Goal: Information Seeking & Learning: Compare options

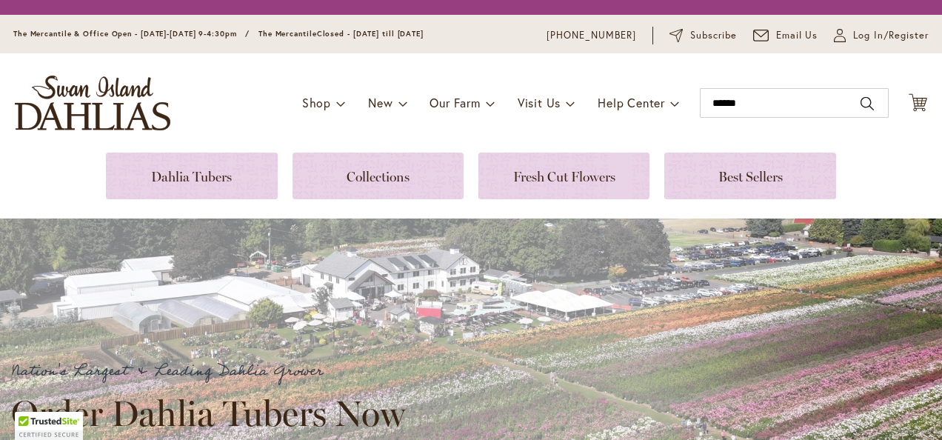
type input "******"
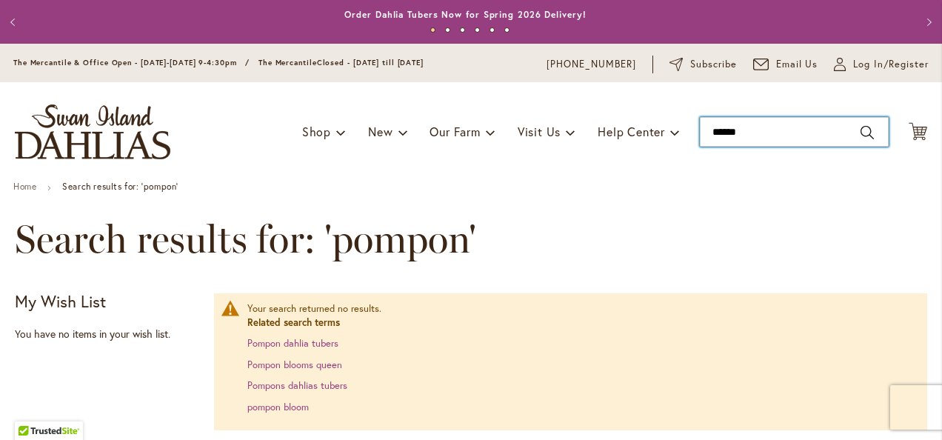
click at [771, 138] on input "******" at bounding box center [794, 132] width 189 height 30
type input "******"
click at [747, 132] on input "******" at bounding box center [794, 132] width 189 height 30
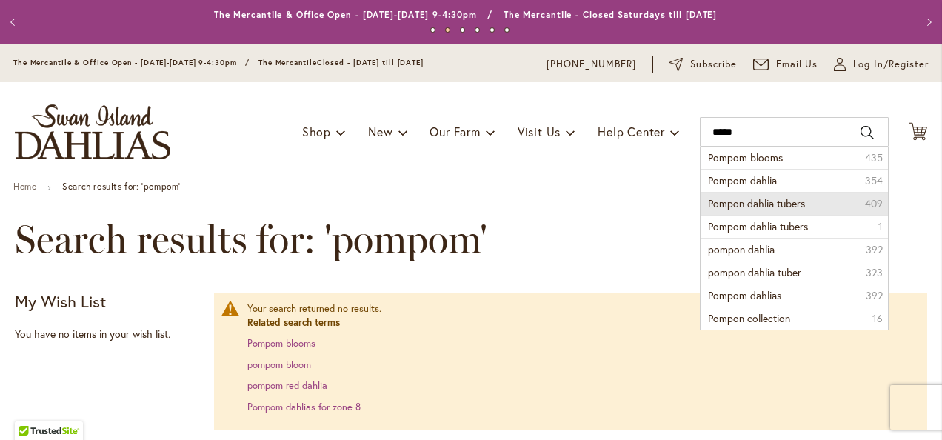
click at [833, 201] on li "Pompon dahlia tubers 409" at bounding box center [794, 203] width 187 height 23
type input "**********"
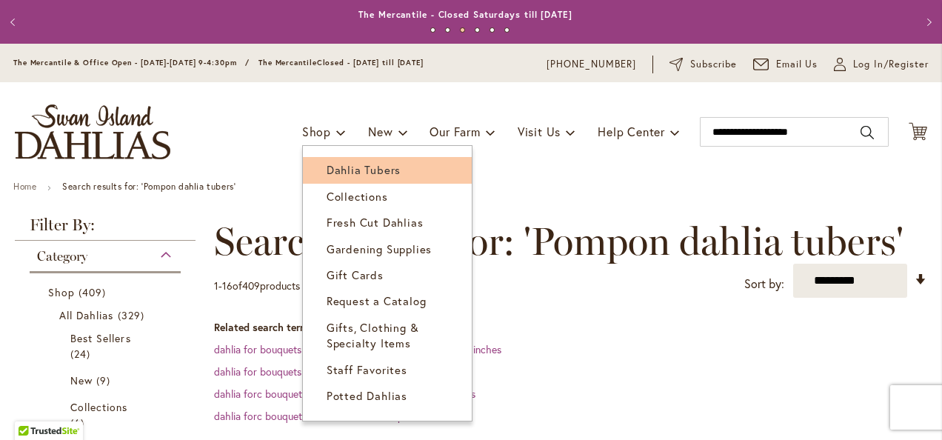
click at [347, 160] on link "Dahlia Tubers" at bounding box center [387, 170] width 169 height 26
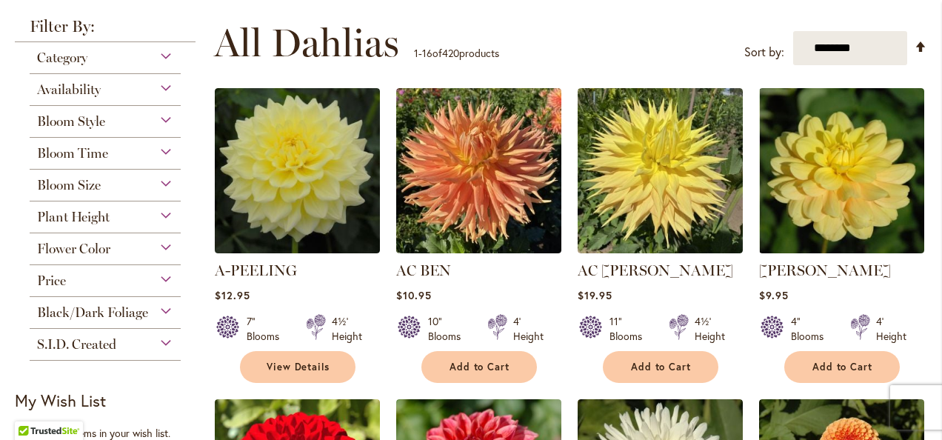
scroll to position [307, 0]
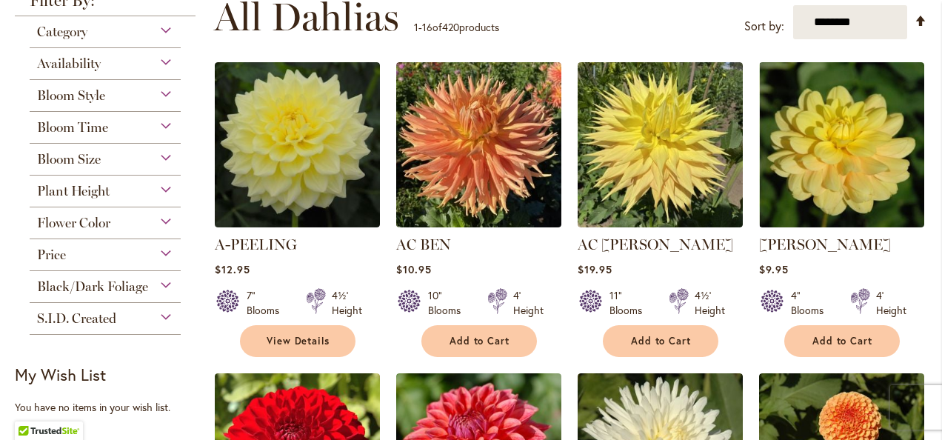
click at [114, 156] on div "Bloom Size" at bounding box center [105, 156] width 151 height 24
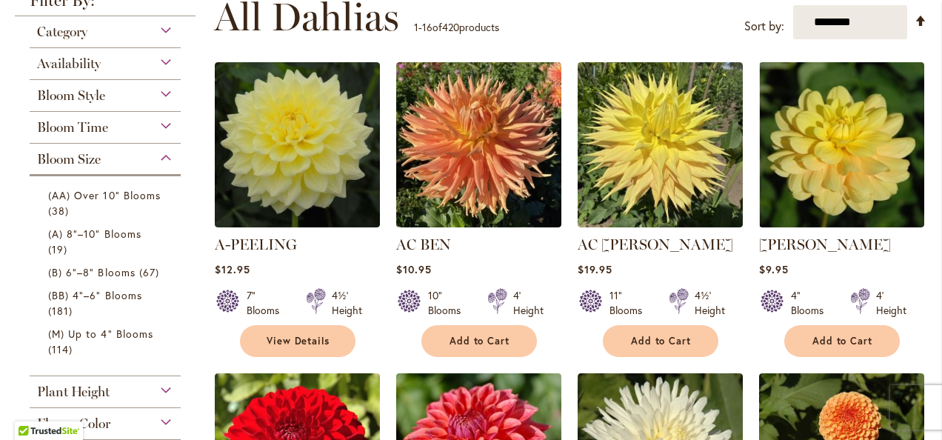
click at [114, 156] on div "Bloom Size" at bounding box center [105, 156] width 151 height 24
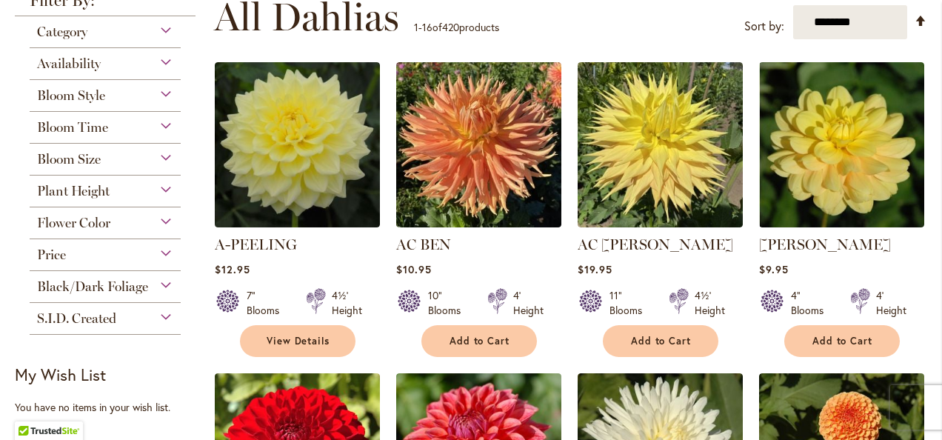
click at [121, 90] on div "Bloom Style" at bounding box center [105, 92] width 151 height 24
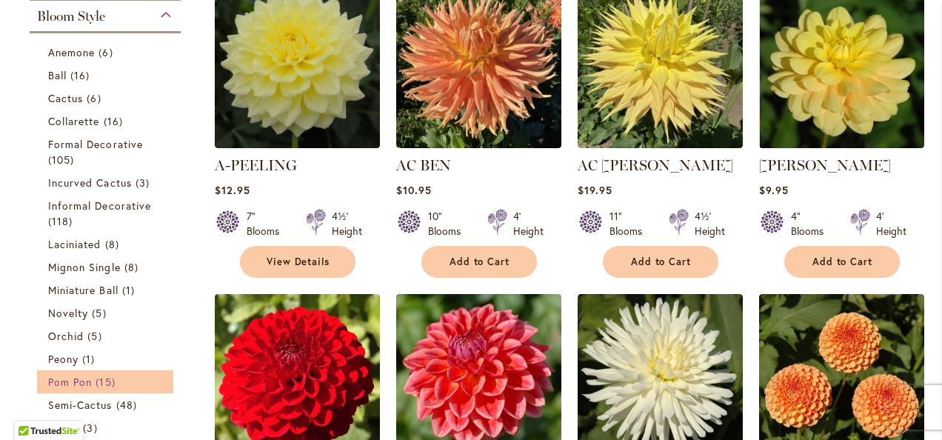
click at [80, 379] on span "Pom Pon" at bounding box center [70, 382] width 44 height 14
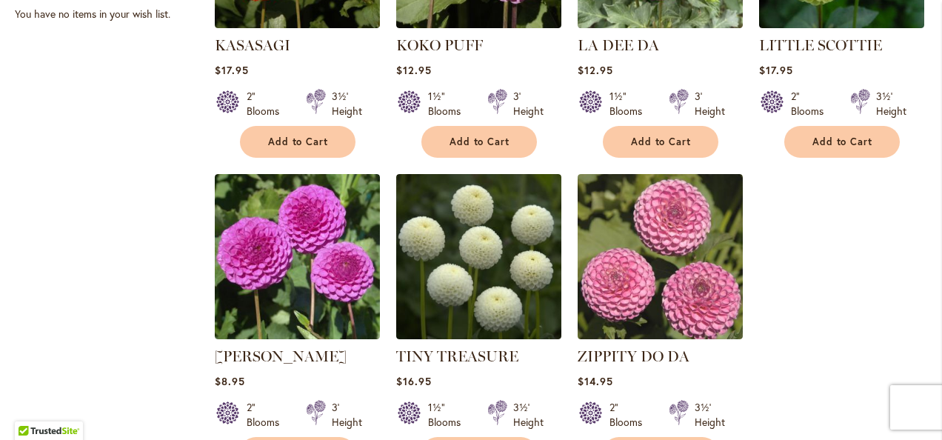
scroll to position [1163, 0]
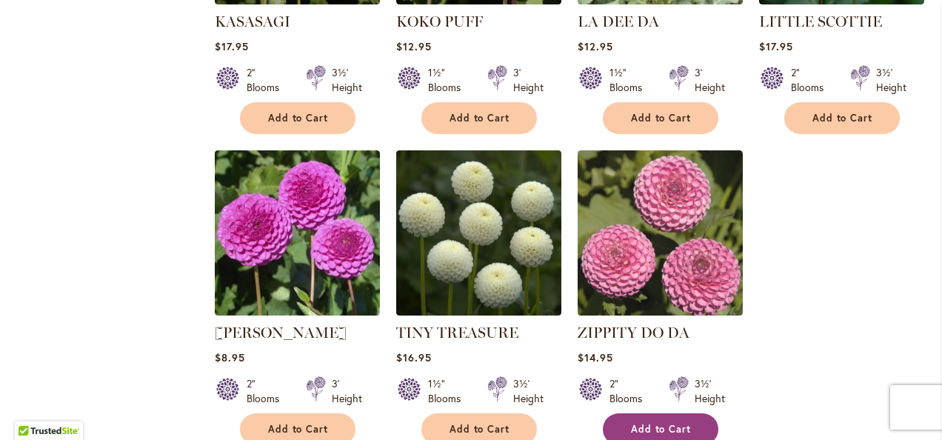
click at [668, 413] on button "Add to Cart" at bounding box center [661, 429] width 116 height 32
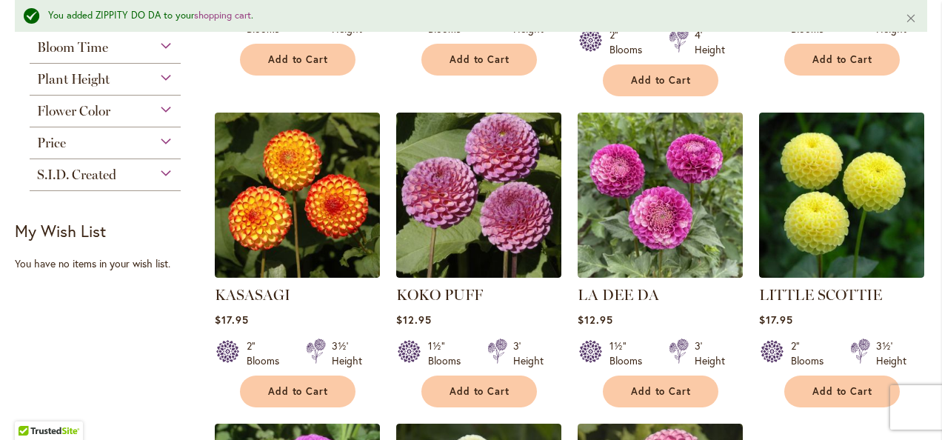
scroll to position [930, 0]
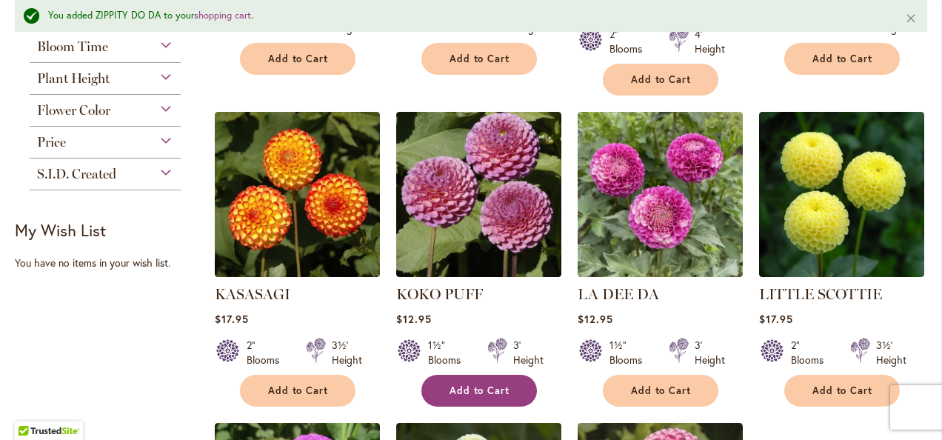
click at [479, 384] on span "Add to Cart" at bounding box center [480, 390] width 61 height 13
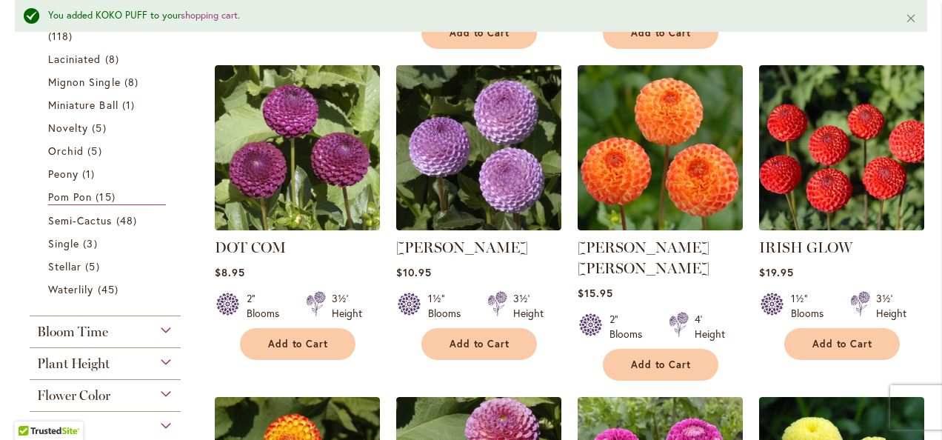
scroll to position [650, 0]
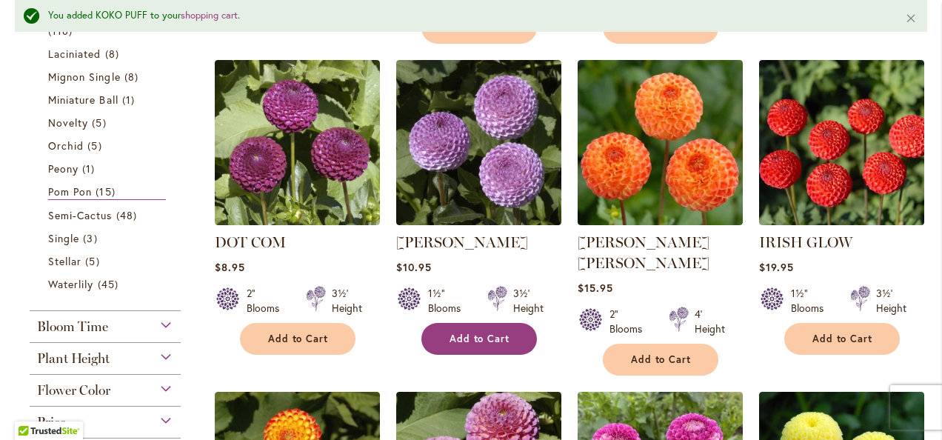
click at [456, 333] on span "Add to Cart" at bounding box center [480, 339] width 61 height 13
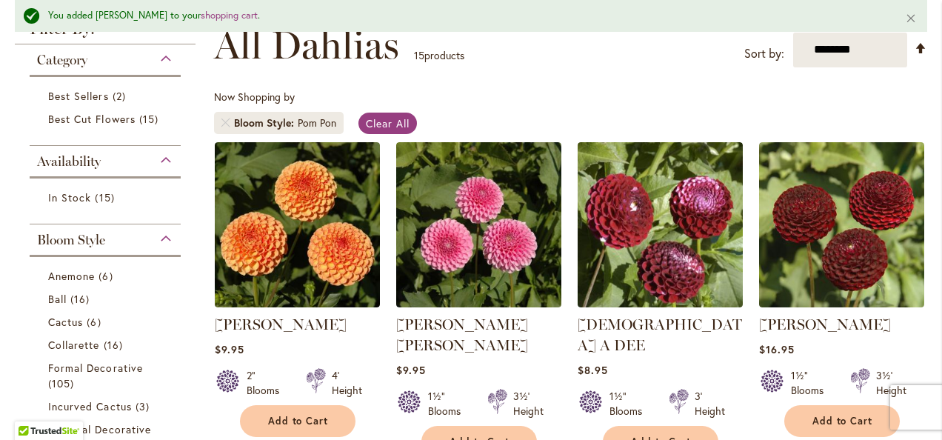
scroll to position [227, 0]
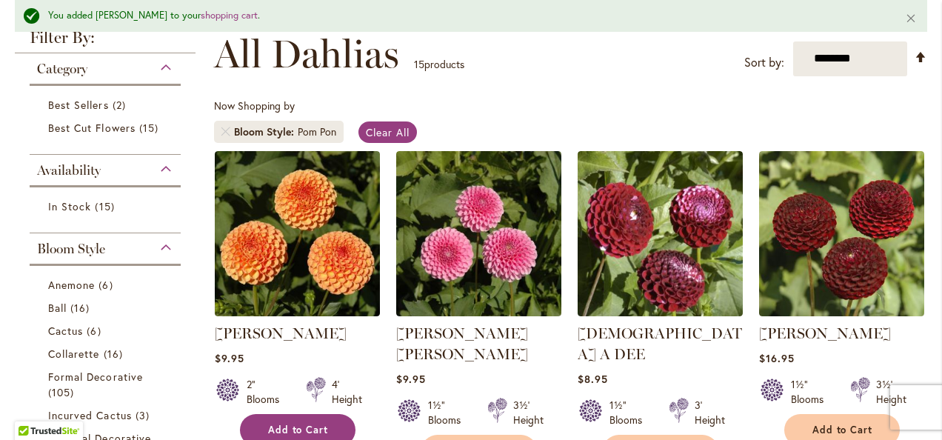
click at [299, 433] on span "Add to Cart" at bounding box center [298, 430] width 61 height 13
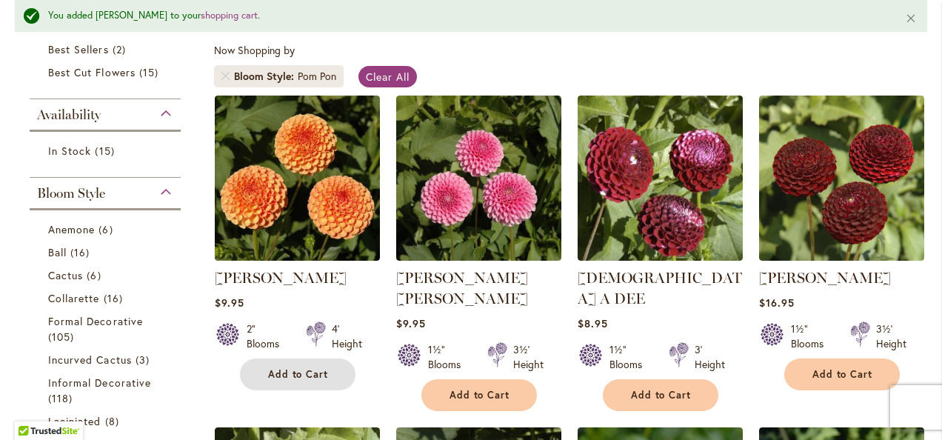
scroll to position [308, 0]
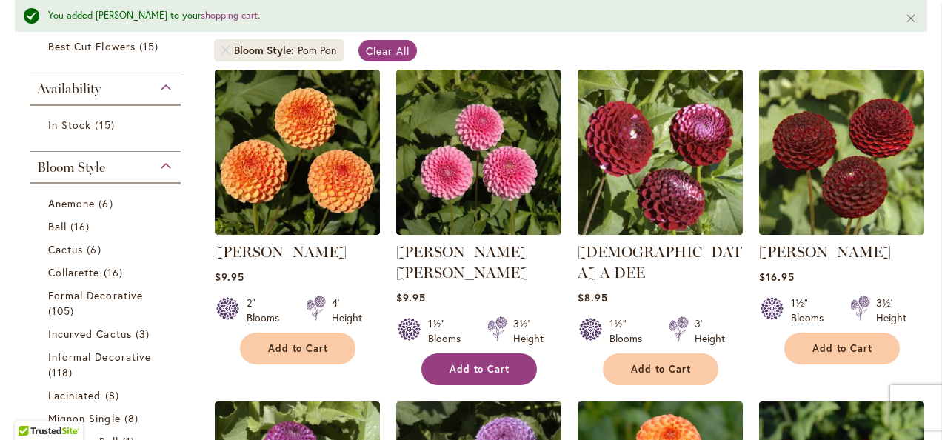
click at [468, 363] on span "Add to Cart" at bounding box center [480, 369] width 61 height 13
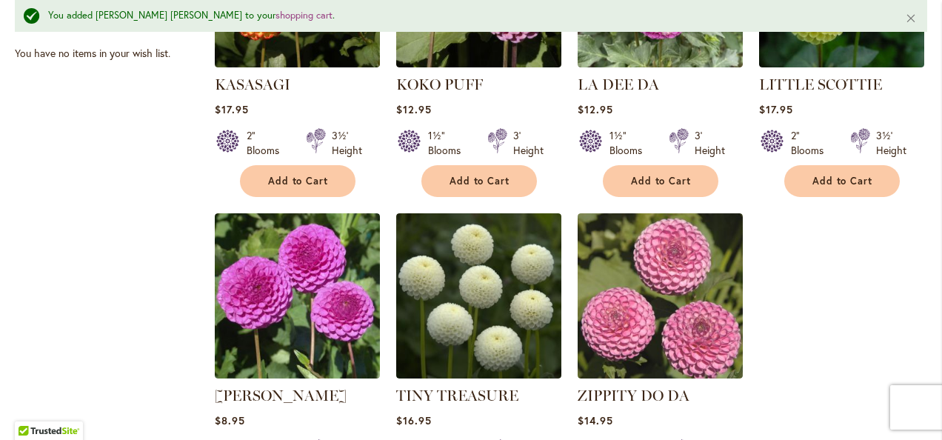
scroll to position [1168, 0]
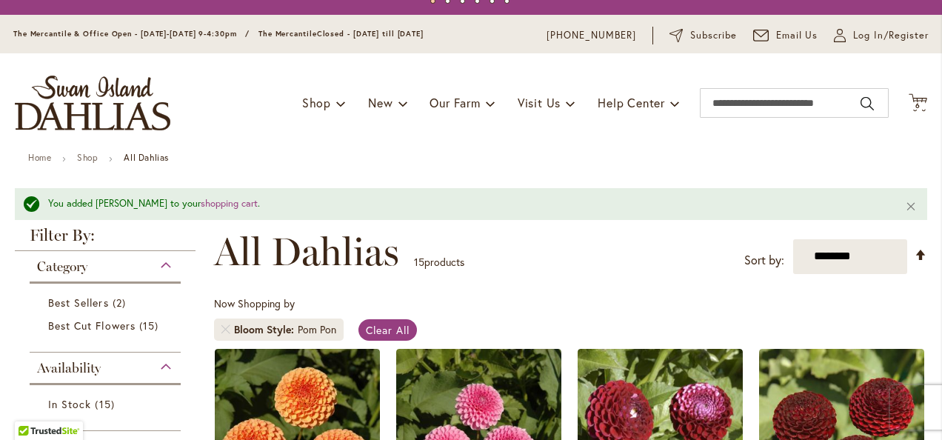
scroll to position [0, 0]
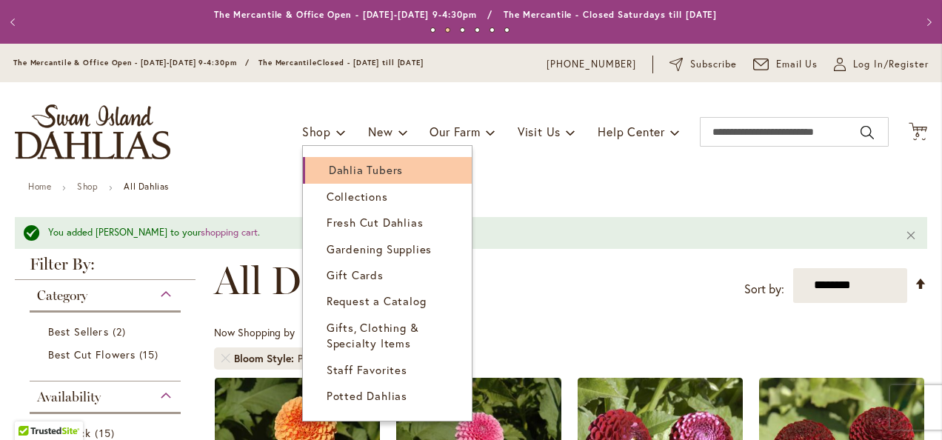
click at [333, 169] on span "Dahlia Tubers" at bounding box center [366, 169] width 74 height 15
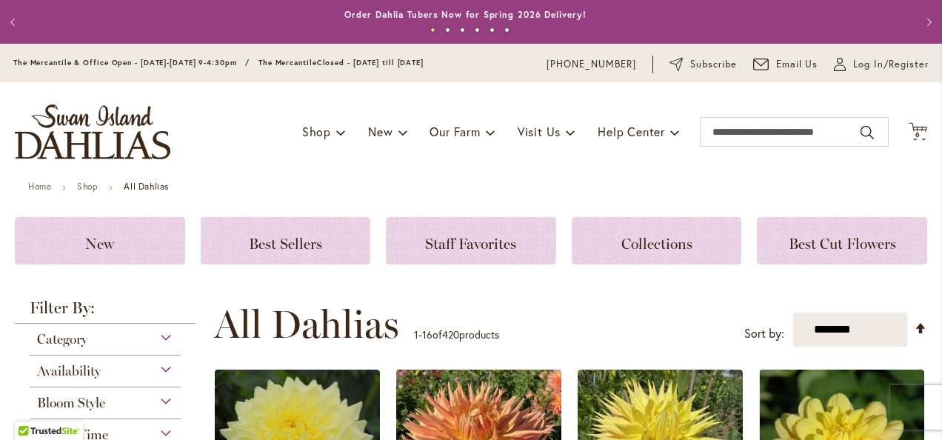
click at [110, 400] on div "Bloom Style" at bounding box center [105, 399] width 151 height 24
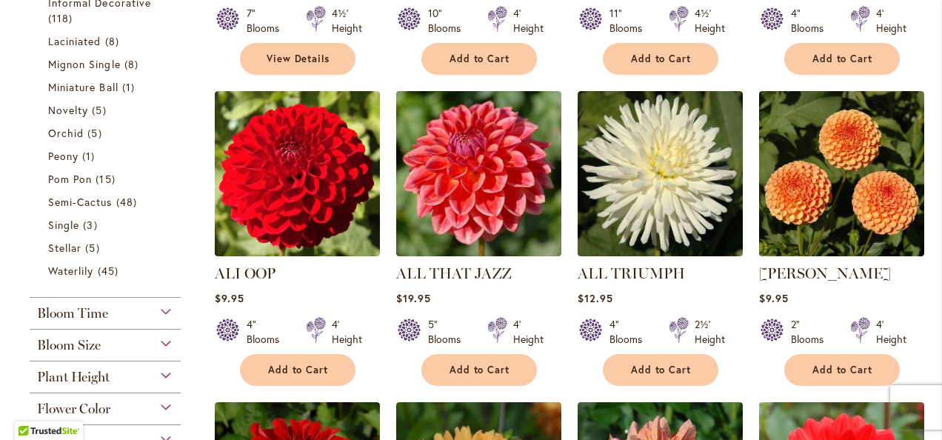
scroll to position [587, 0]
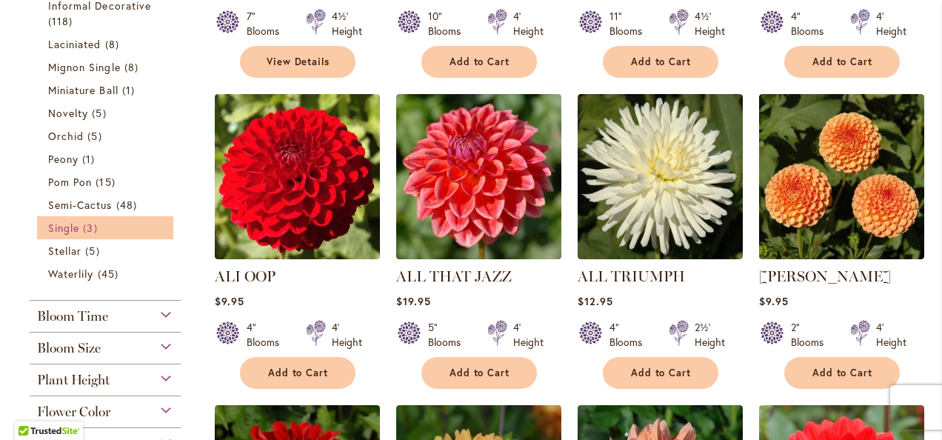
click at [70, 221] on span "Single" at bounding box center [63, 228] width 31 height 14
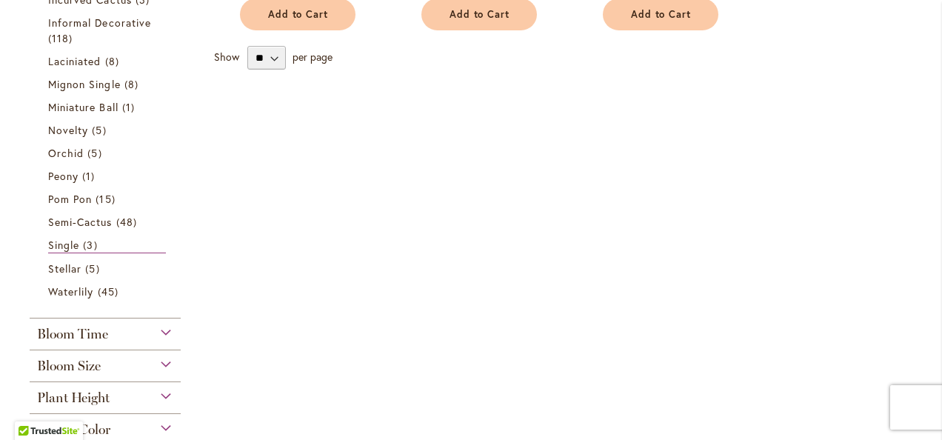
scroll to position [593, 0]
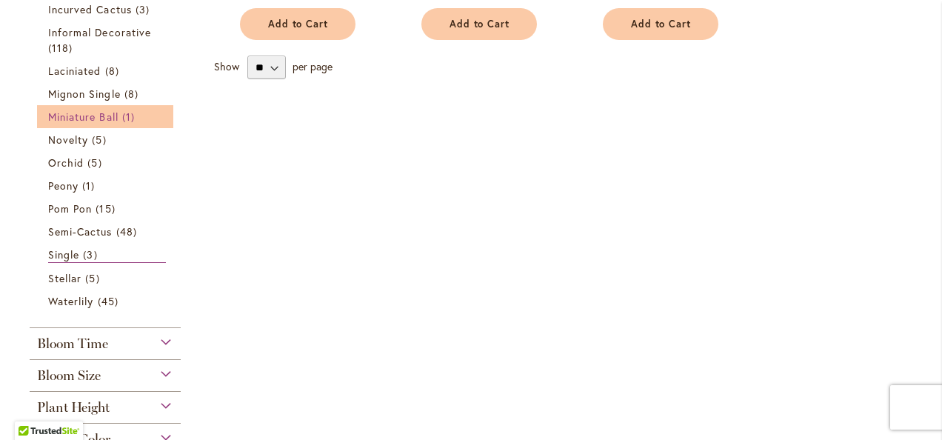
click at [96, 116] on span "Miniature Ball" at bounding box center [83, 117] width 70 height 14
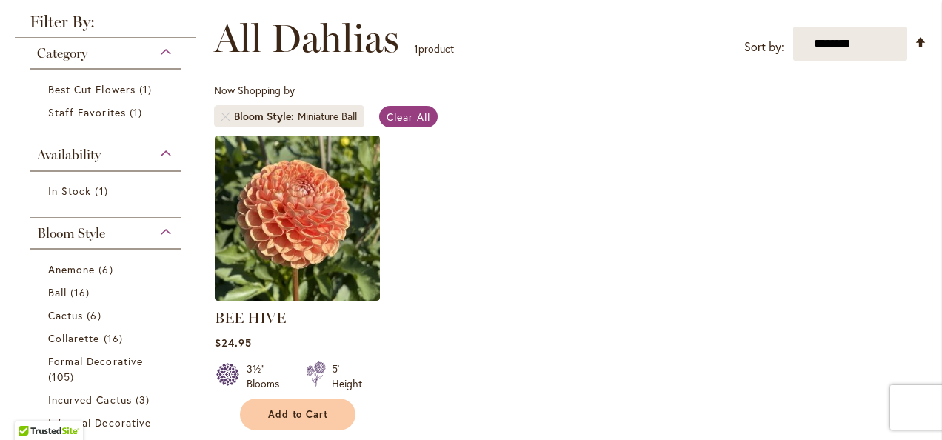
scroll to position [209, 0]
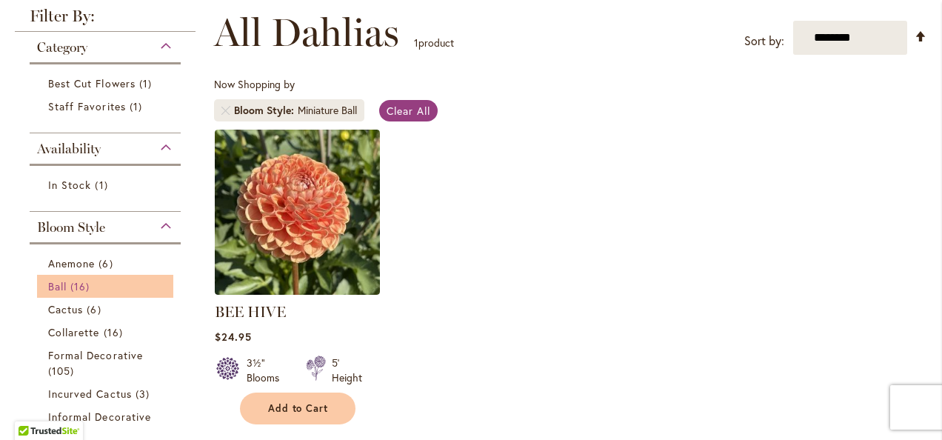
click at [80, 287] on span "16 items" at bounding box center [81, 287] width 23 height 16
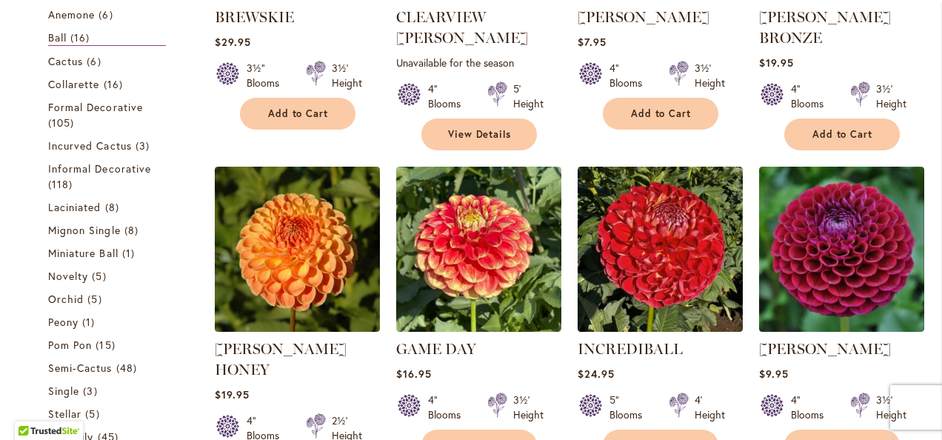
scroll to position [533, 0]
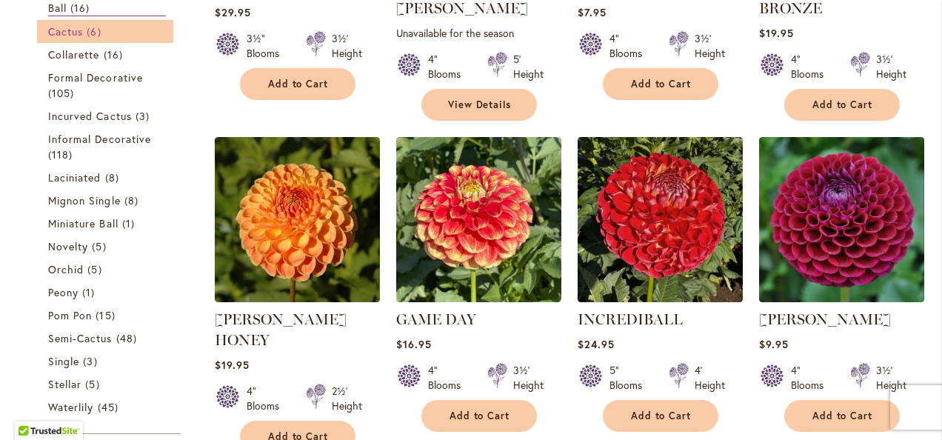
click at [96, 30] on span "6 items" at bounding box center [96, 32] width 18 height 16
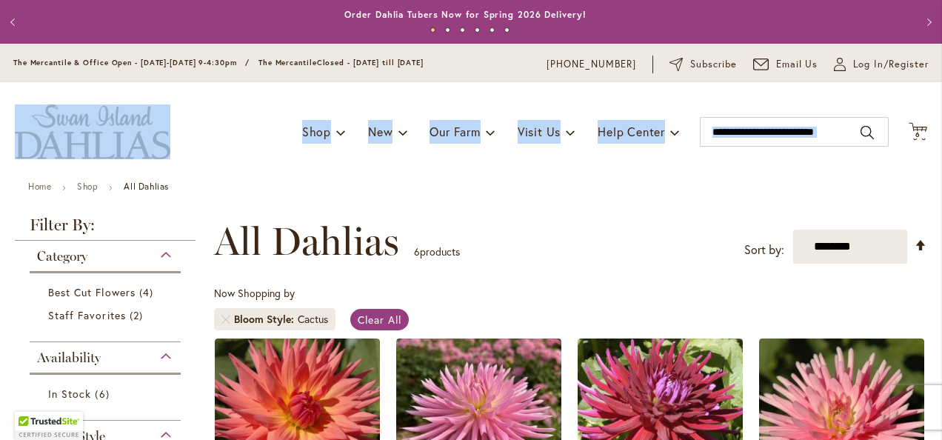
drag, startPoint x: 927, startPoint y: 68, endPoint x: 936, endPoint y: 123, distance: 55.5
click at [934, 130] on body "Skip to Accessibility Information The store will not work correctly in the case…" at bounding box center [471, 220] width 942 height 440
drag, startPoint x: 936, startPoint y: 123, endPoint x: 904, endPoint y: 164, distance: 52.8
click at [904, 164] on div "Toggle Nav Shop Dahlia Tubers Collections Fresh Cut Dahlias Gardening Supplies …" at bounding box center [471, 131] width 942 height 99
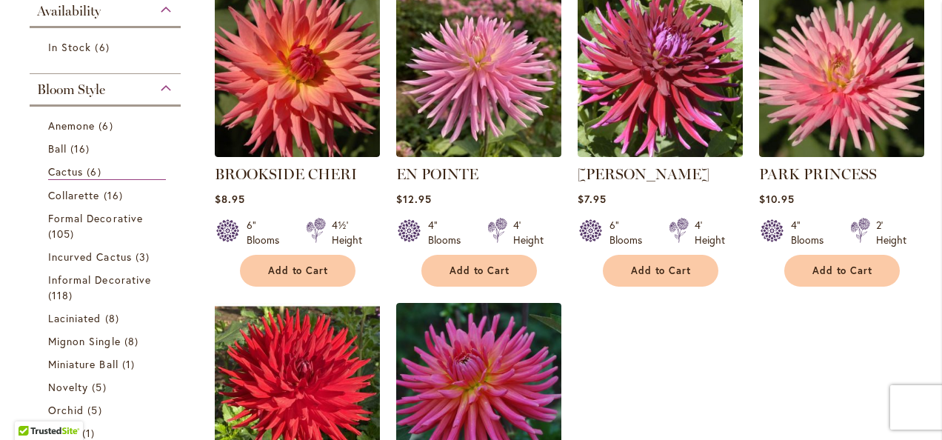
scroll to position [304, 0]
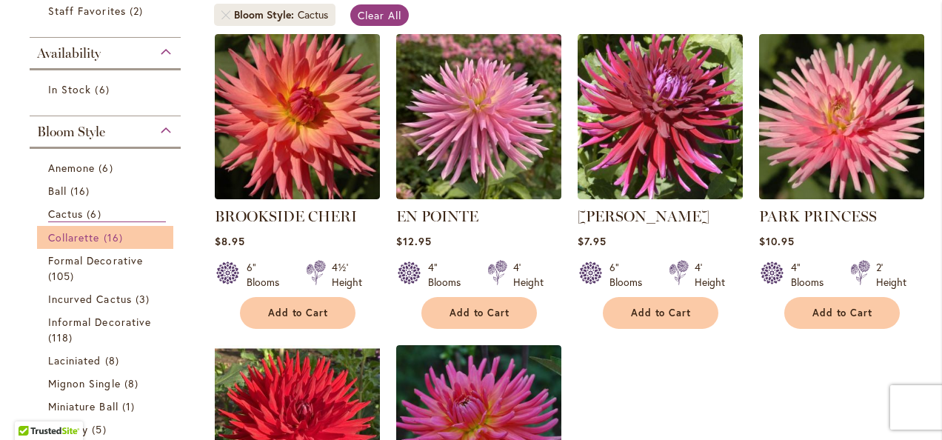
click at [84, 230] on span "Collarette" at bounding box center [74, 237] width 52 height 14
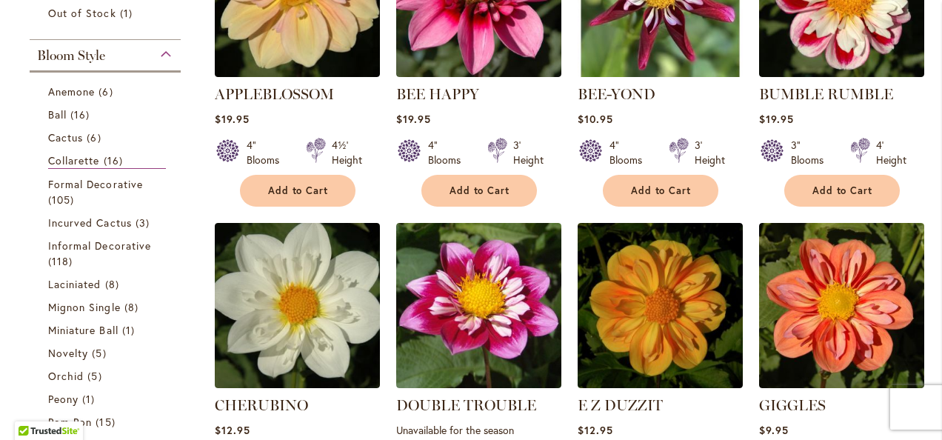
scroll to position [433, 0]
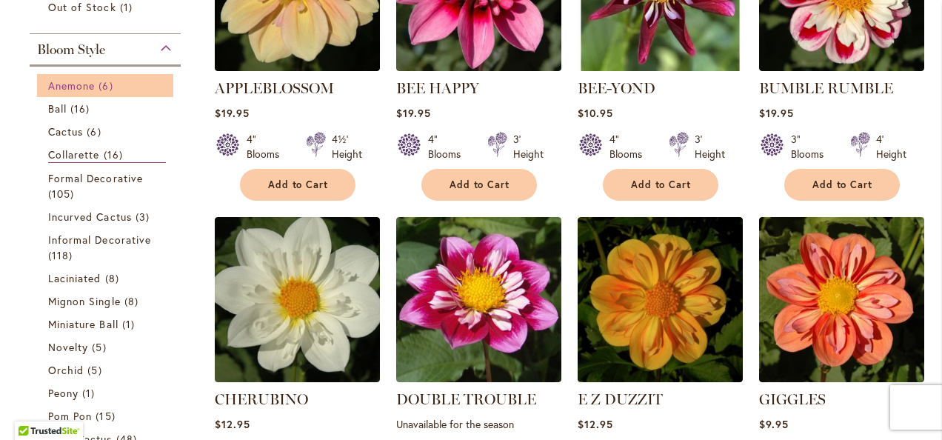
click at [83, 88] on span "Anemone" at bounding box center [71, 86] width 47 height 14
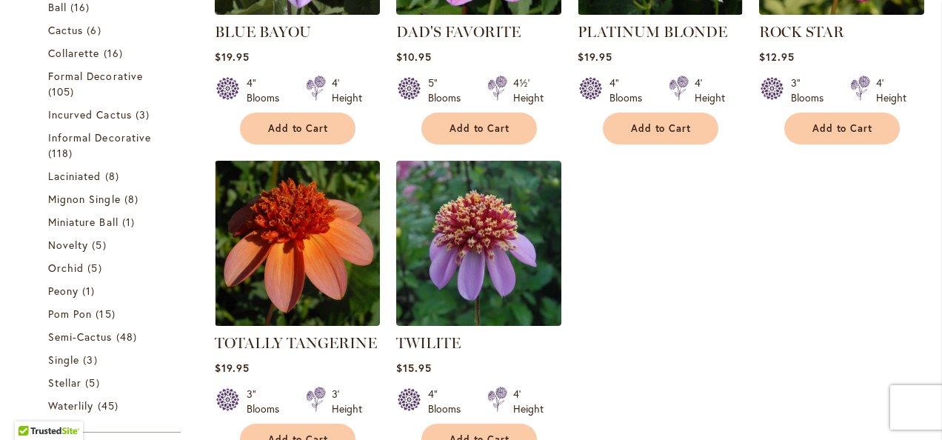
scroll to position [487, 0]
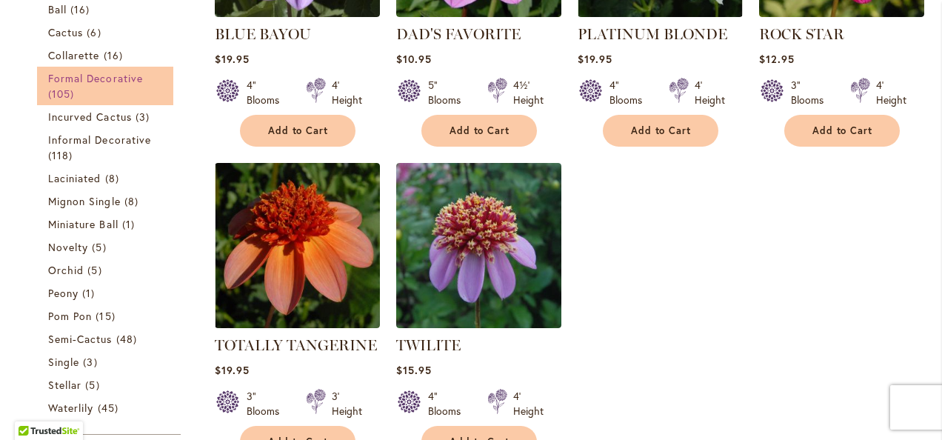
click at [70, 80] on span "Formal Decorative" at bounding box center [95, 78] width 95 height 14
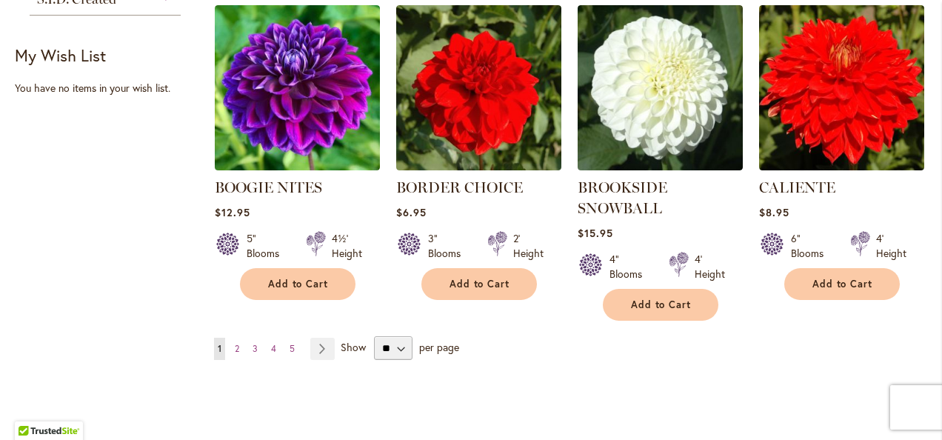
scroll to position [1270, 0]
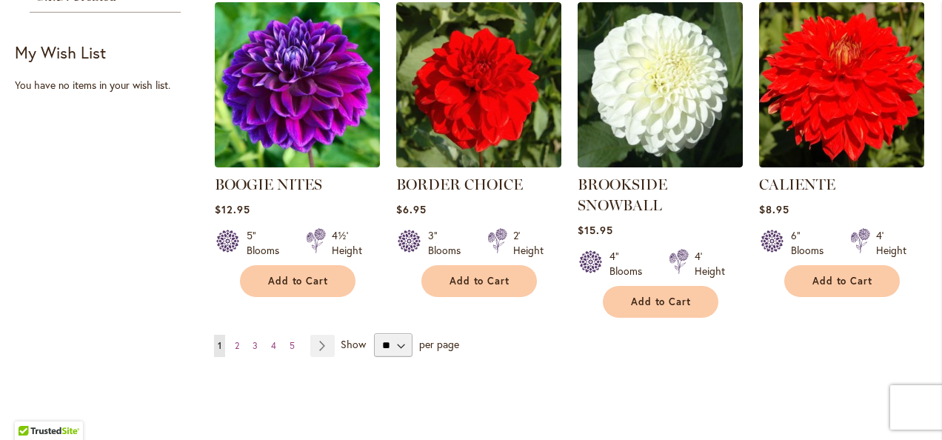
click at [351, 338] on span "Show" at bounding box center [353, 344] width 25 height 14
click at [374, 338] on select "** ** ** **" at bounding box center [393, 345] width 39 height 24
click at [316, 346] on link "Page Next" at bounding box center [322, 346] width 24 height 22
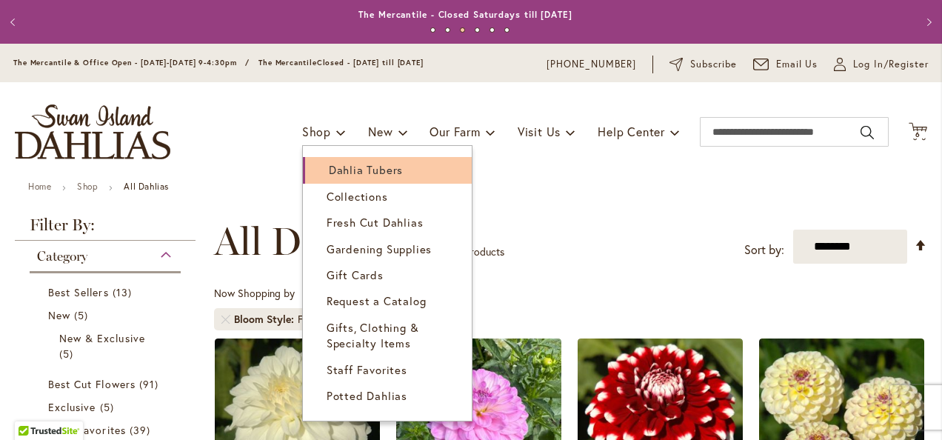
click at [322, 177] on link "Dahlia Tubers" at bounding box center [387, 170] width 169 height 26
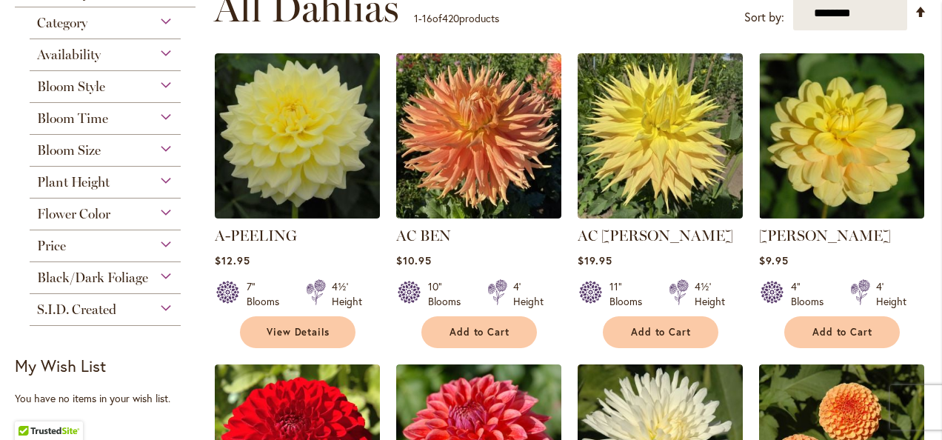
scroll to position [322, 0]
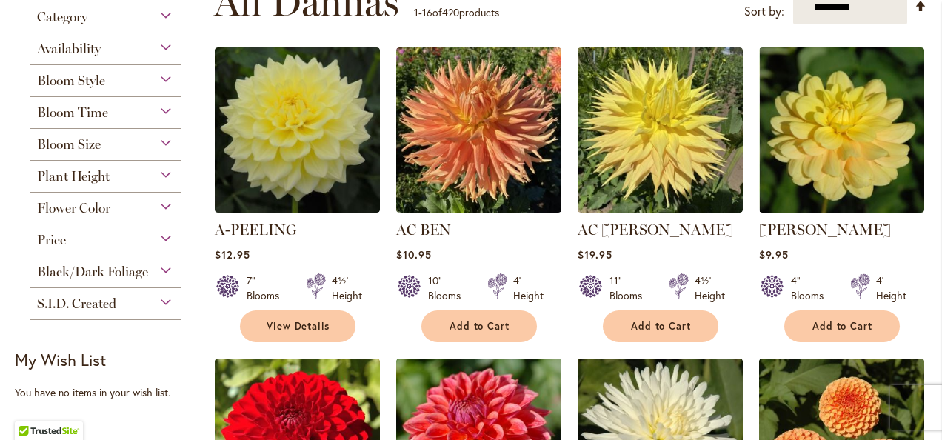
click at [97, 176] on span "Plant Height" at bounding box center [73, 176] width 73 height 16
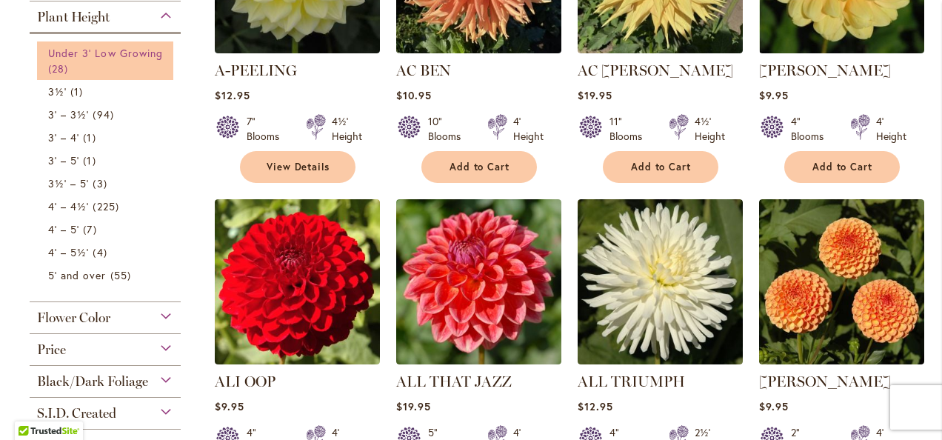
click at [52, 65] on span "28 items" at bounding box center [60, 69] width 24 height 16
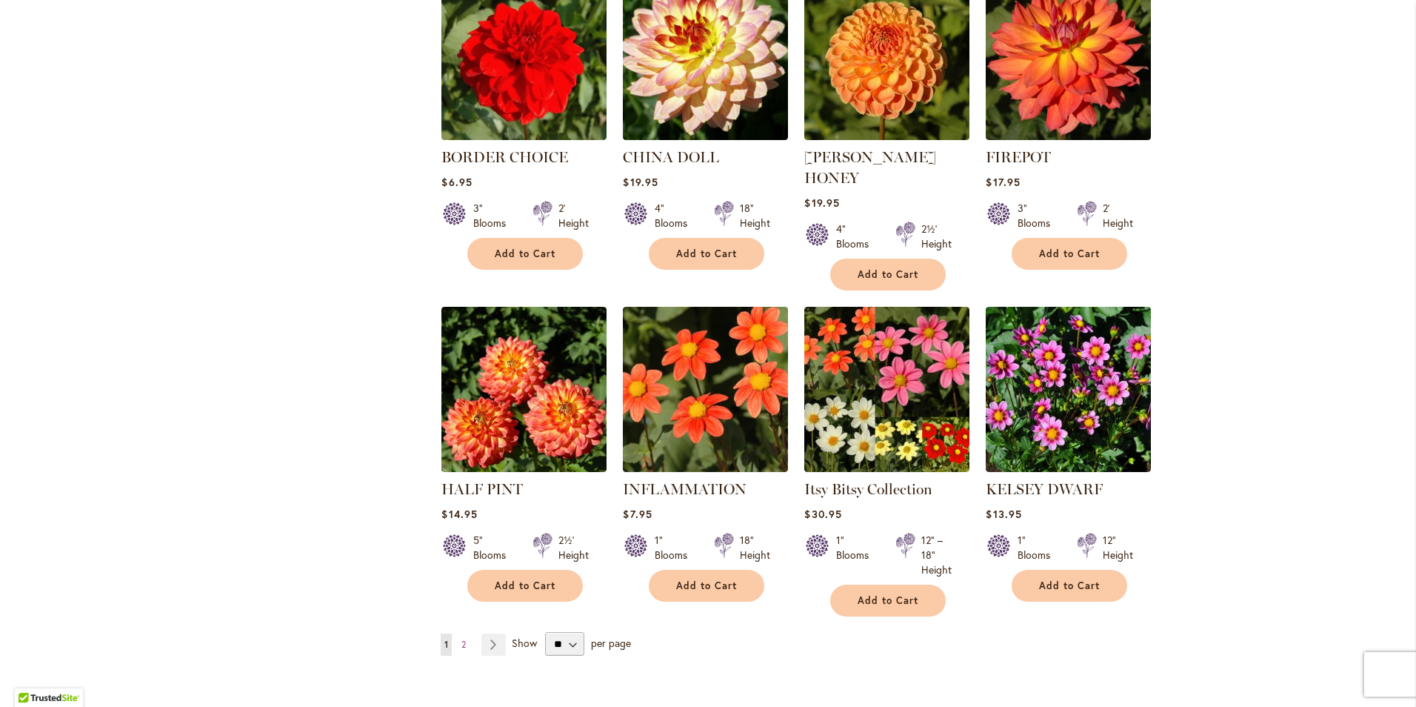
scroll to position [1025, 0]
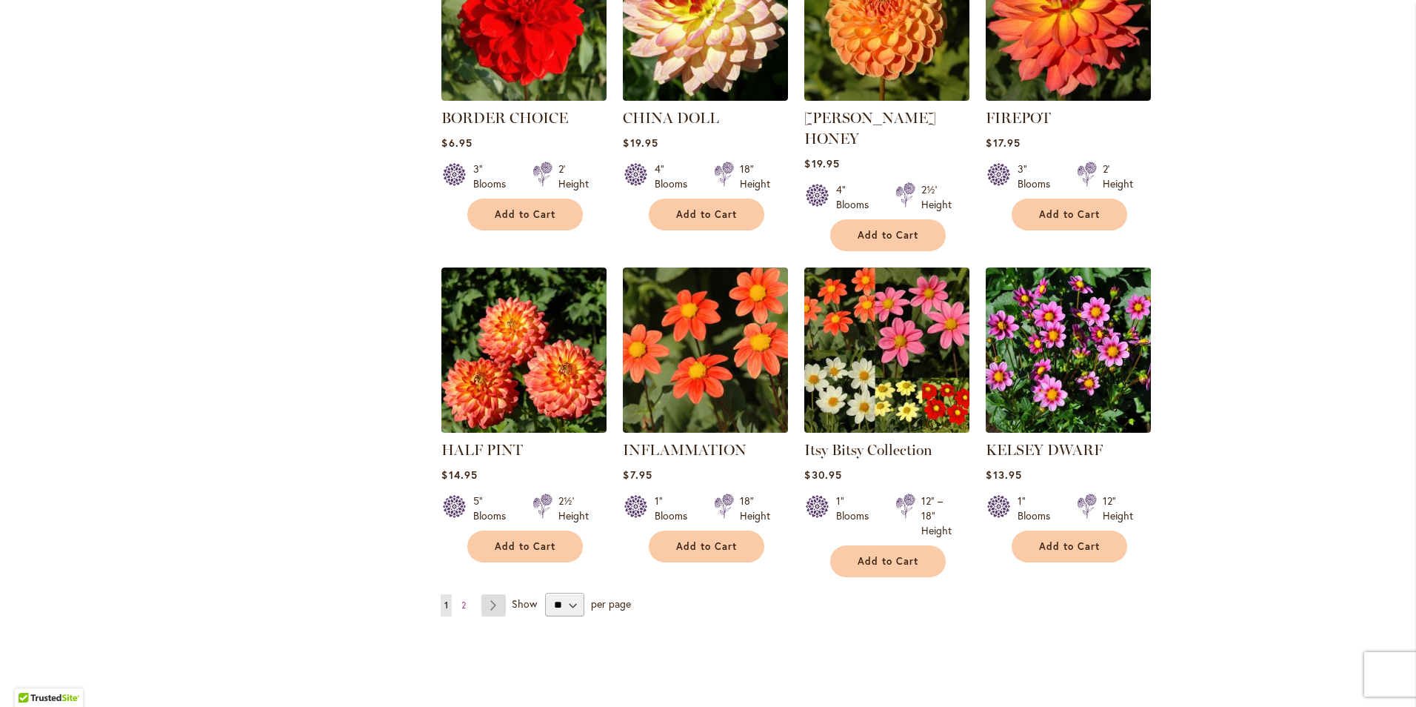
click at [489, 439] on link "Page Next" at bounding box center [494, 605] width 24 height 22
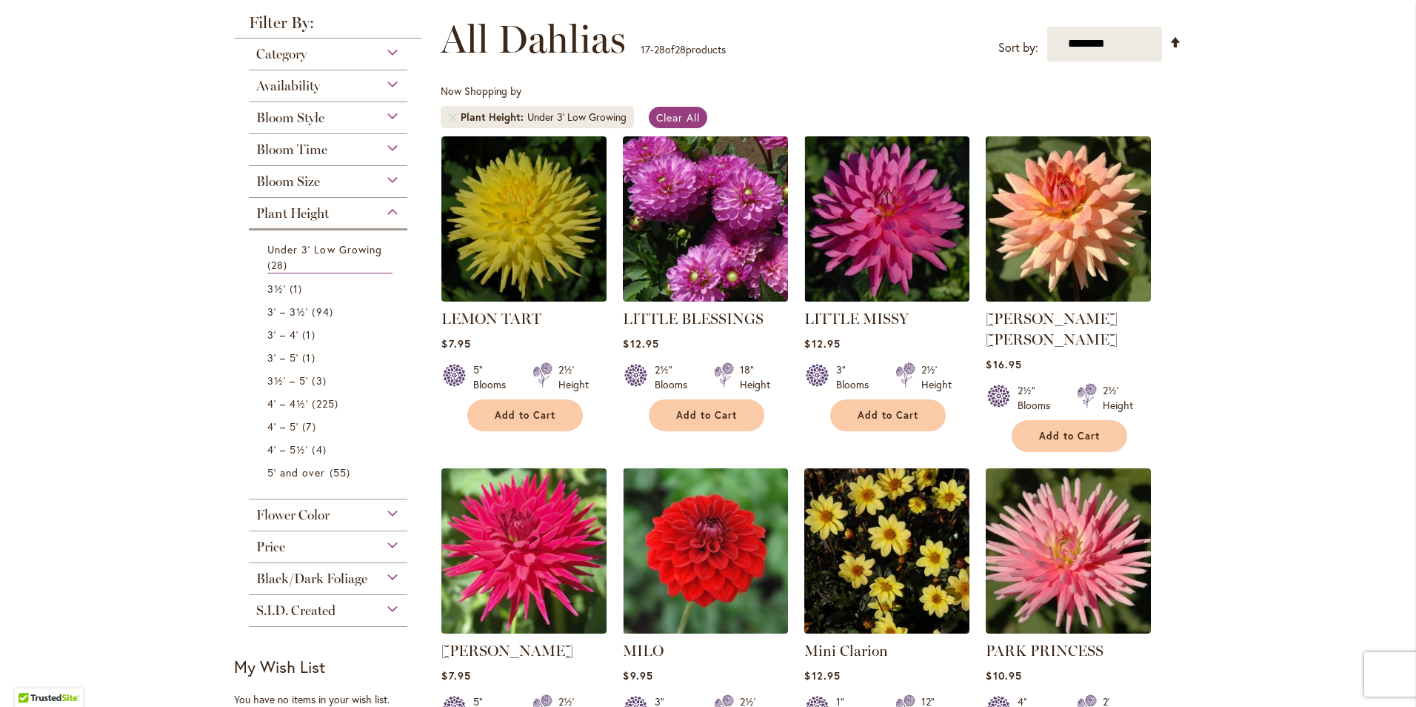
scroll to position [207, 0]
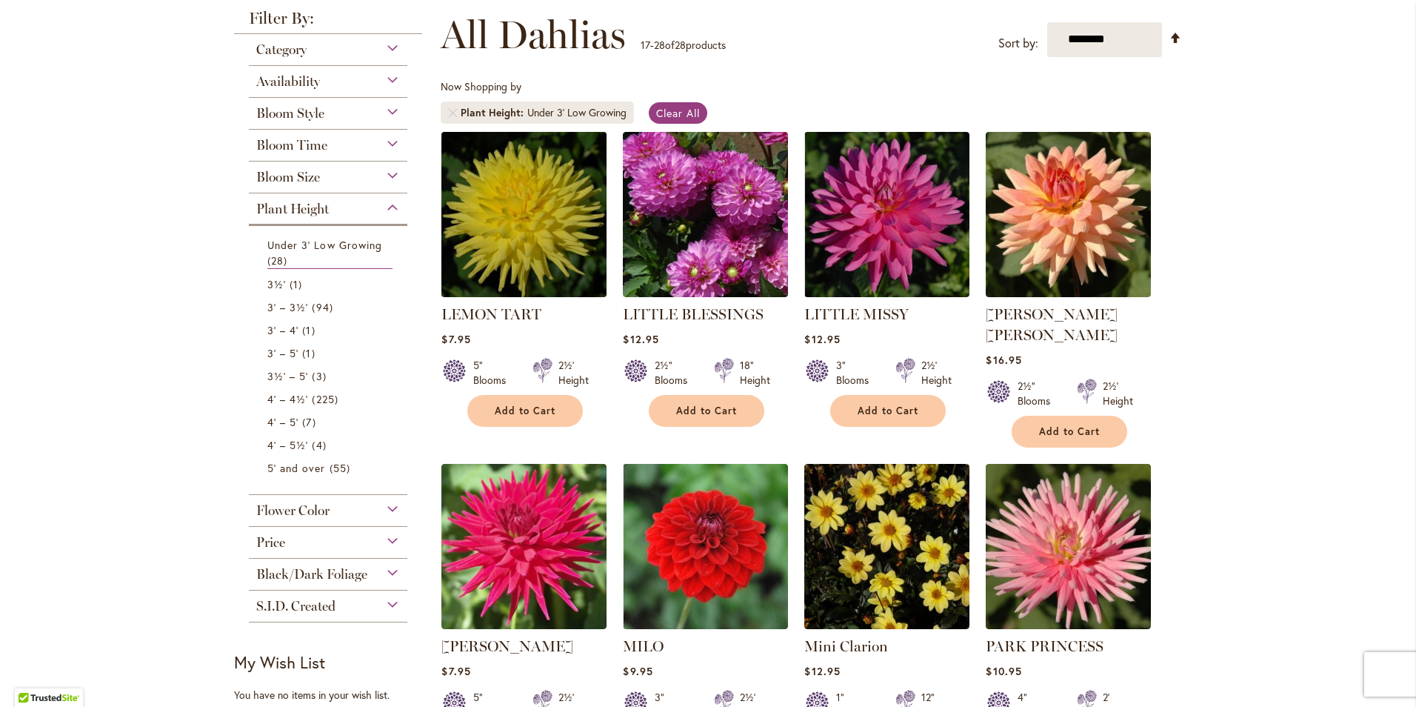
click at [510, 256] on img at bounding box center [524, 213] width 173 height 173
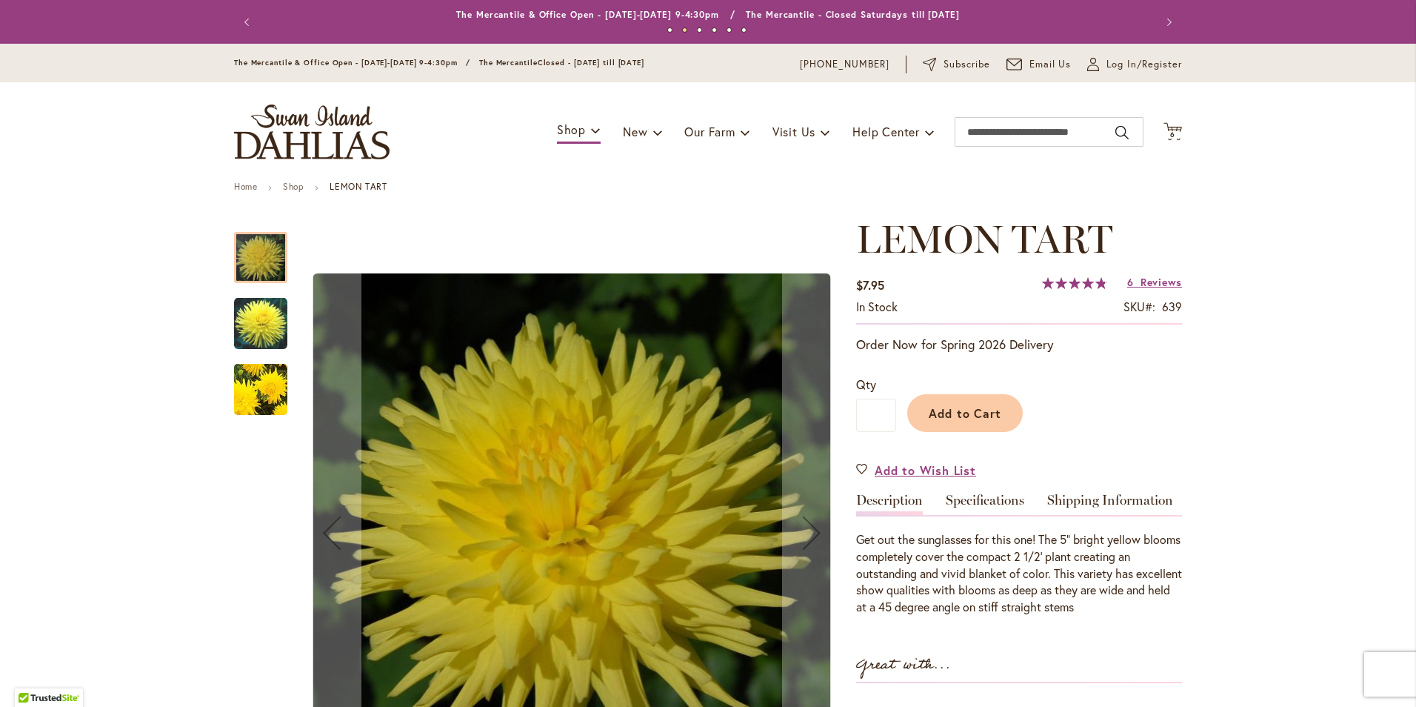
click at [253, 327] on img "LEMON TART" at bounding box center [260, 323] width 53 height 54
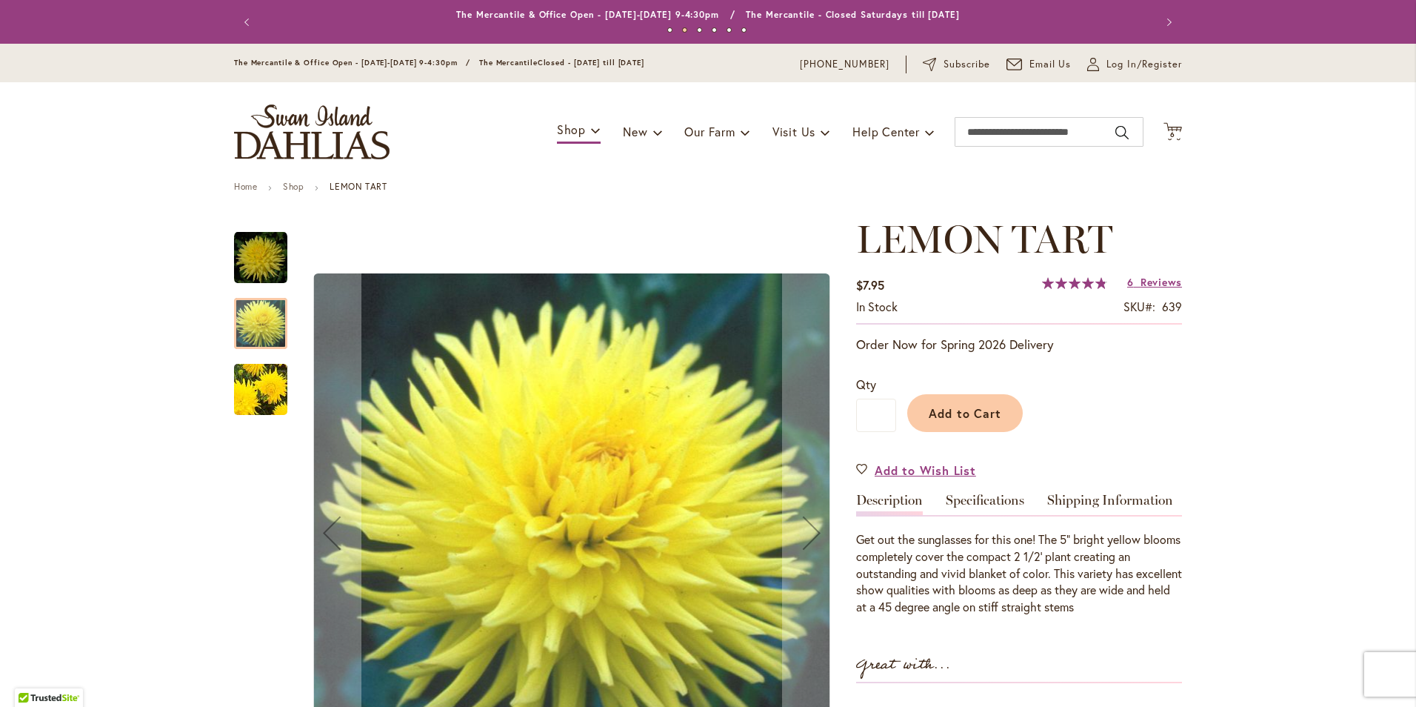
click at [259, 377] on img "LEMON TART" at bounding box center [260, 389] width 107 height 101
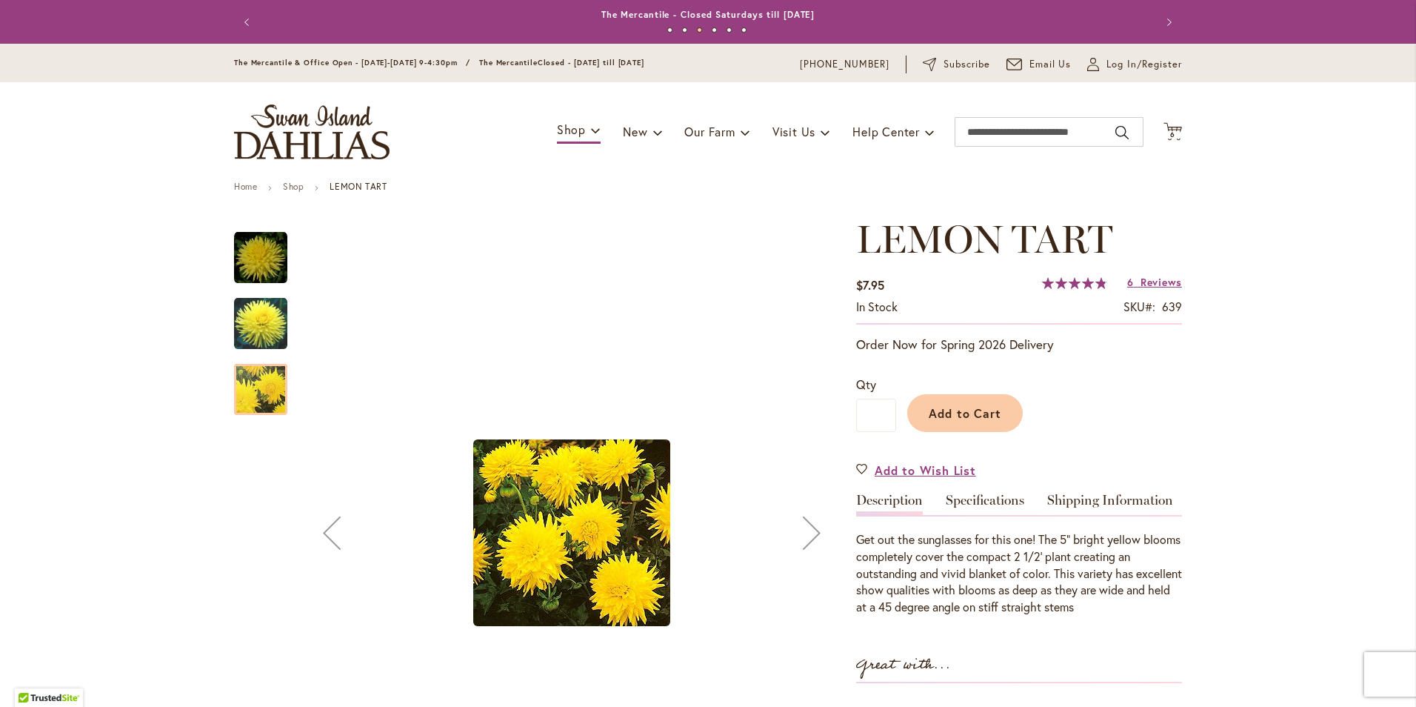
click at [256, 273] on img "LEMON TART" at bounding box center [260, 257] width 53 height 53
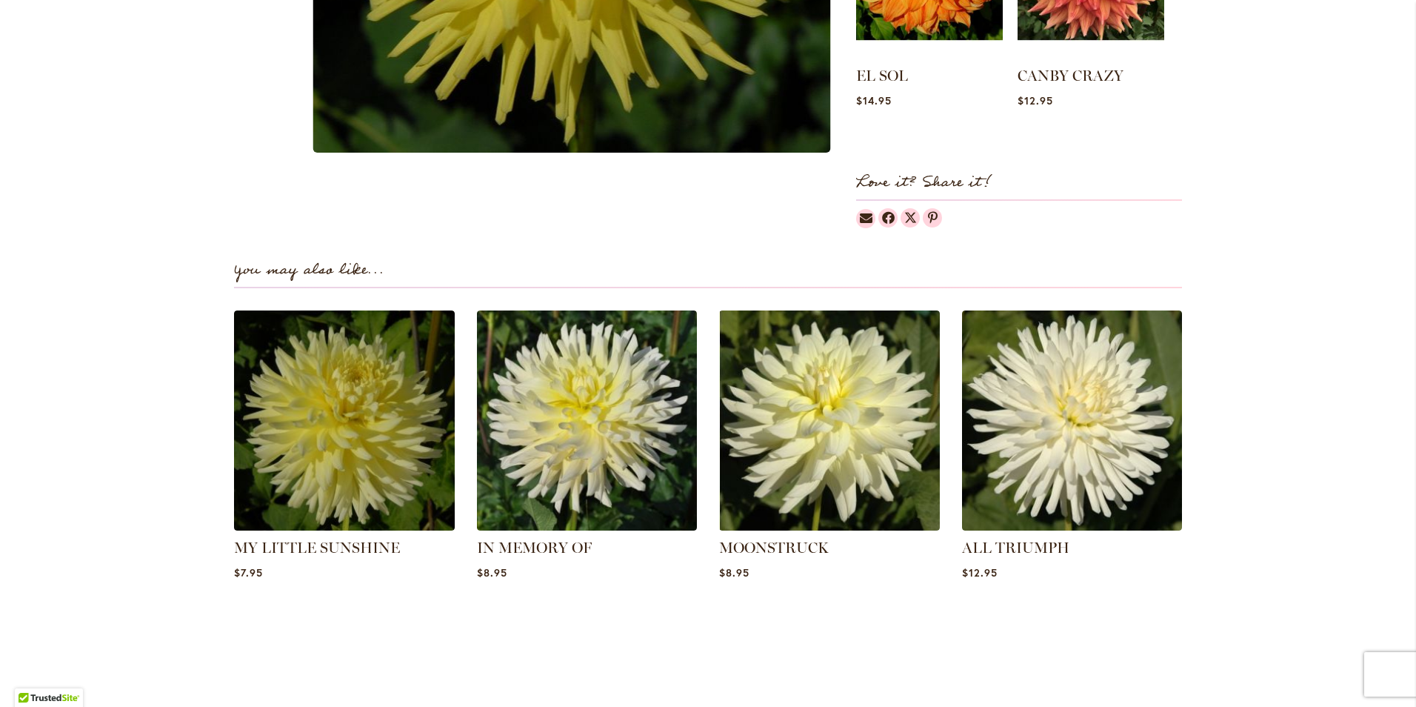
scroll to position [831, 0]
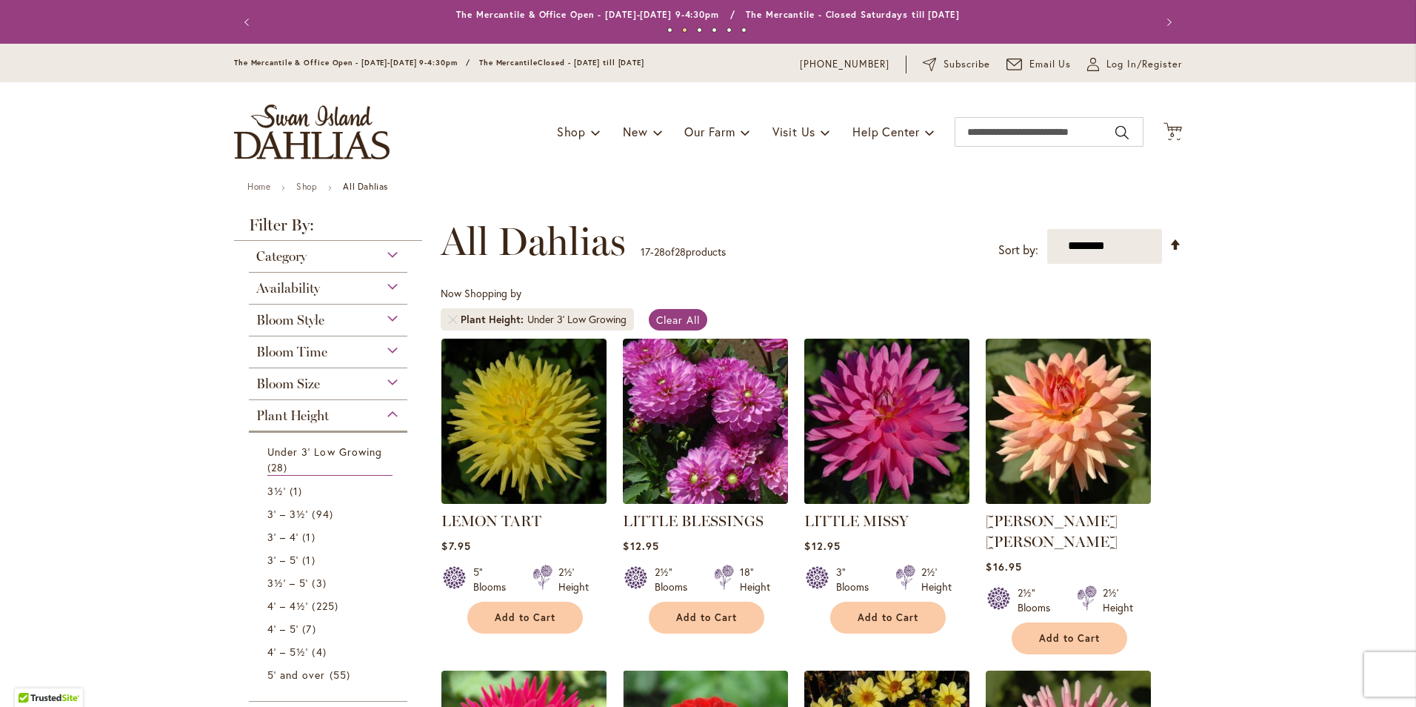
click at [886, 470] on img at bounding box center [887, 420] width 173 height 173
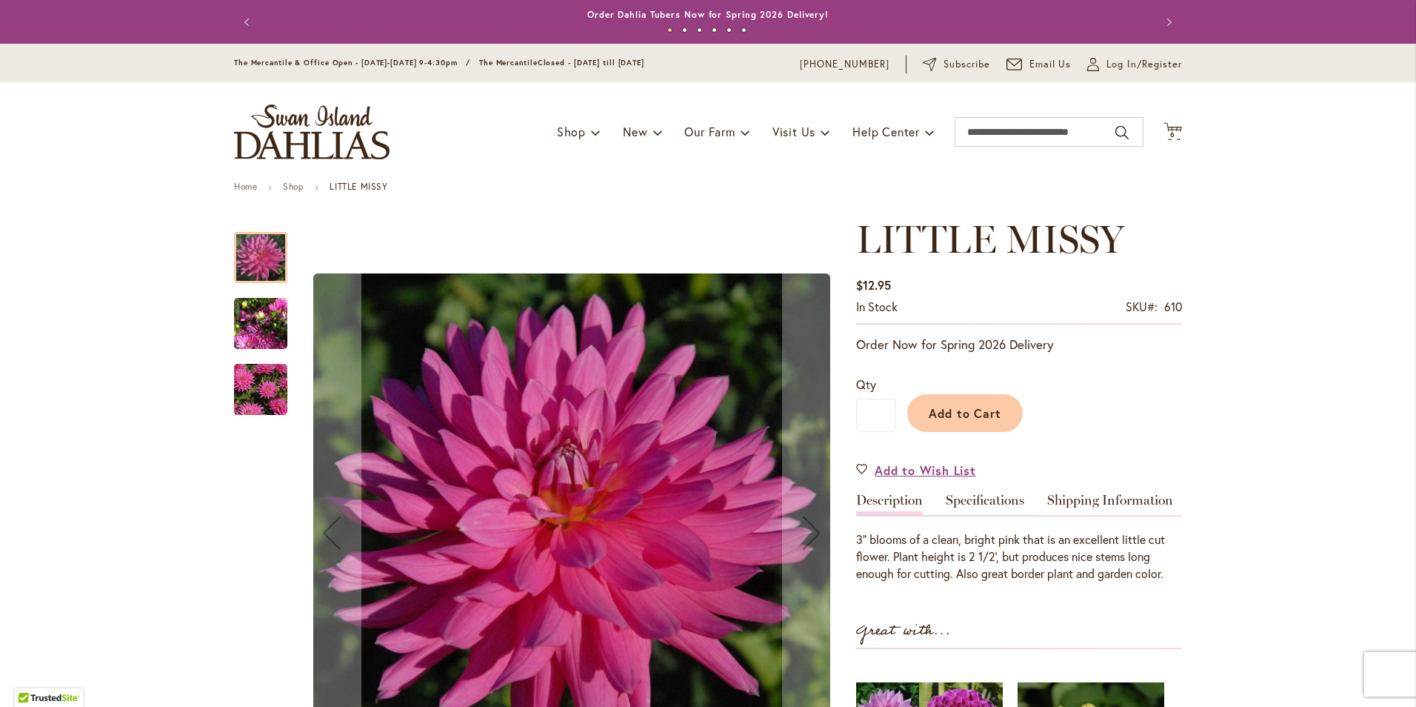
click at [272, 404] on img "LITTLE MISSY" at bounding box center [260, 389] width 107 height 71
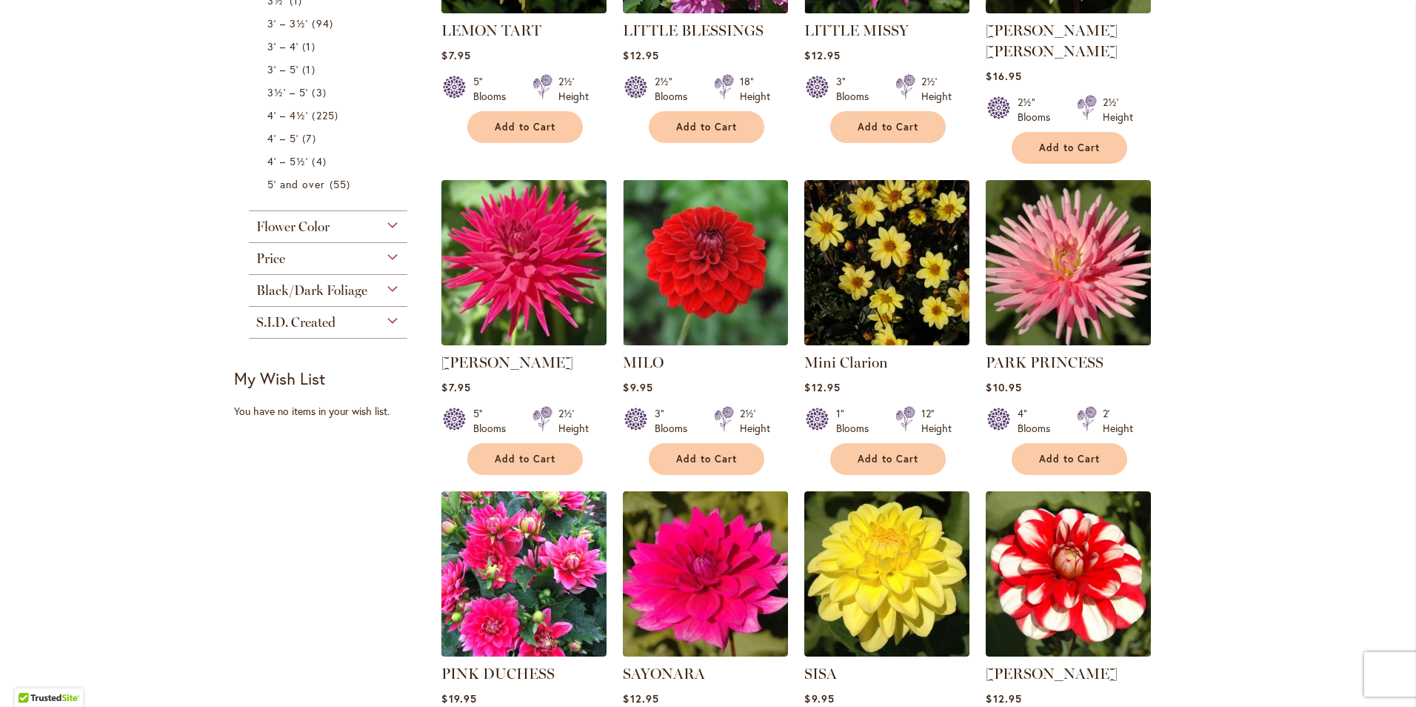
scroll to position [496, 0]
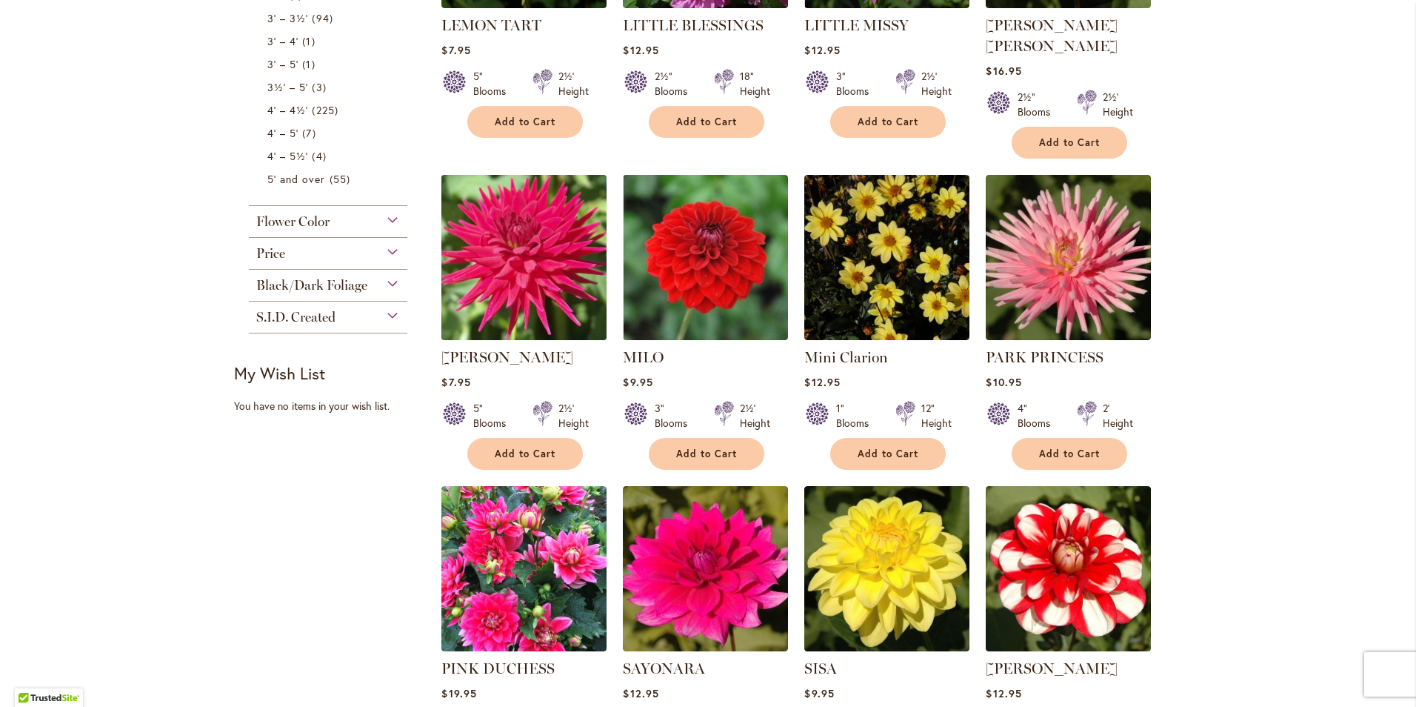
click at [472, 260] on img at bounding box center [524, 256] width 173 height 173
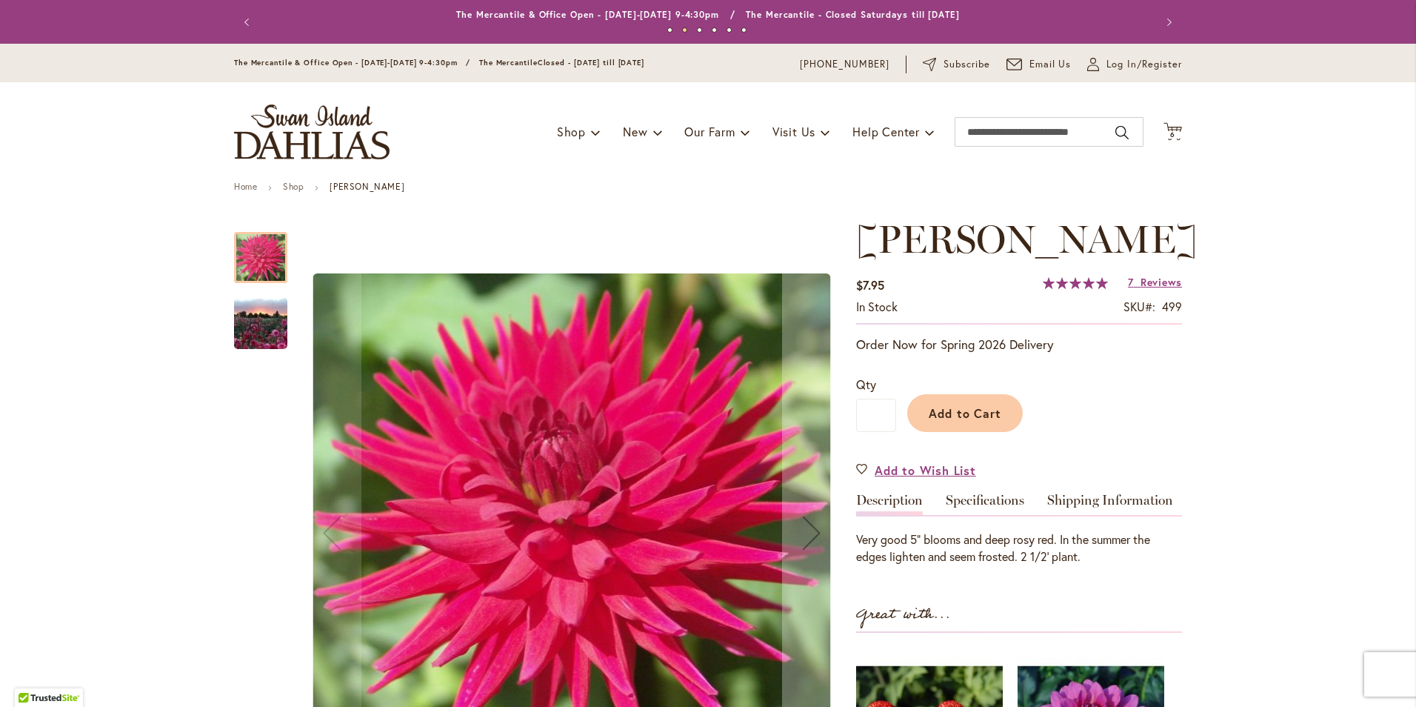
click at [255, 306] on img "MATILDA HUSTON" at bounding box center [260, 324] width 107 height 80
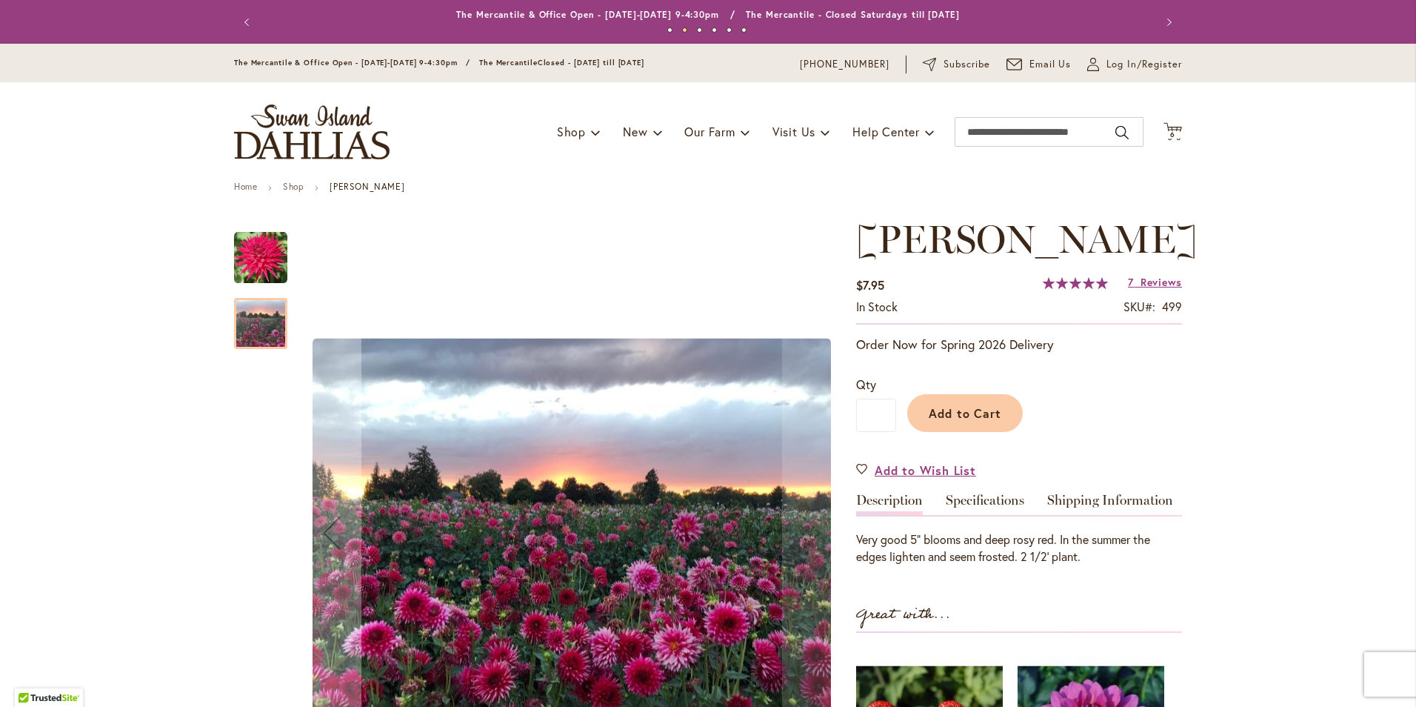
click at [259, 280] on img "MATILDA HUSTON" at bounding box center [260, 257] width 53 height 53
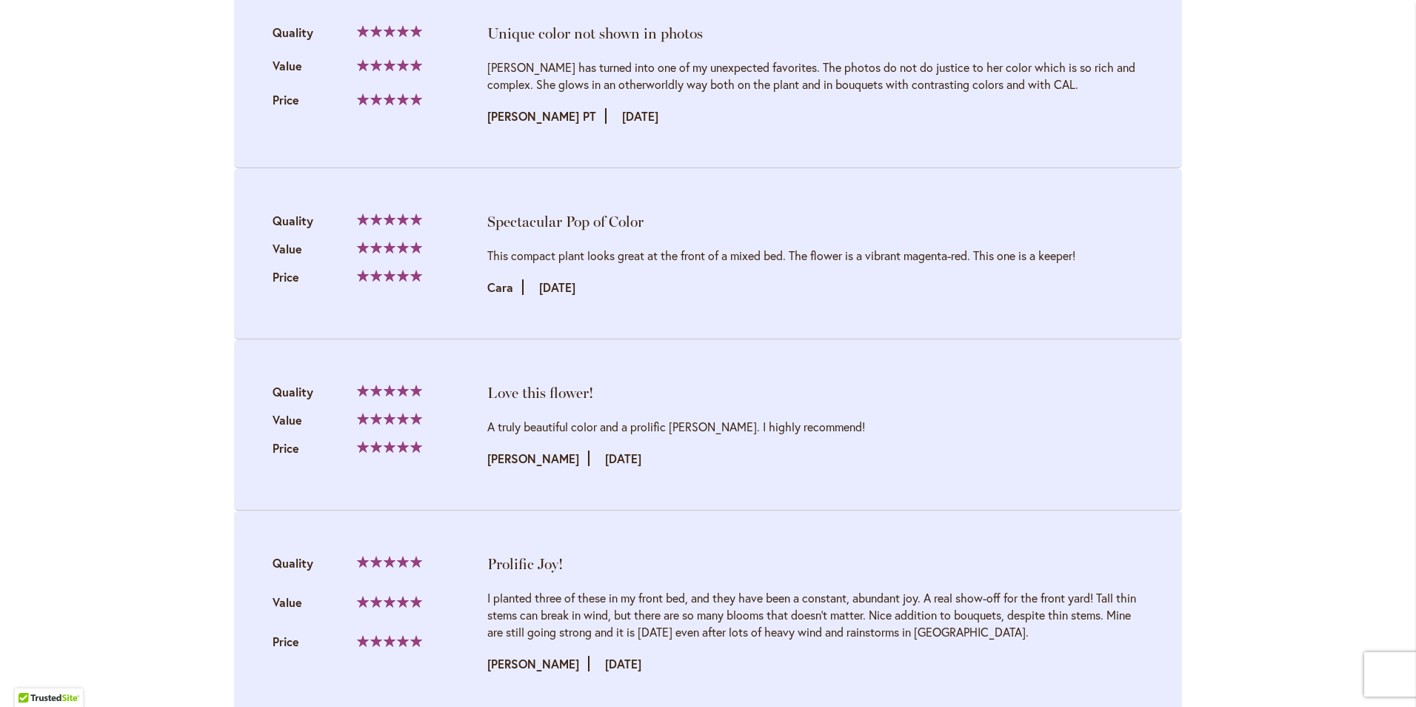
scroll to position [1681, 0]
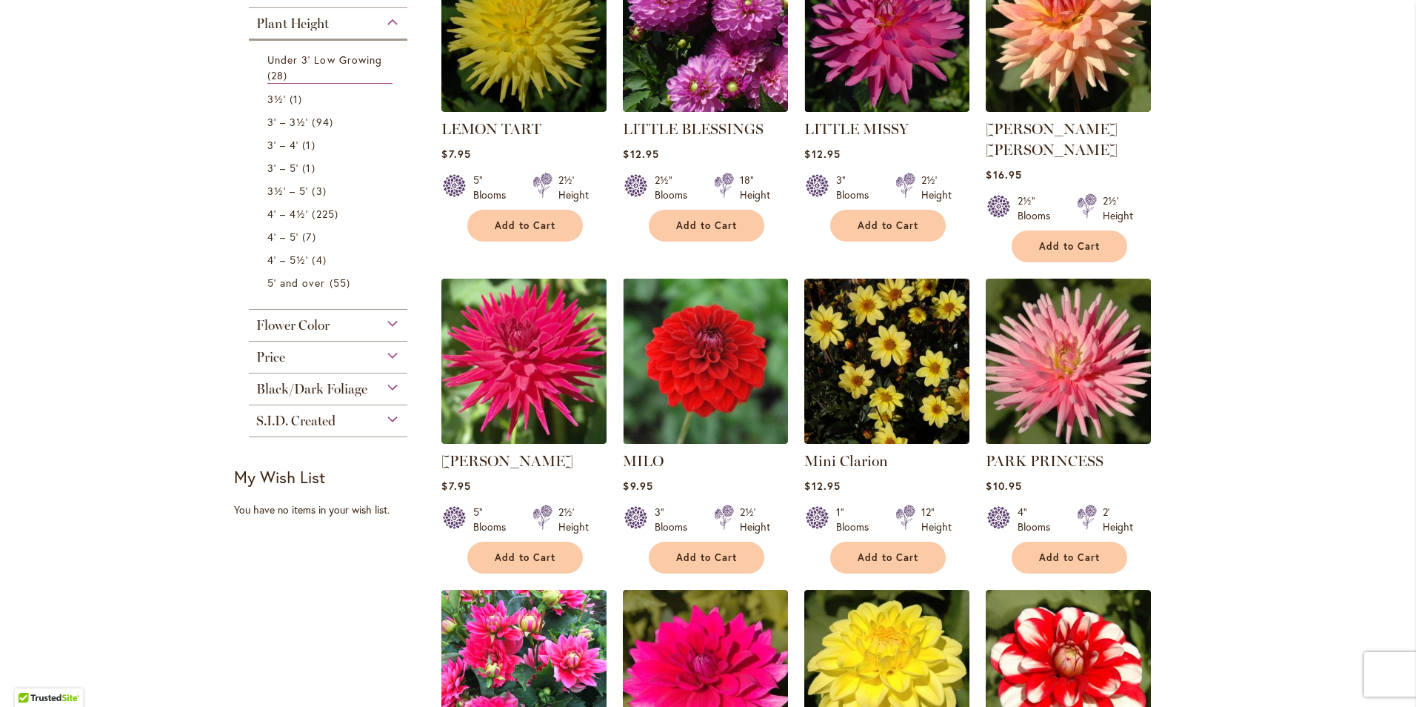
scroll to position [394, 0]
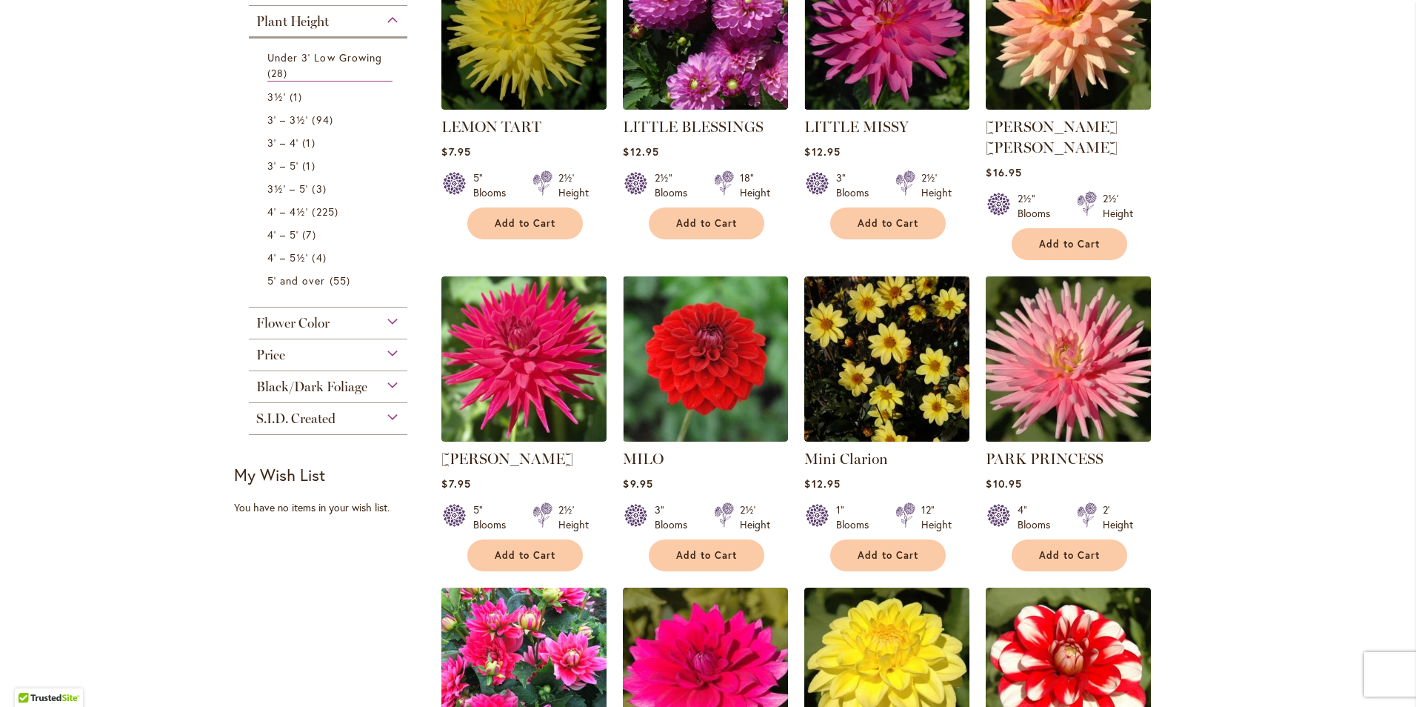
click at [1092, 316] on img at bounding box center [1068, 358] width 173 height 173
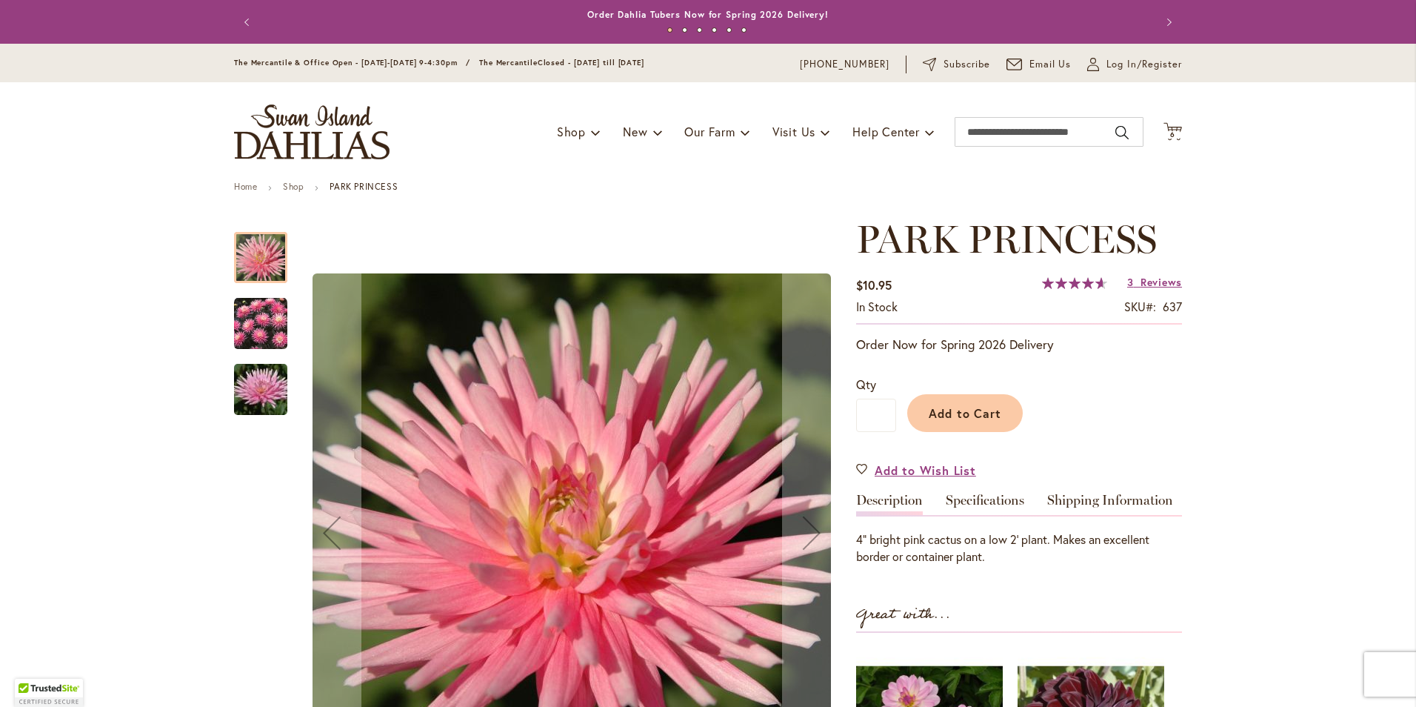
click at [254, 404] on img "PARK PRINCESS" at bounding box center [260, 390] width 107 height 80
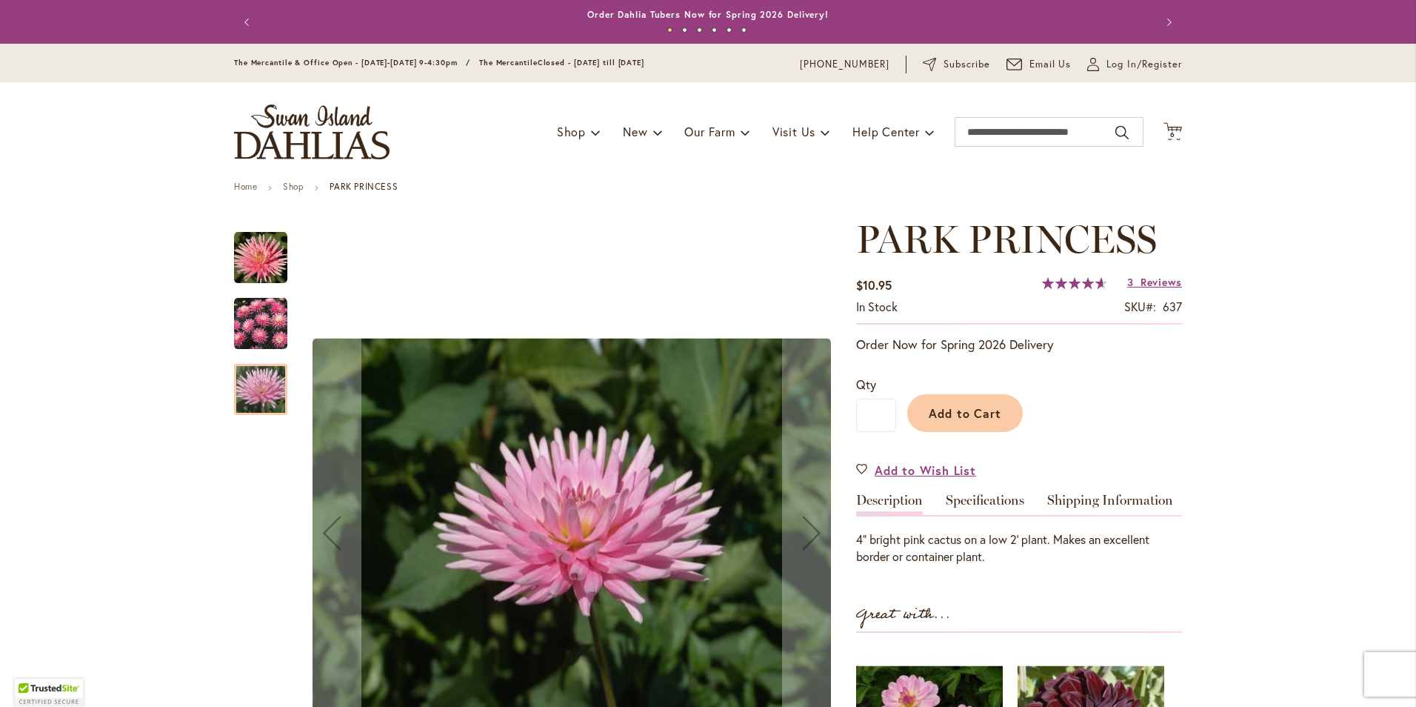
click at [257, 341] on img "PARK PRINCESS" at bounding box center [260, 323] width 53 height 53
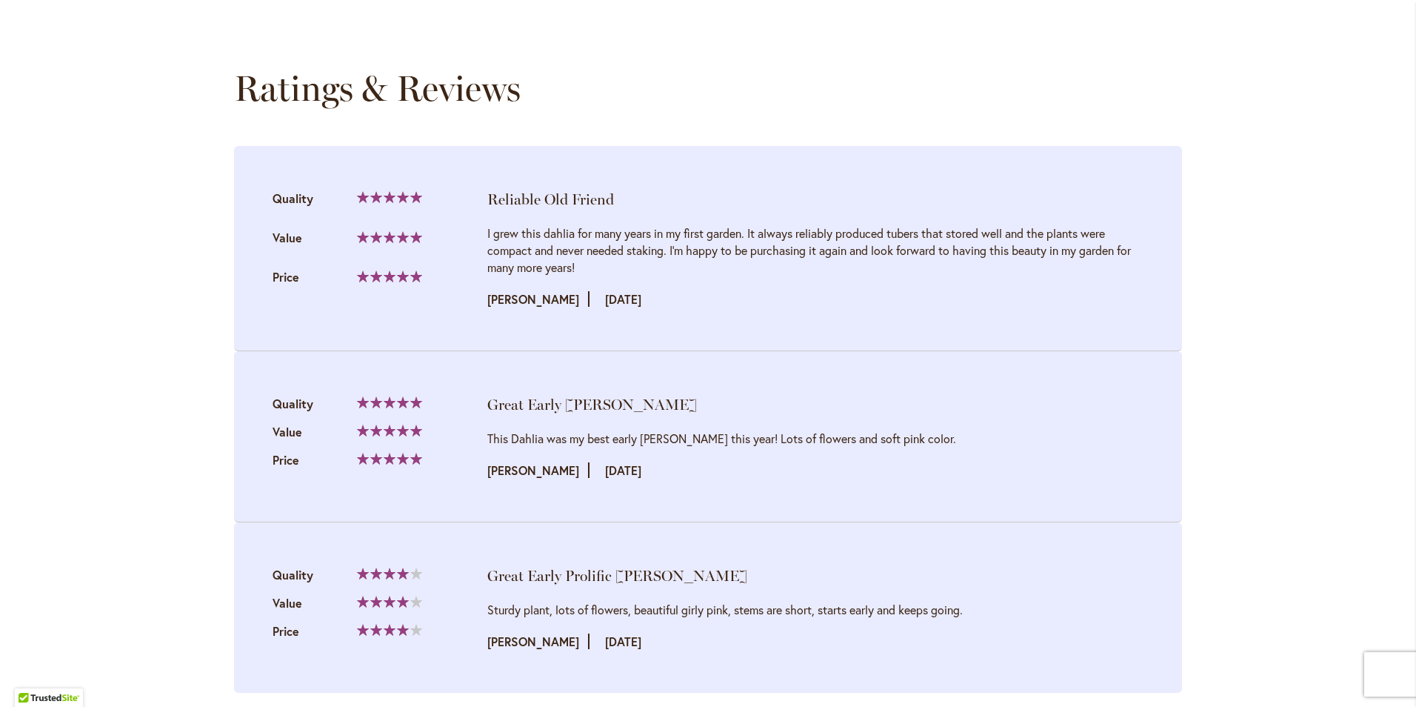
scroll to position [1470, 0]
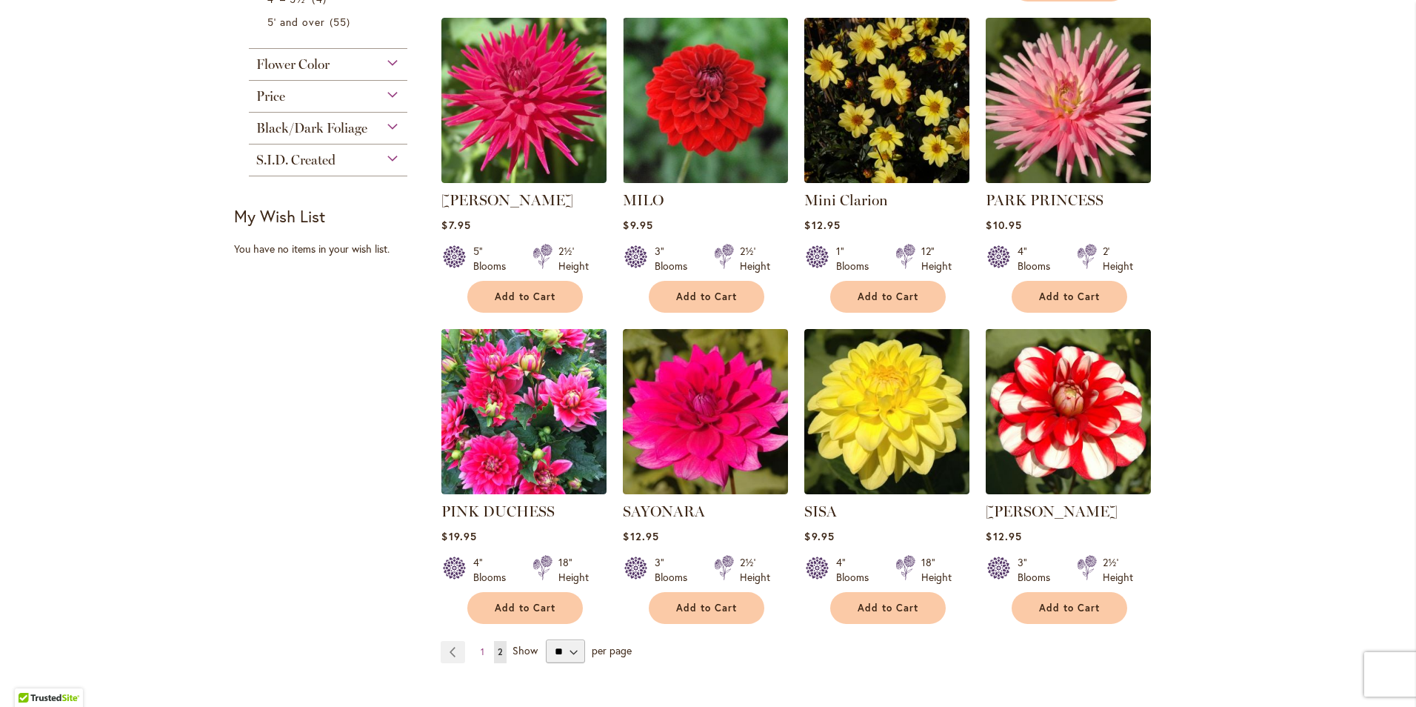
scroll to position [655, 0]
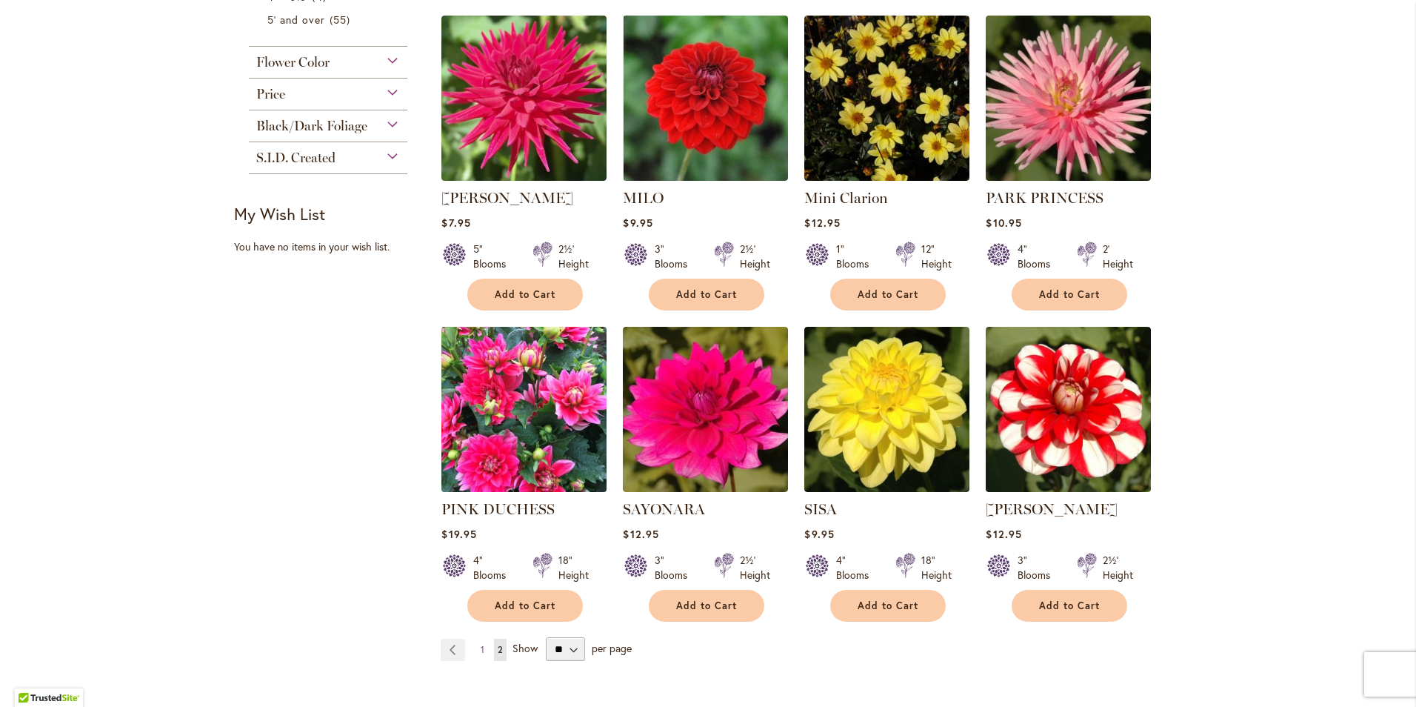
click at [542, 390] on img at bounding box center [524, 408] width 173 height 173
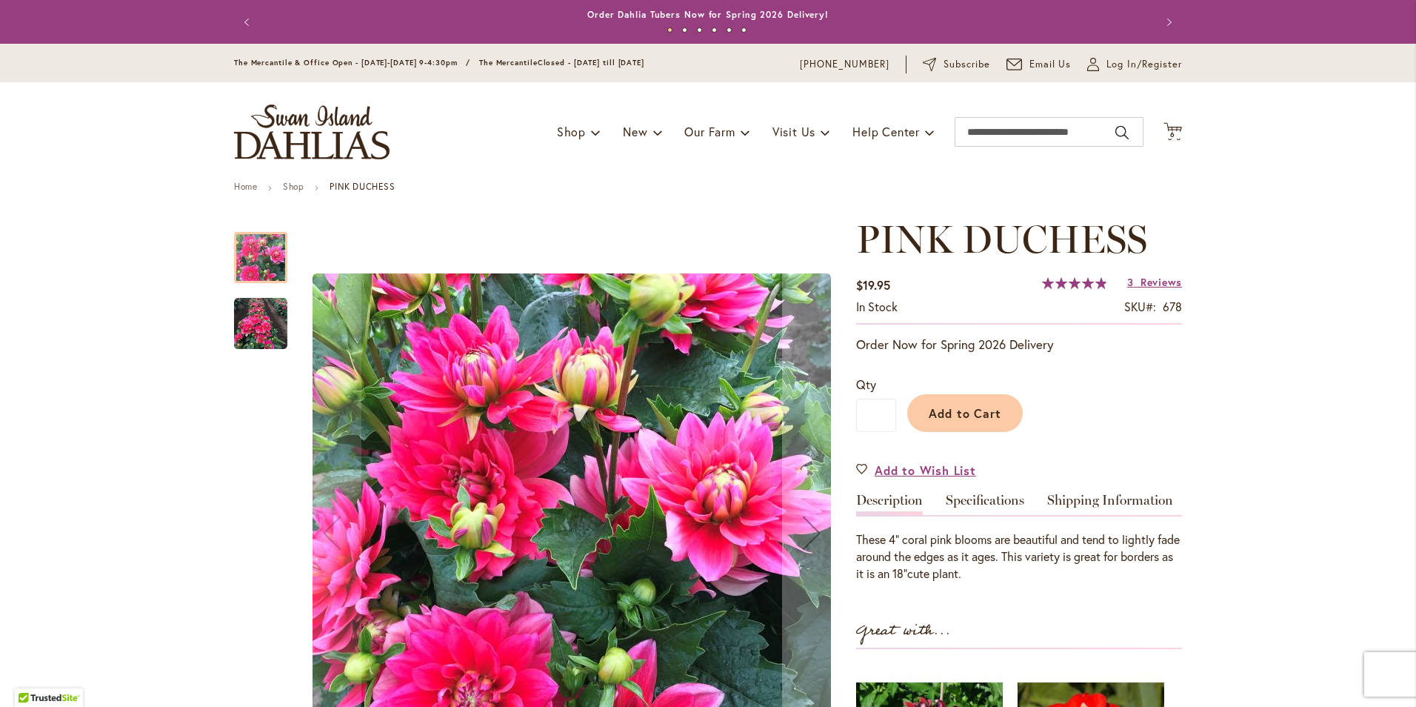
click at [268, 310] on img "PINK DUCHESS" at bounding box center [260, 323] width 53 height 53
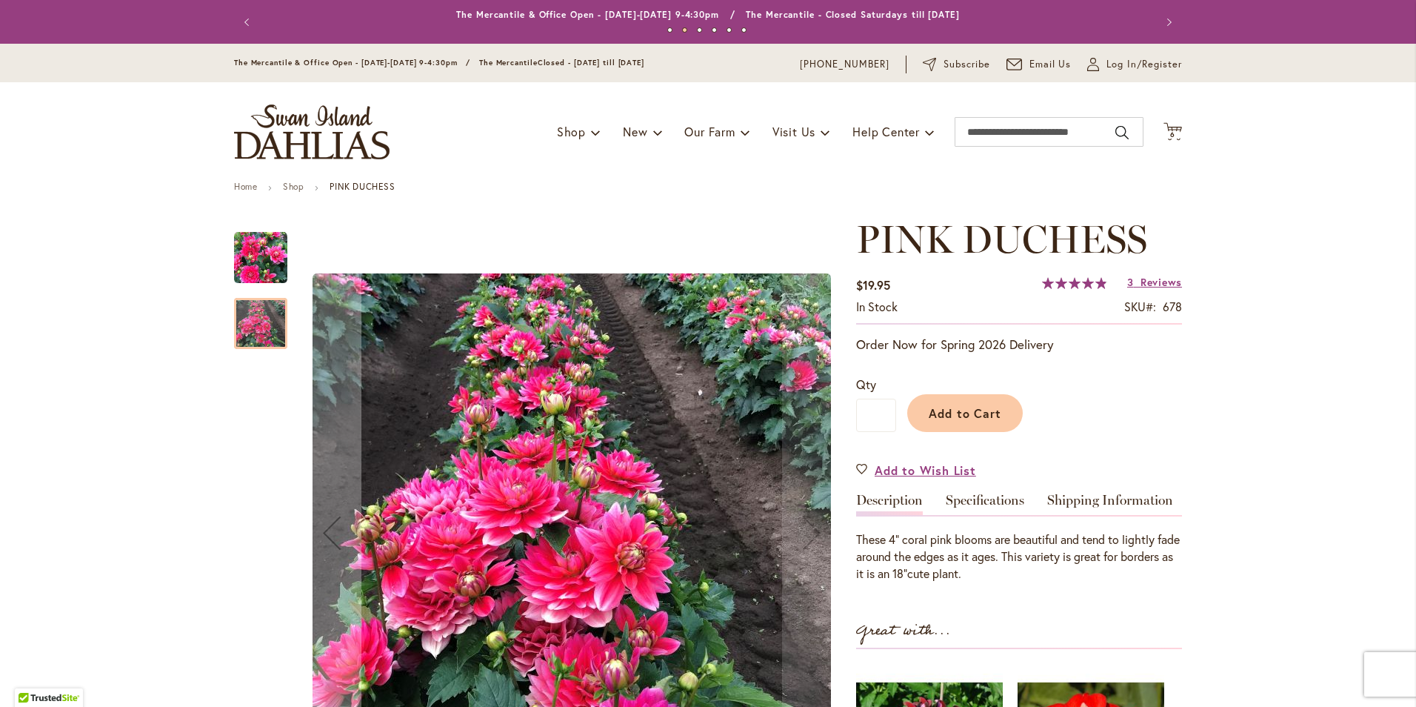
click at [256, 283] on div "PINK DUCHESS" at bounding box center [260, 316] width 53 height 66
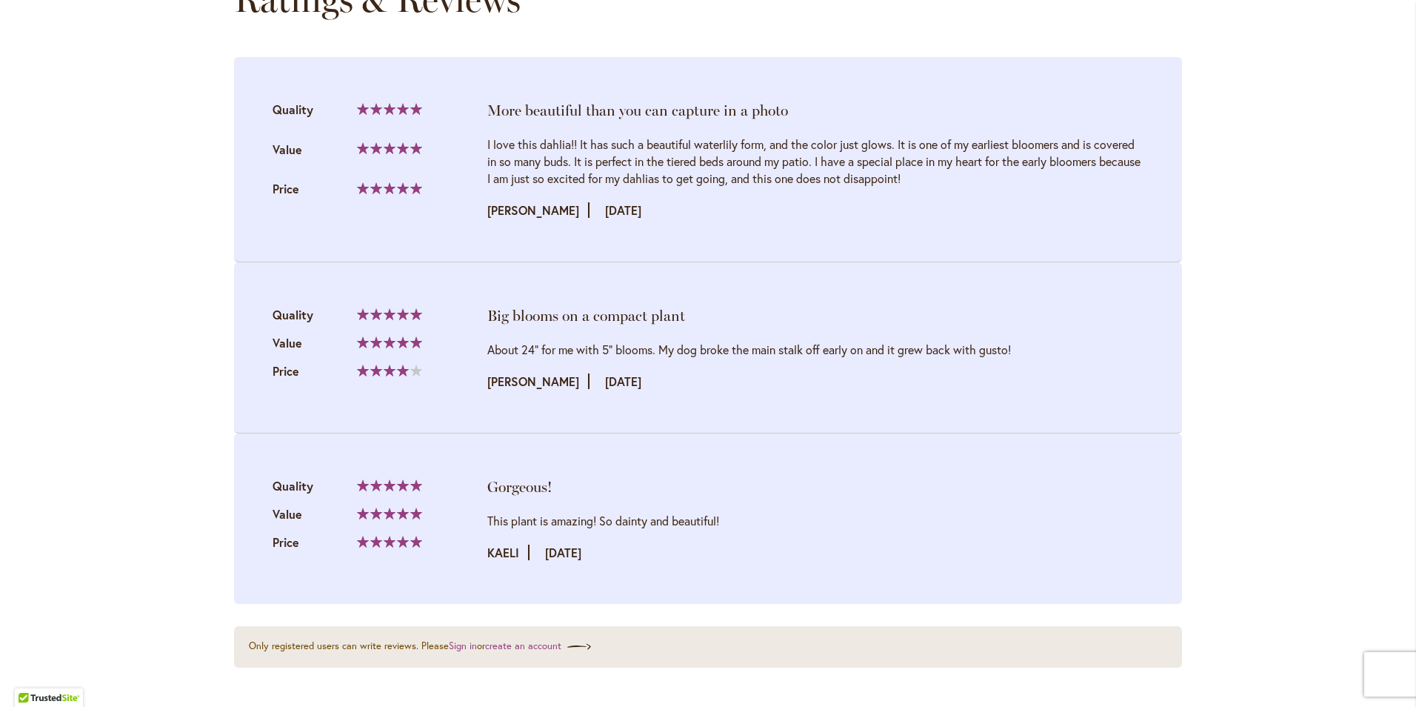
scroll to position [1633, 0]
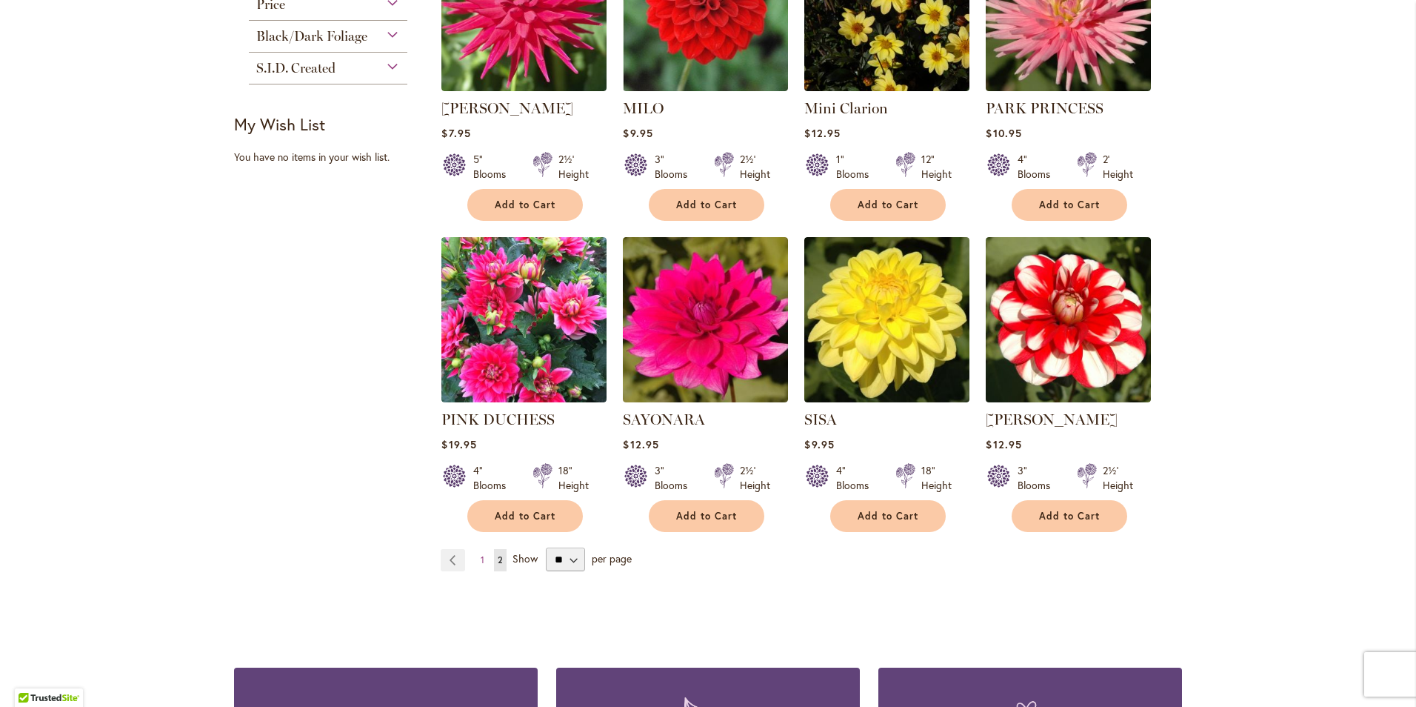
scroll to position [808, 0]
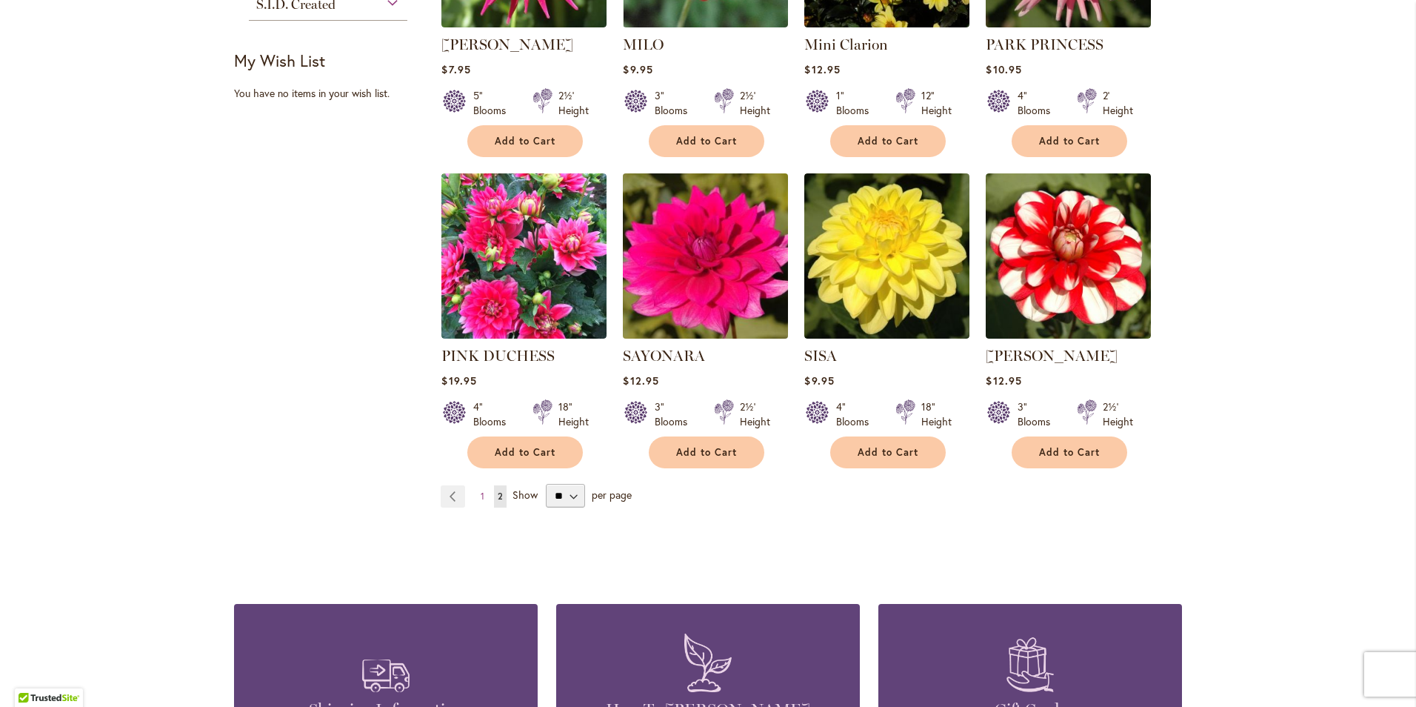
click at [693, 269] on img at bounding box center [705, 255] width 173 height 173
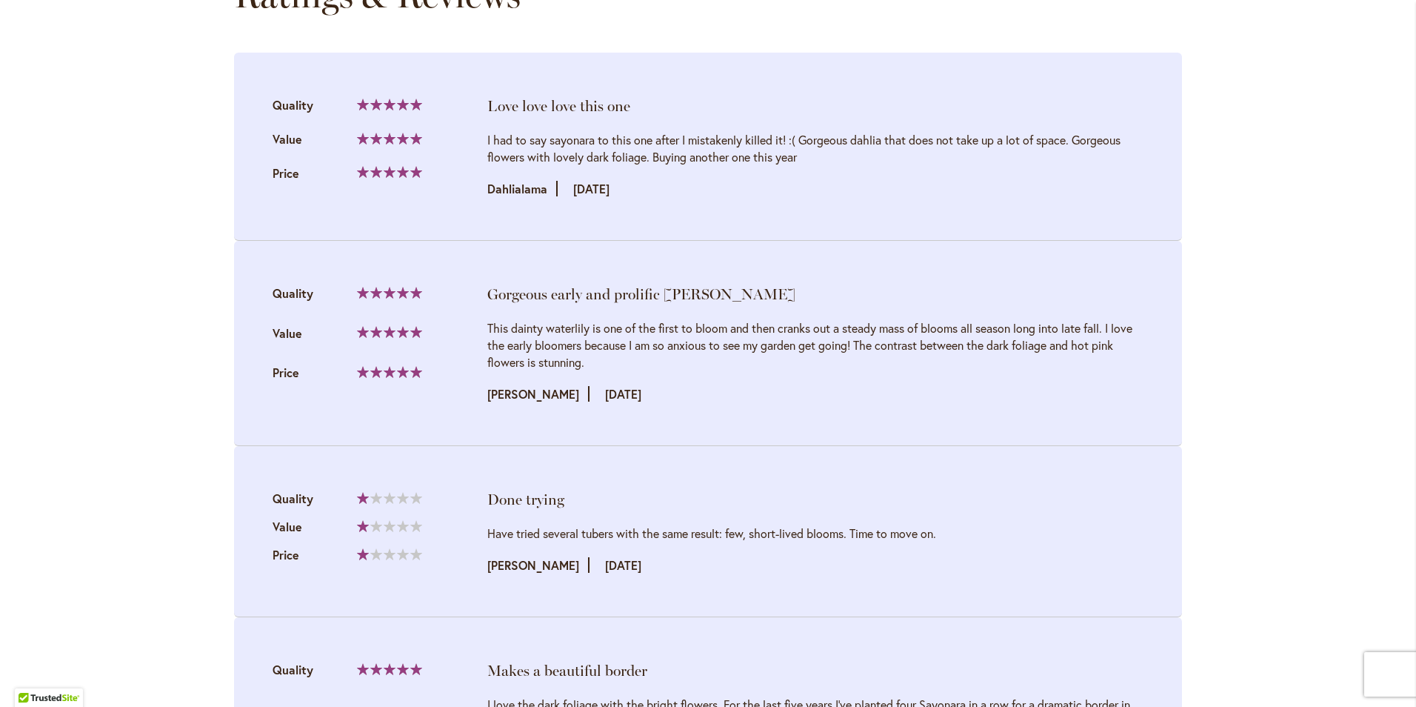
scroll to position [1646, 0]
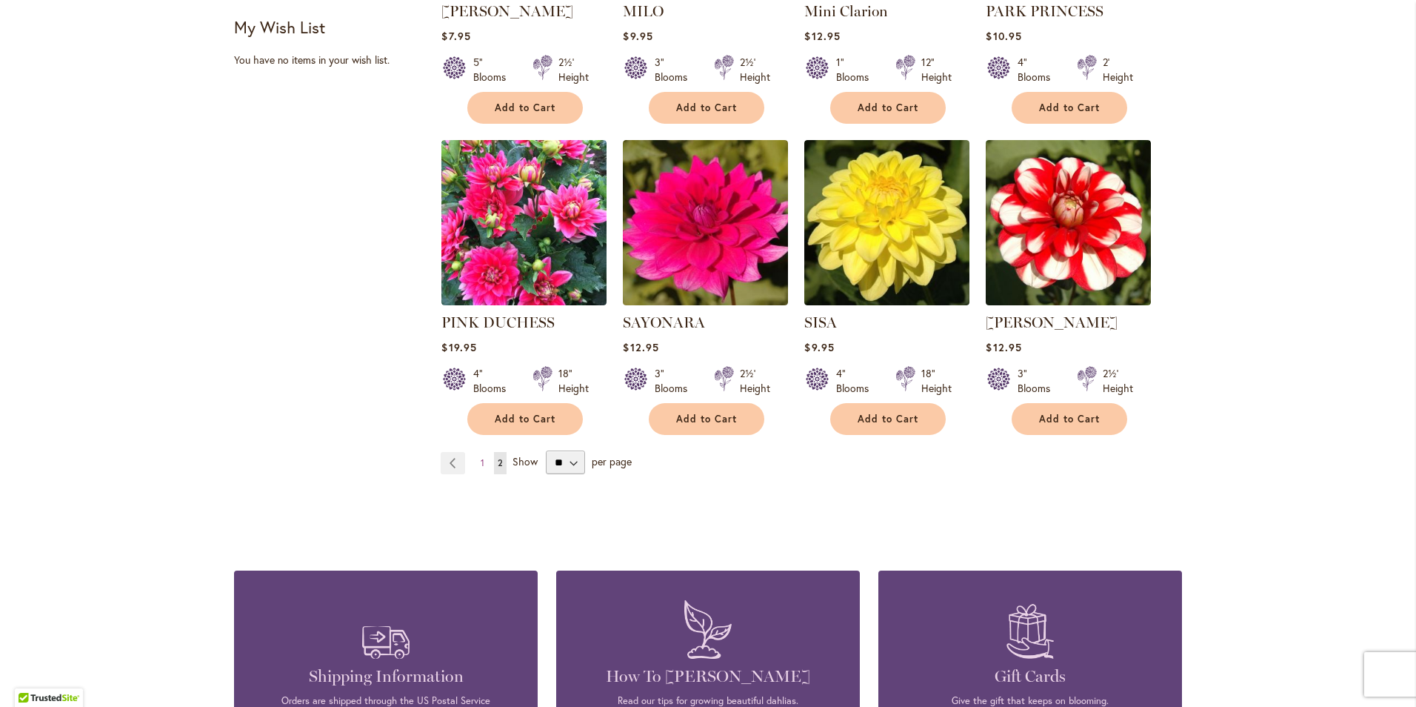
scroll to position [851, 0]
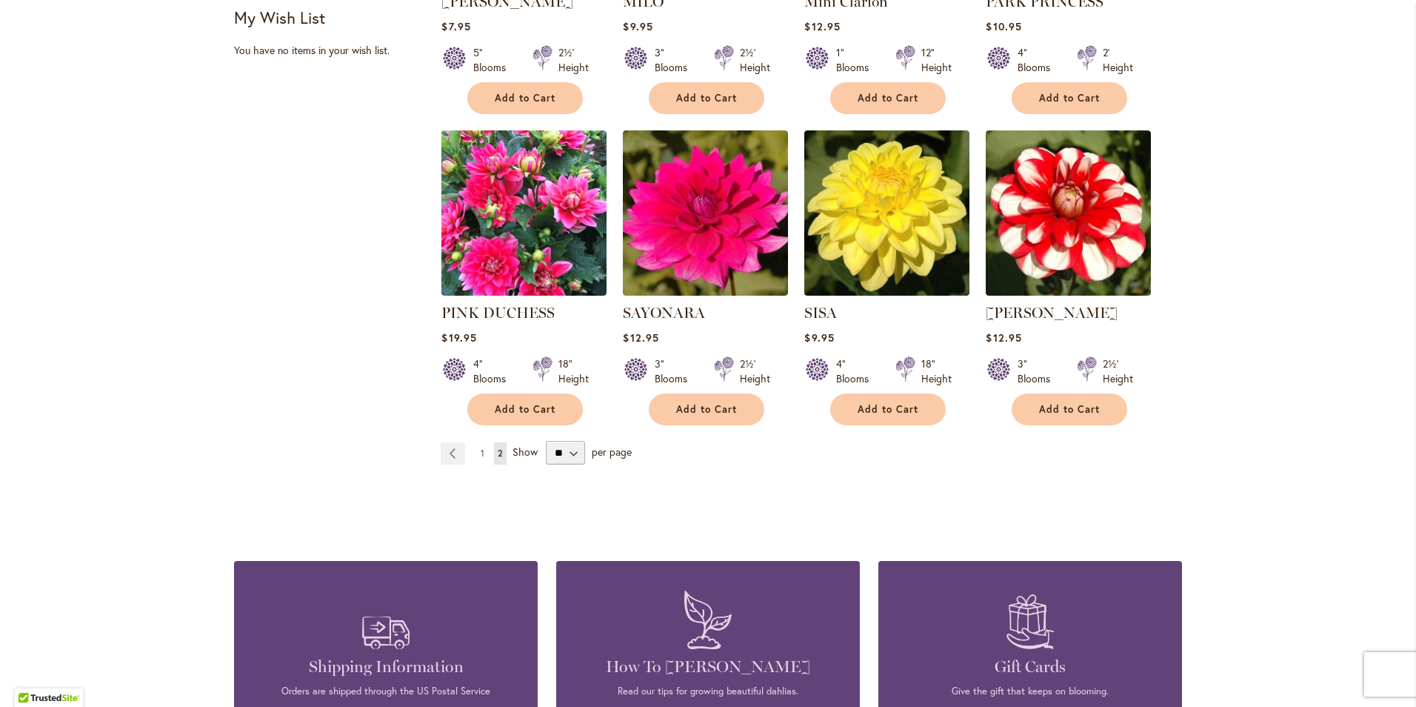
click at [481, 447] on span "1" at bounding box center [483, 452] width 4 height 11
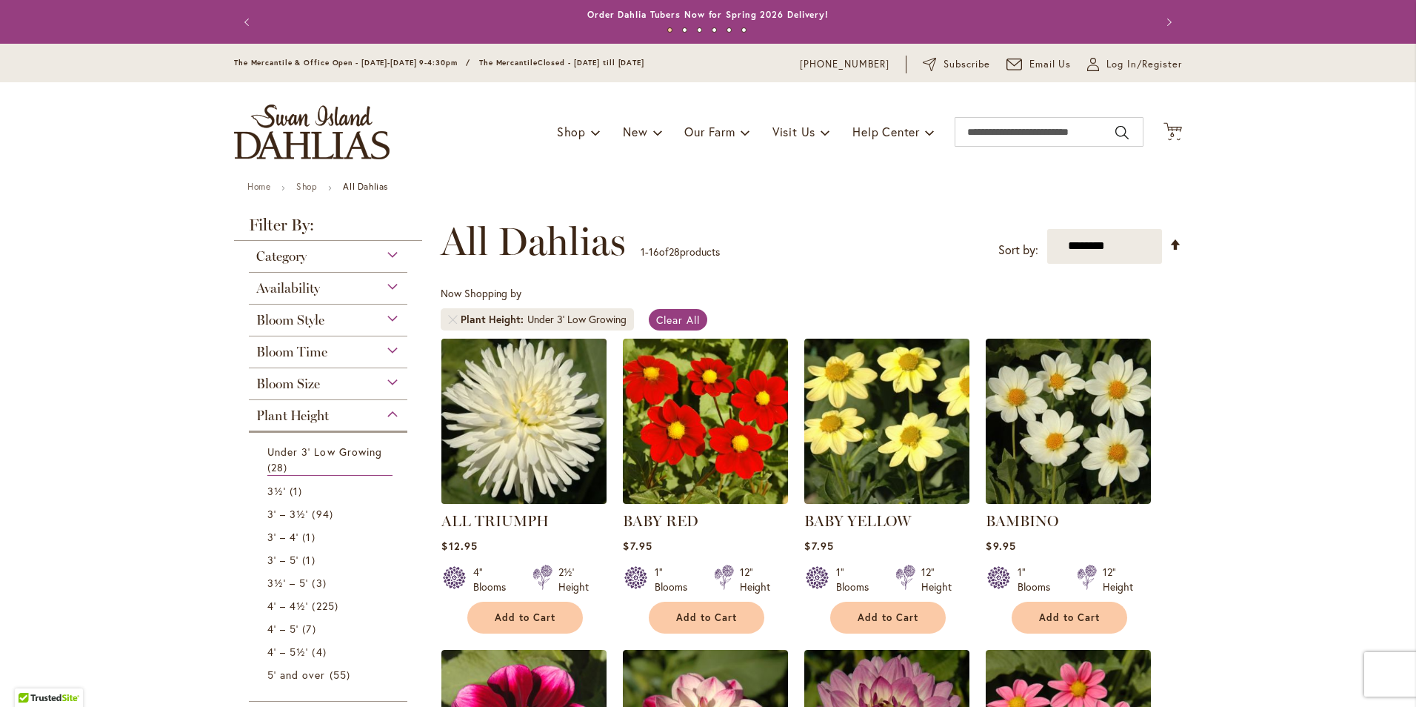
click at [495, 422] on img at bounding box center [524, 420] width 173 height 173
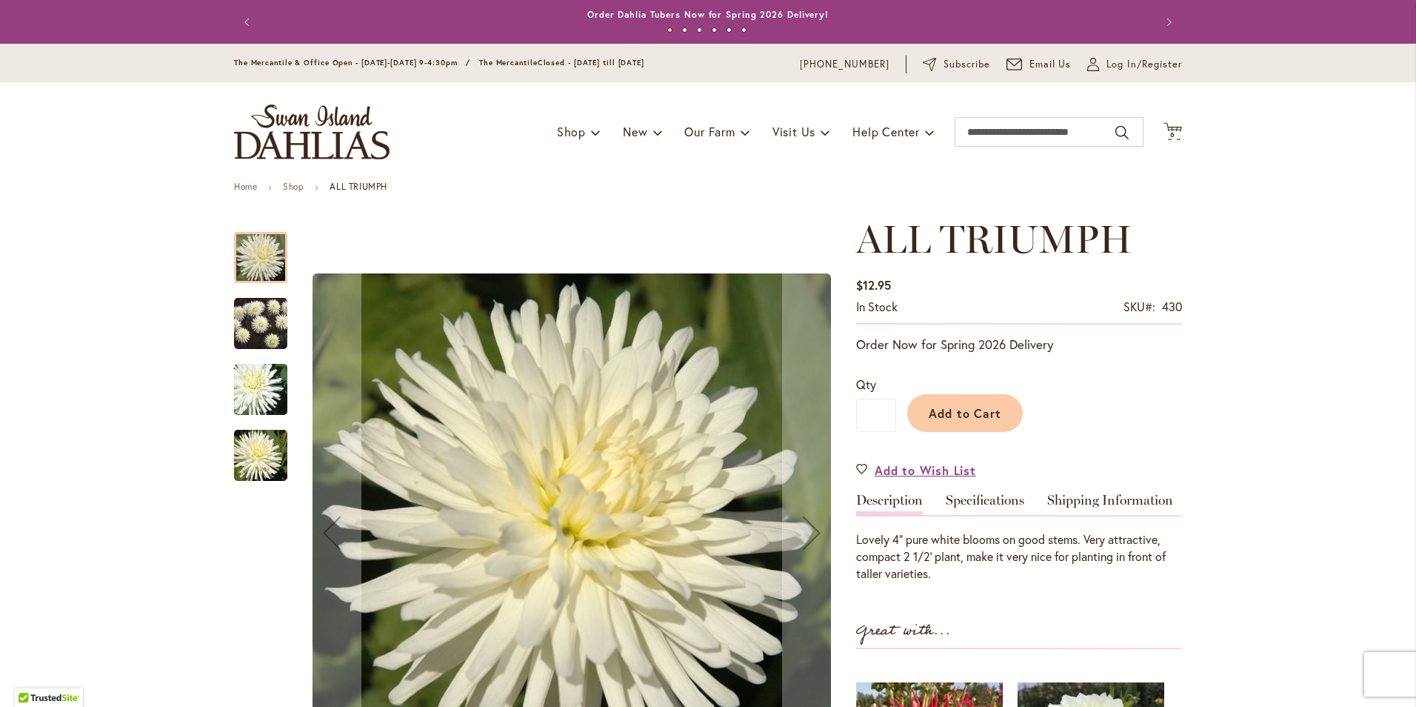
click at [255, 343] on img "ALL TRIUMPH" at bounding box center [260, 323] width 53 height 54
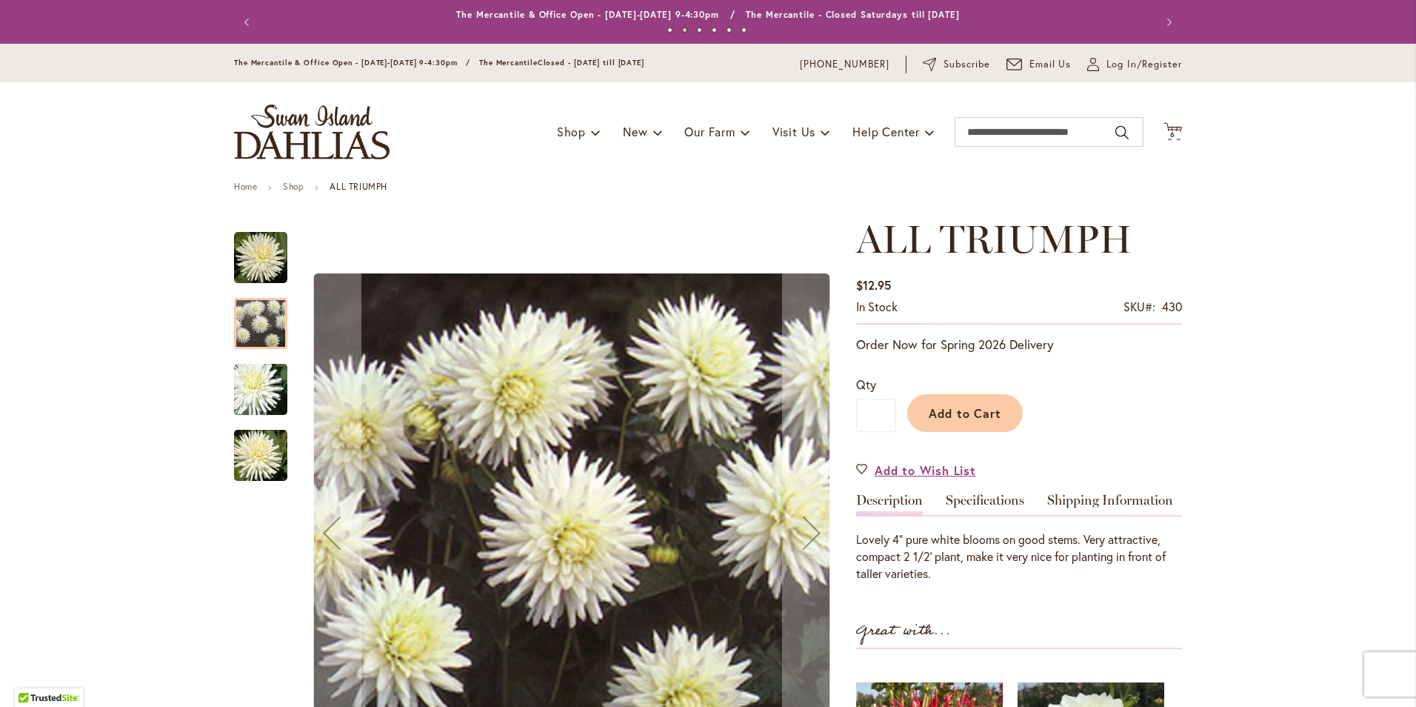
click at [247, 391] on img "ALL TRIUMPH" at bounding box center [260, 390] width 107 height 80
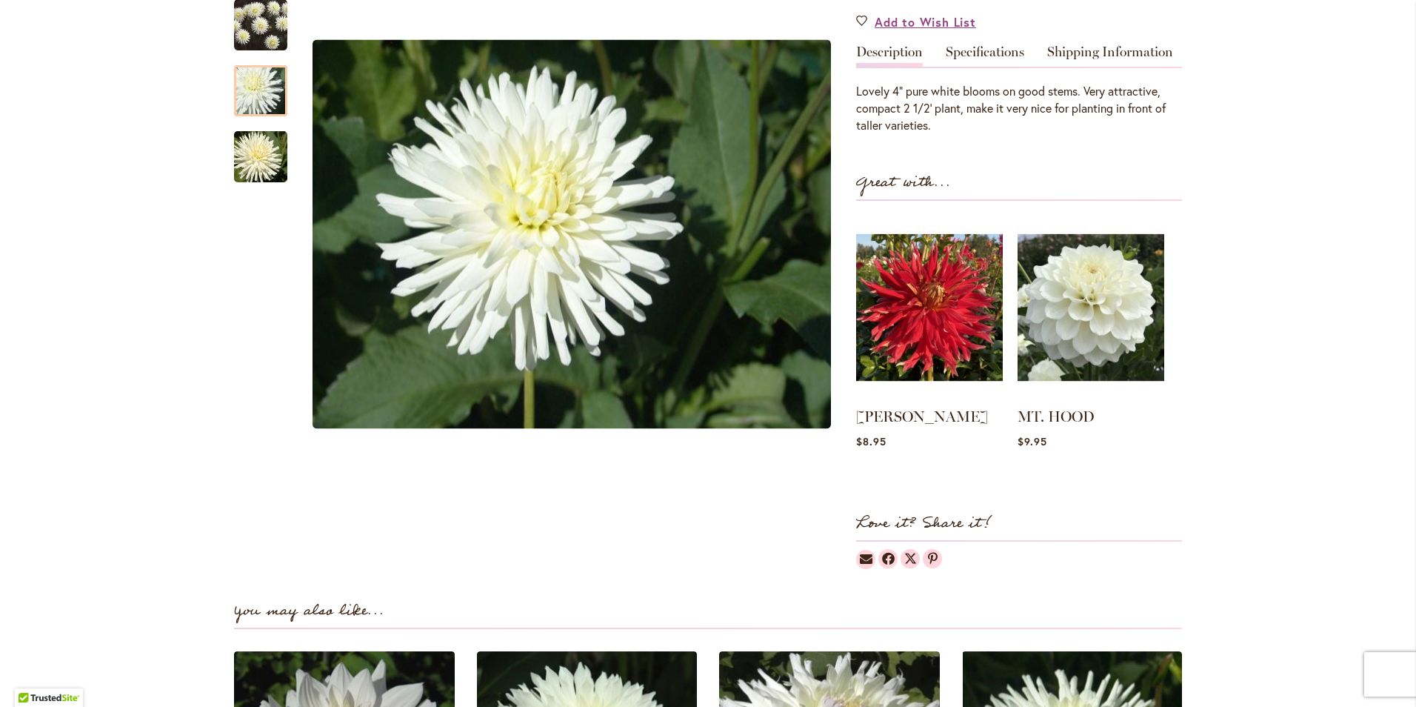
scroll to position [138, 0]
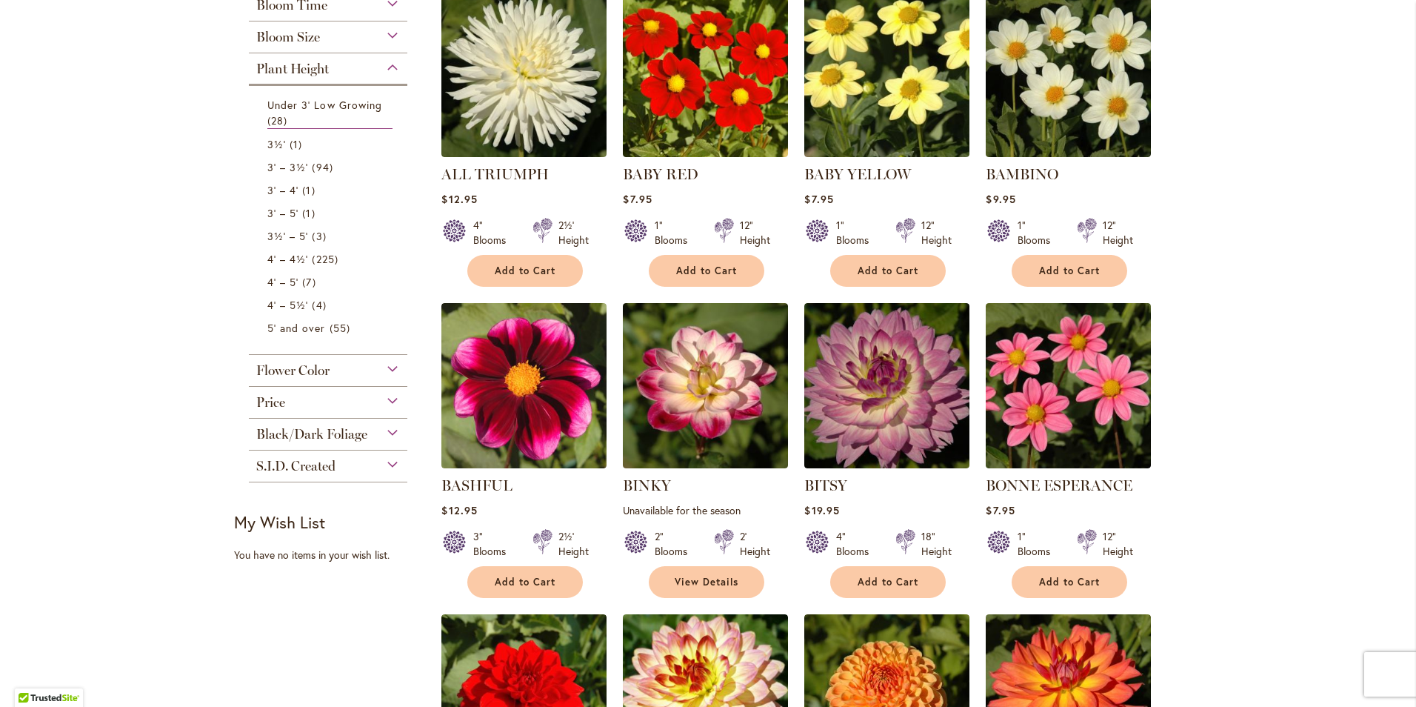
scroll to position [362, 0]
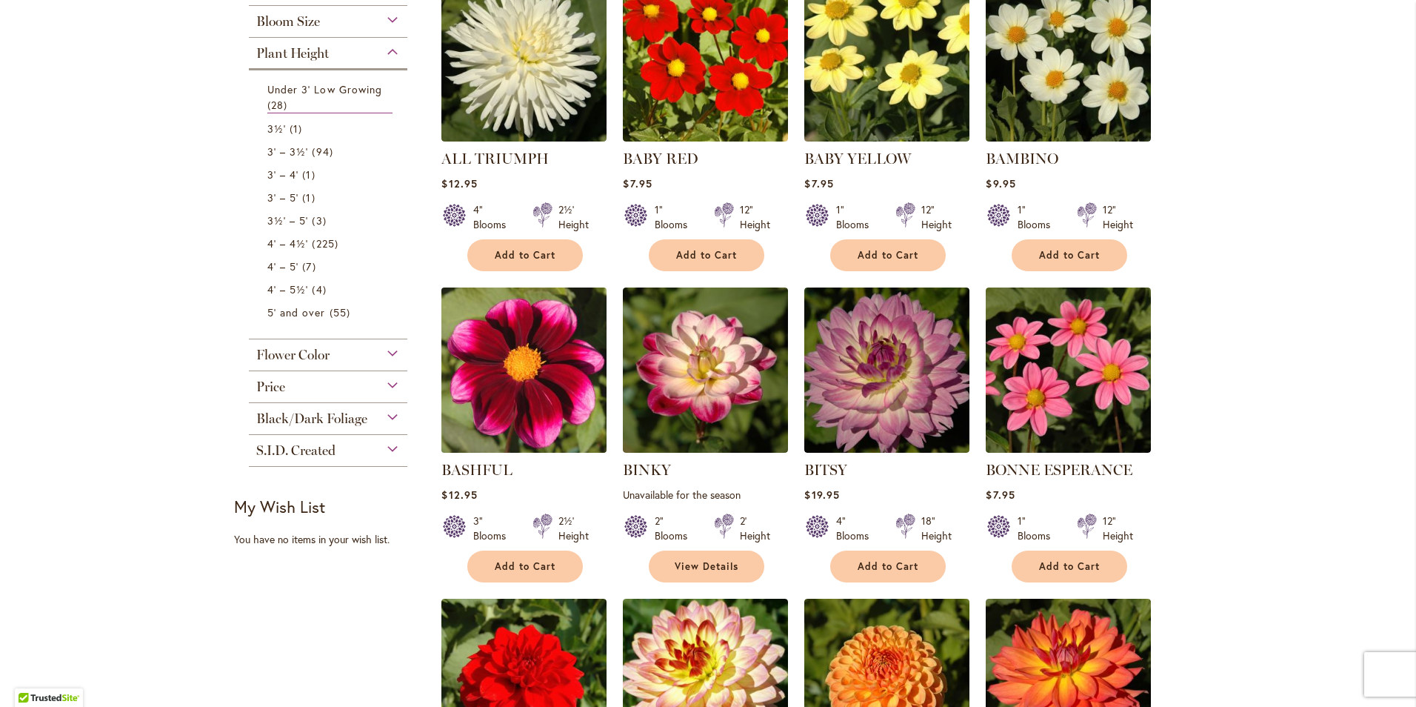
click at [507, 387] on img at bounding box center [524, 369] width 173 height 173
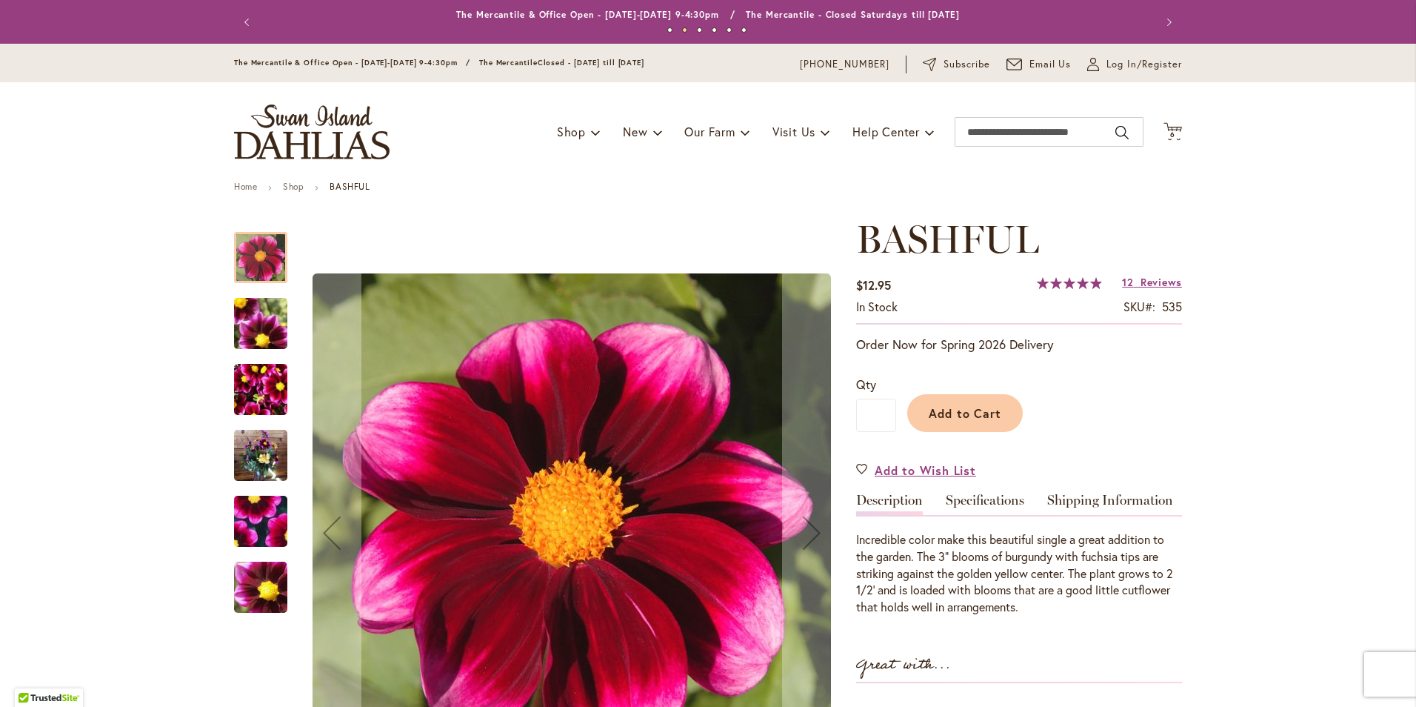
click at [256, 399] on img "BASHFUL" at bounding box center [260, 389] width 53 height 71
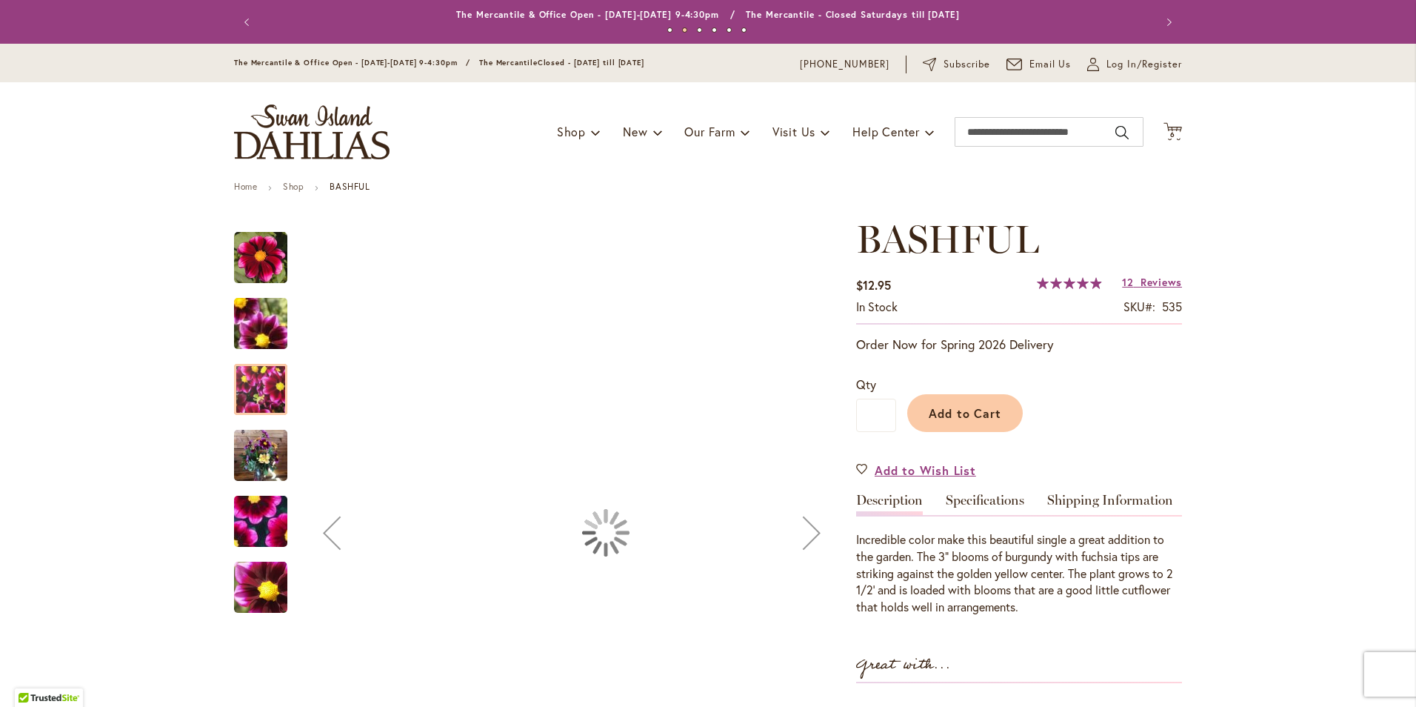
click at [239, 472] on img "BASHFUL" at bounding box center [260, 455] width 53 height 71
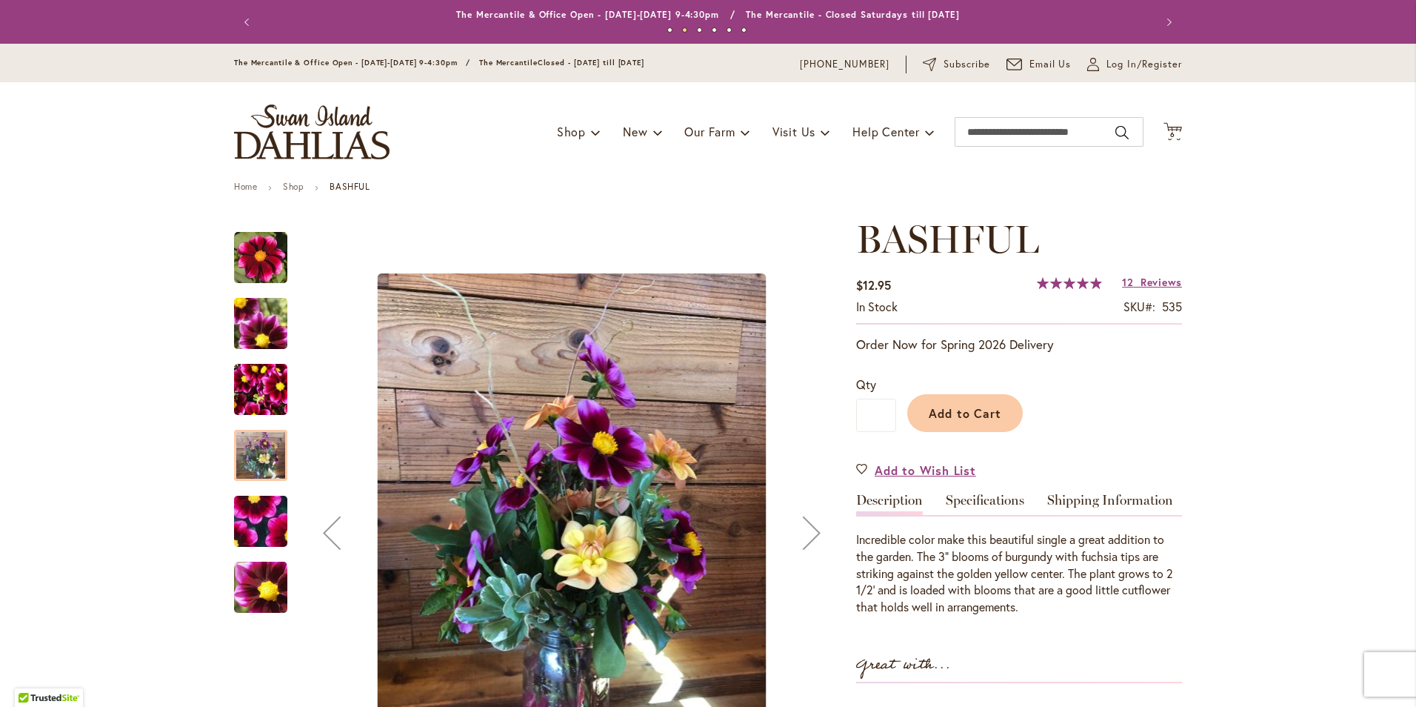
click at [242, 502] on img "BASHFUL" at bounding box center [260, 521] width 107 height 99
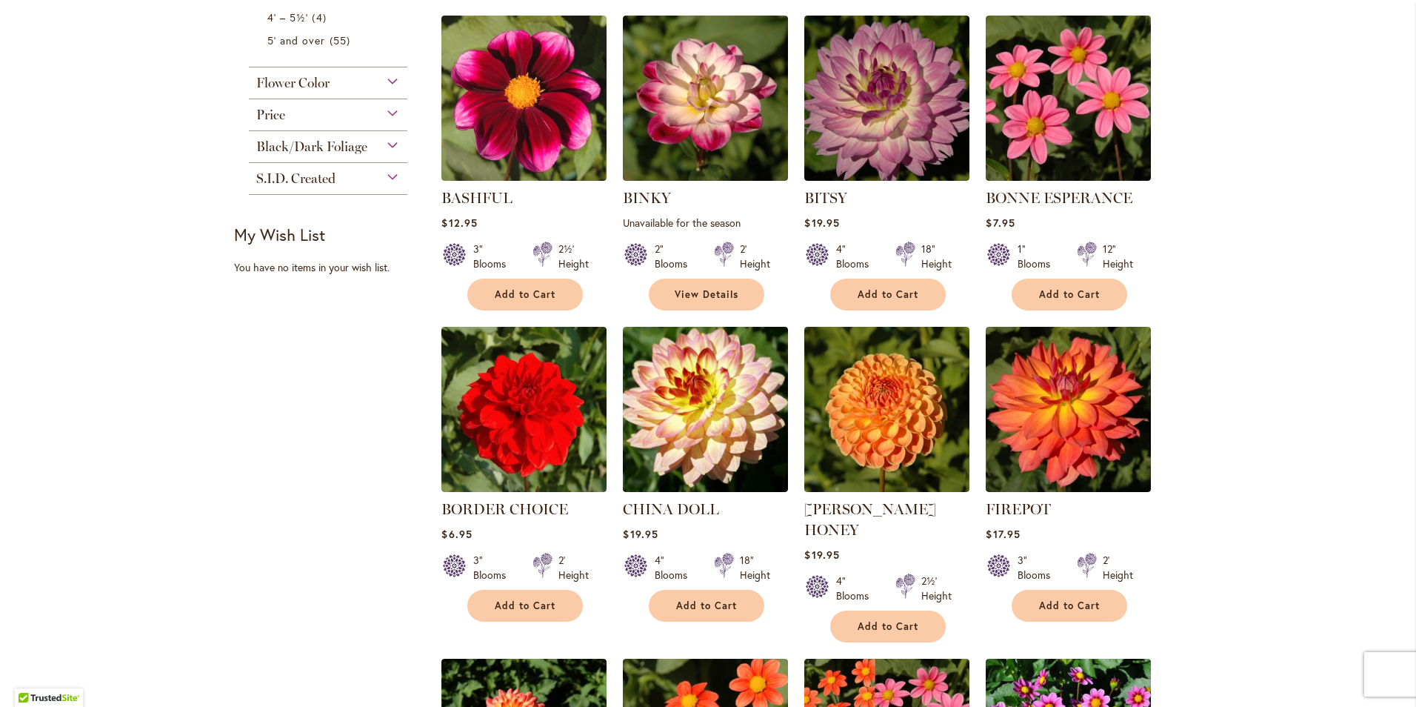
scroll to position [656, 0]
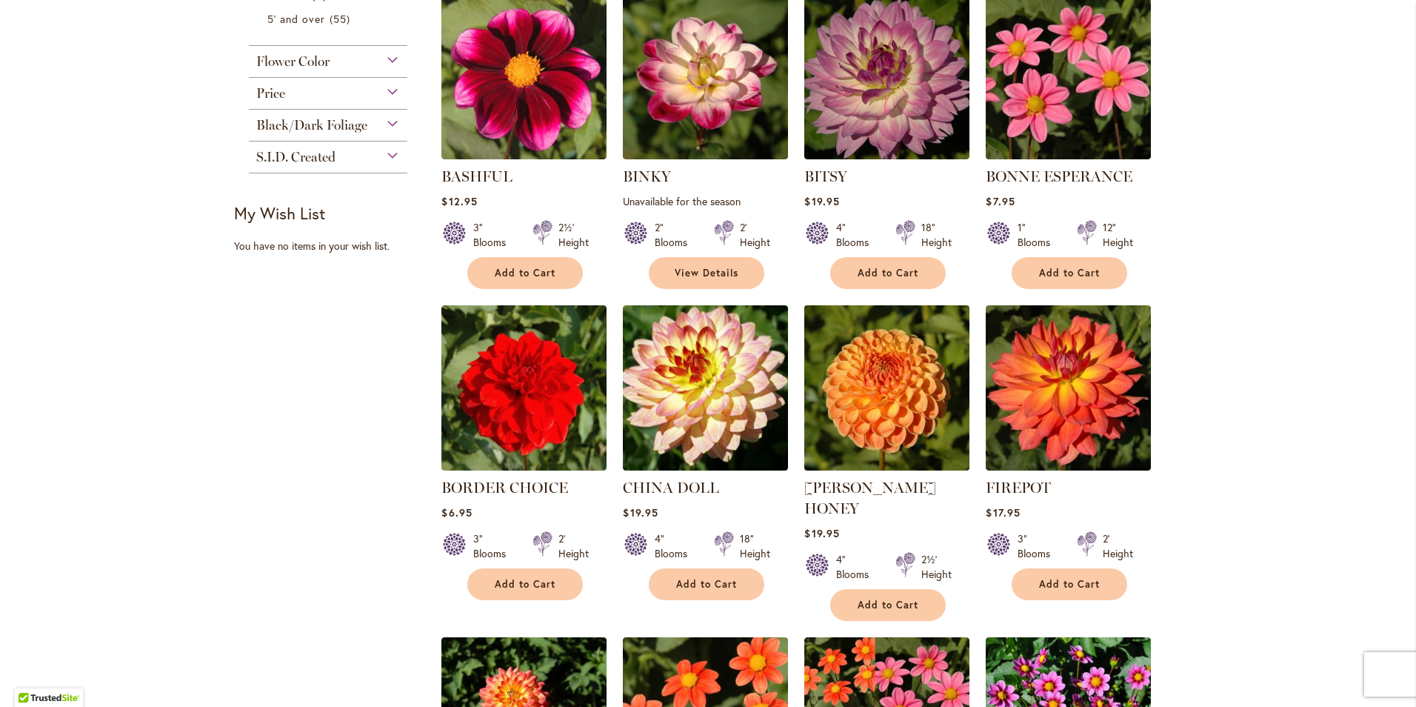
click at [882, 377] on img at bounding box center [887, 387] width 173 height 173
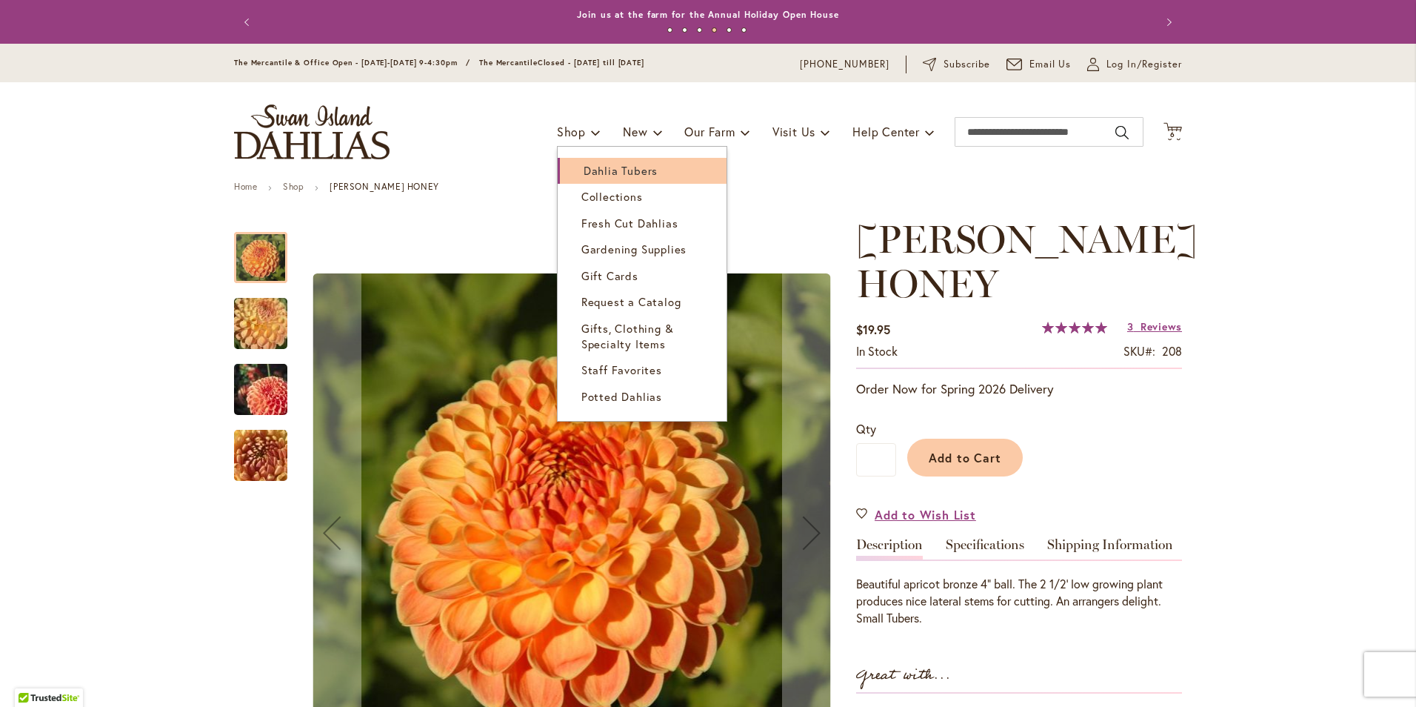
click at [563, 171] on link "Dahlia Tubers" at bounding box center [642, 171] width 169 height 26
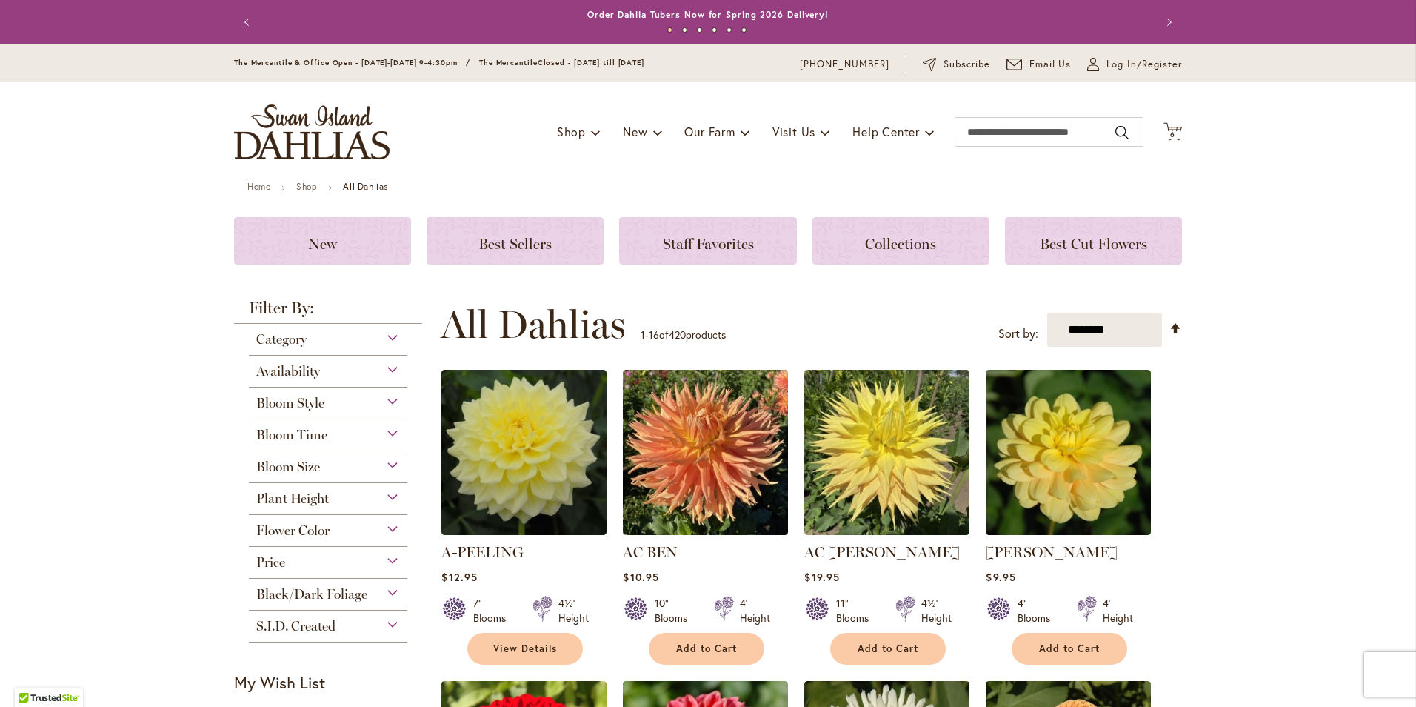
click at [312, 496] on span "Plant Height" at bounding box center [292, 498] width 73 height 16
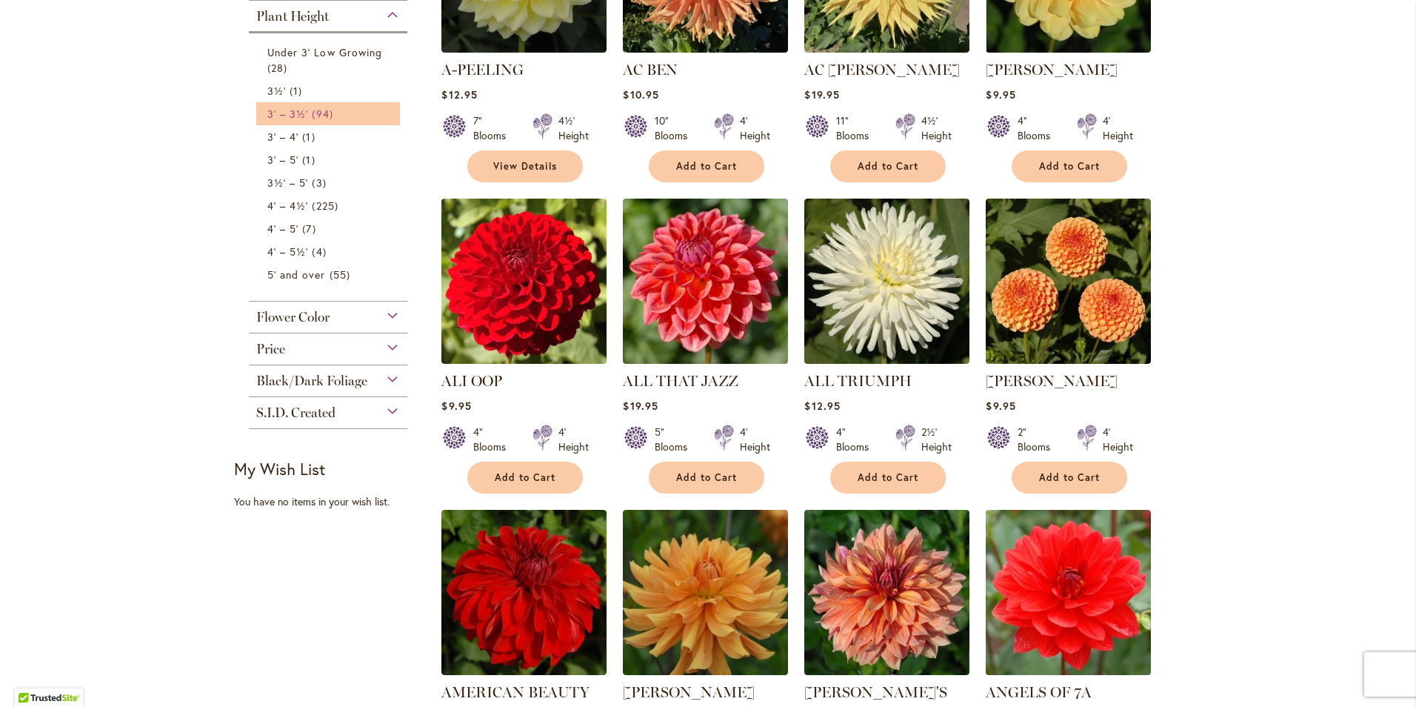
click at [271, 111] on span "3' – 3½'" at bounding box center [287, 114] width 41 height 14
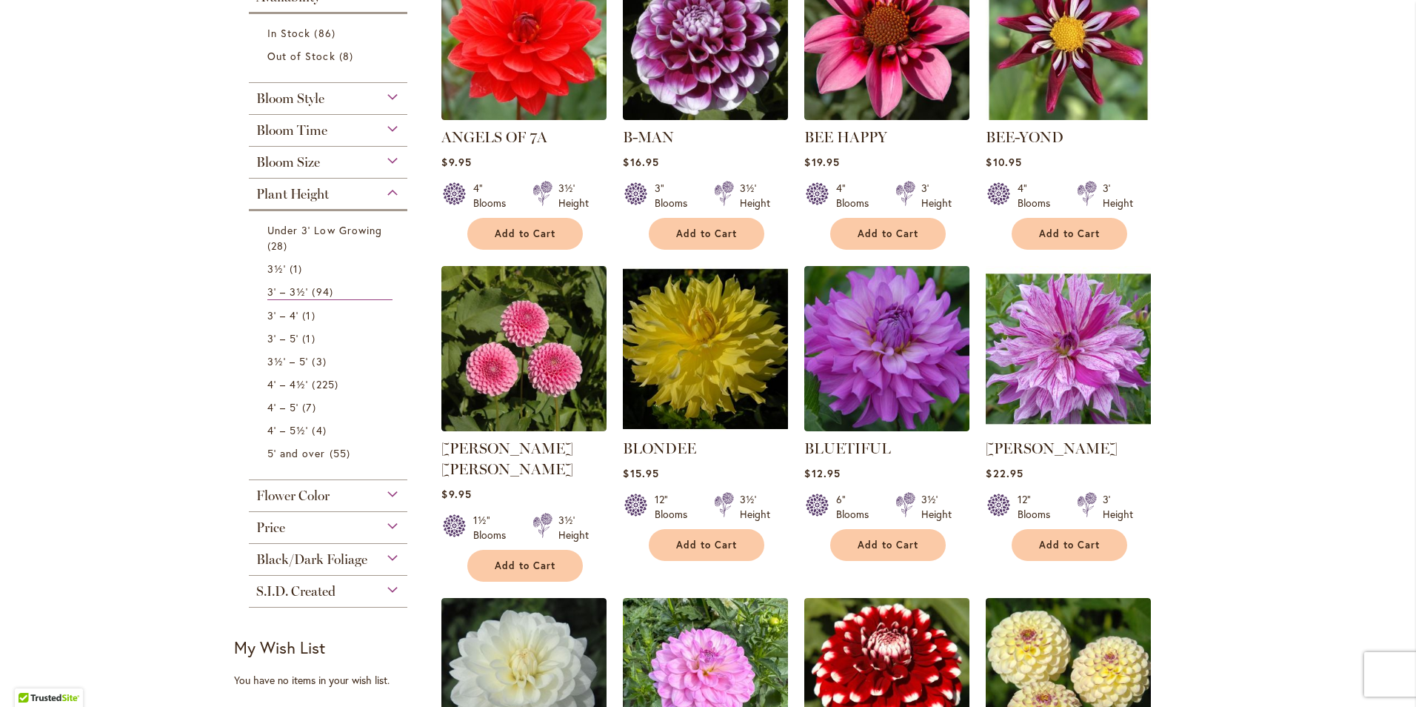
scroll to position [387, 0]
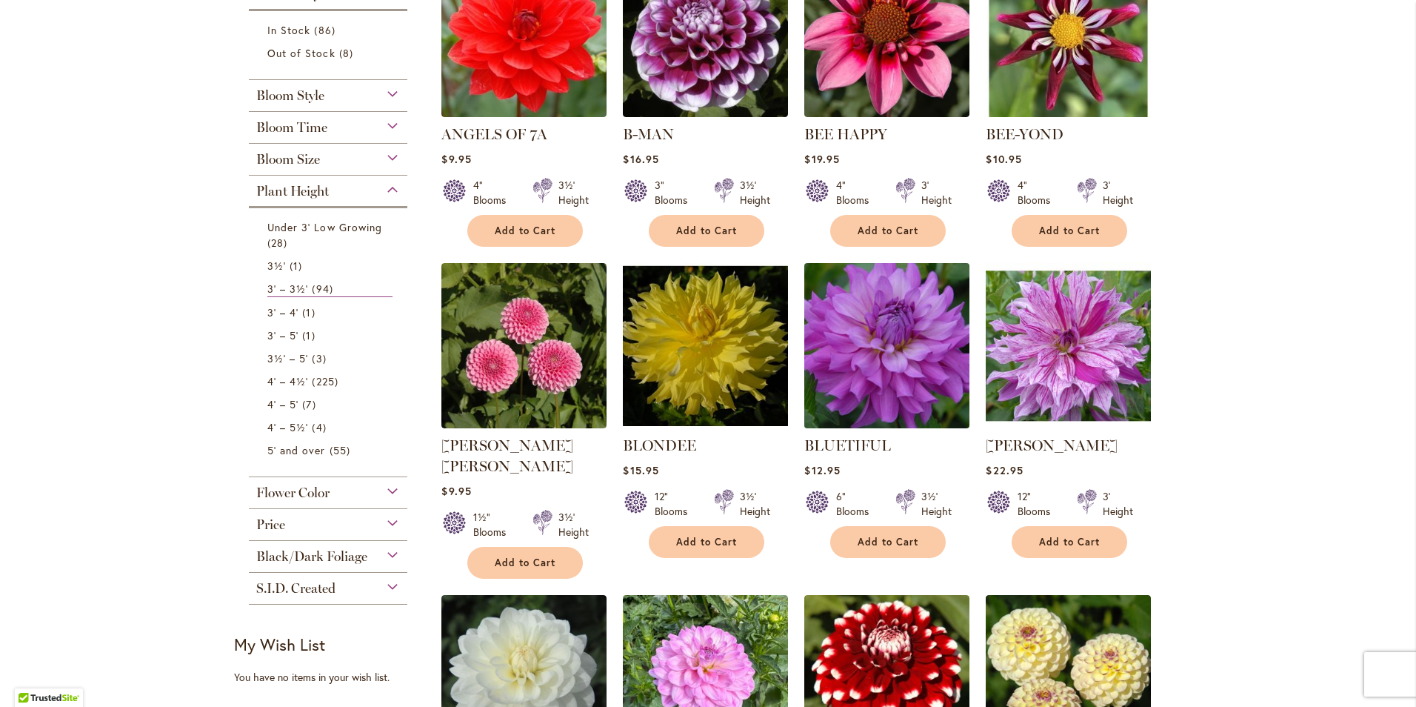
click at [950, 318] on img at bounding box center [887, 345] width 173 height 173
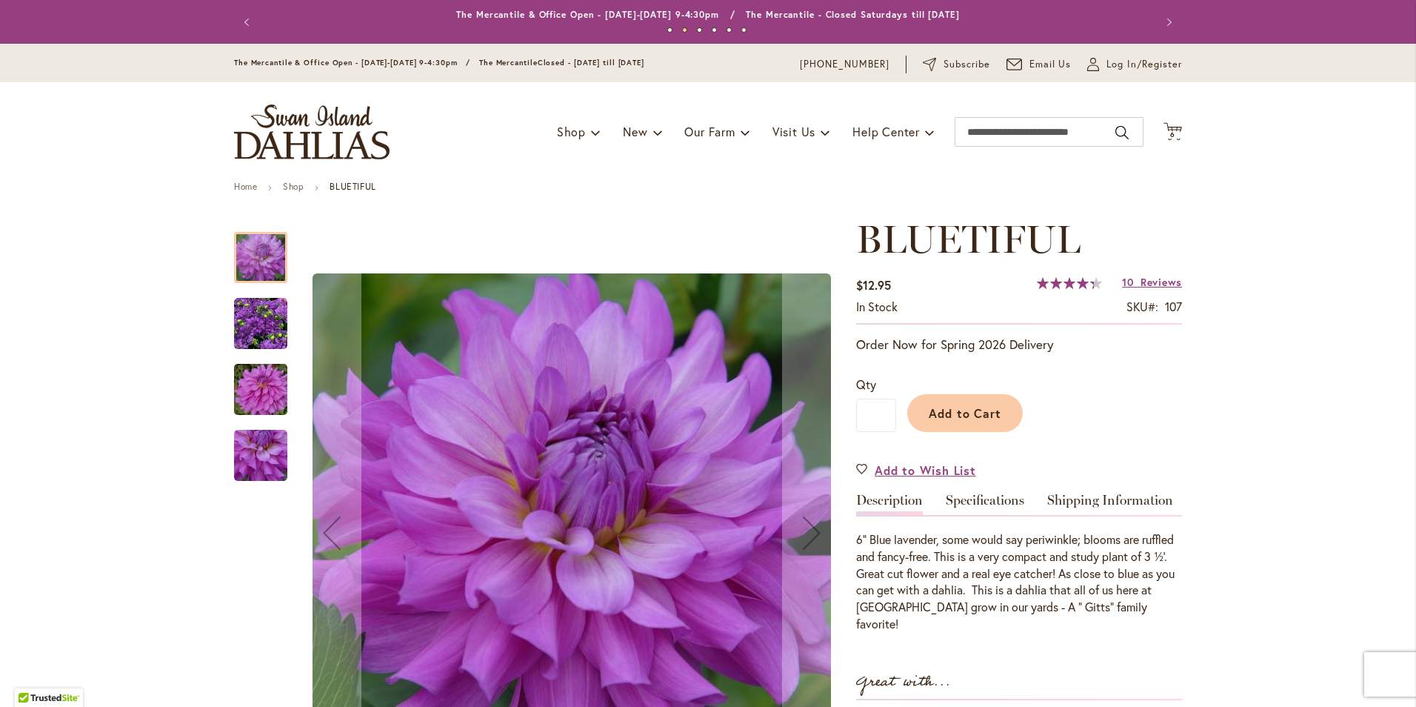
click at [253, 332] on img "Bluetiful" at bounding box center [260, 323] width 53 height 53
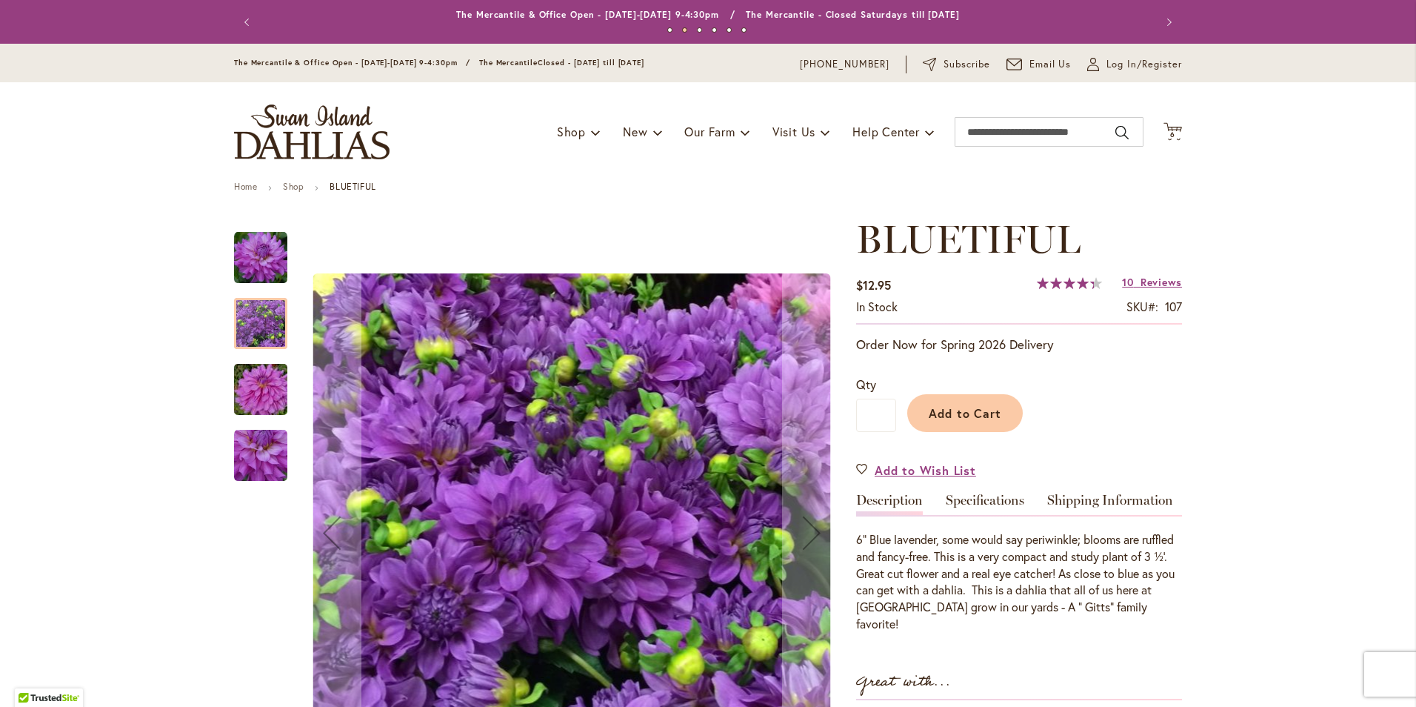
click at [247, 384] on img "Bluetiful" at bounding box center [260, 389] width 107 height 71
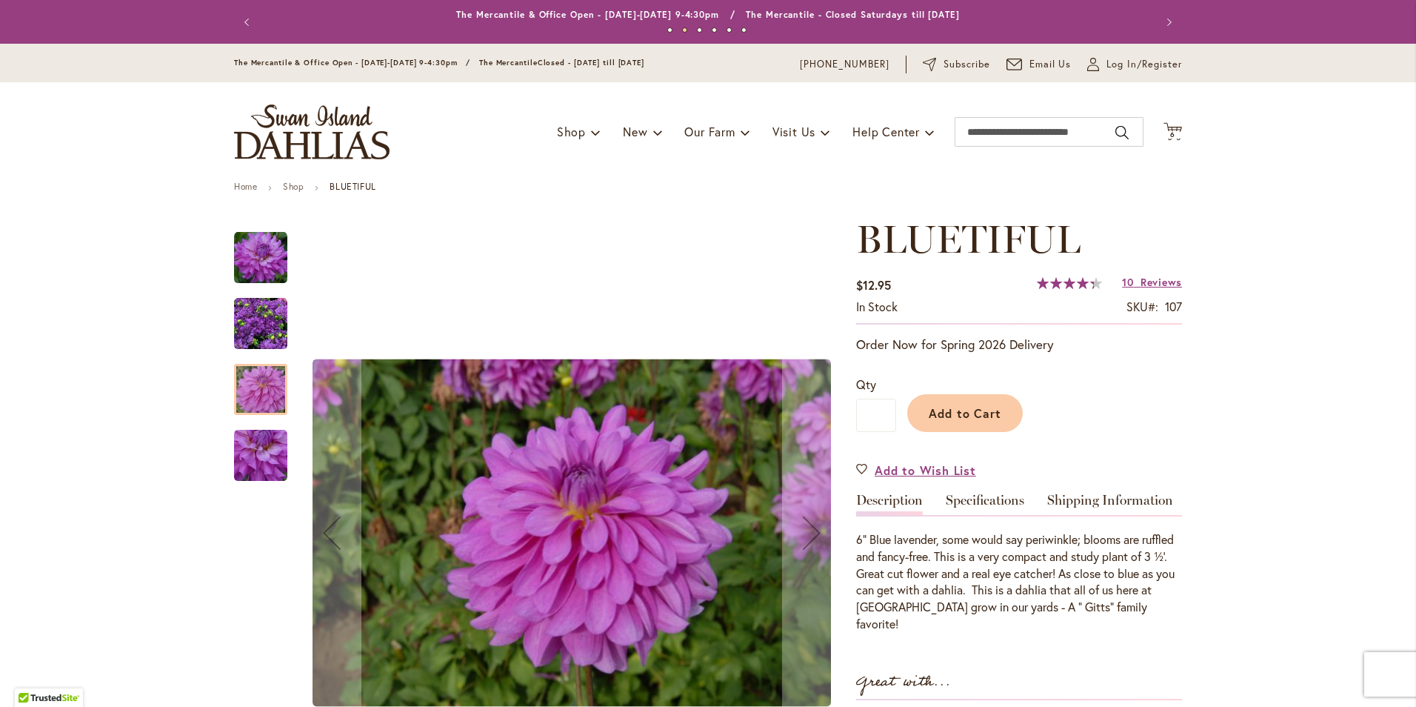
click at [242, 450] on img "Bluetiful" at bounding box center [260, 455] width 53 height 53
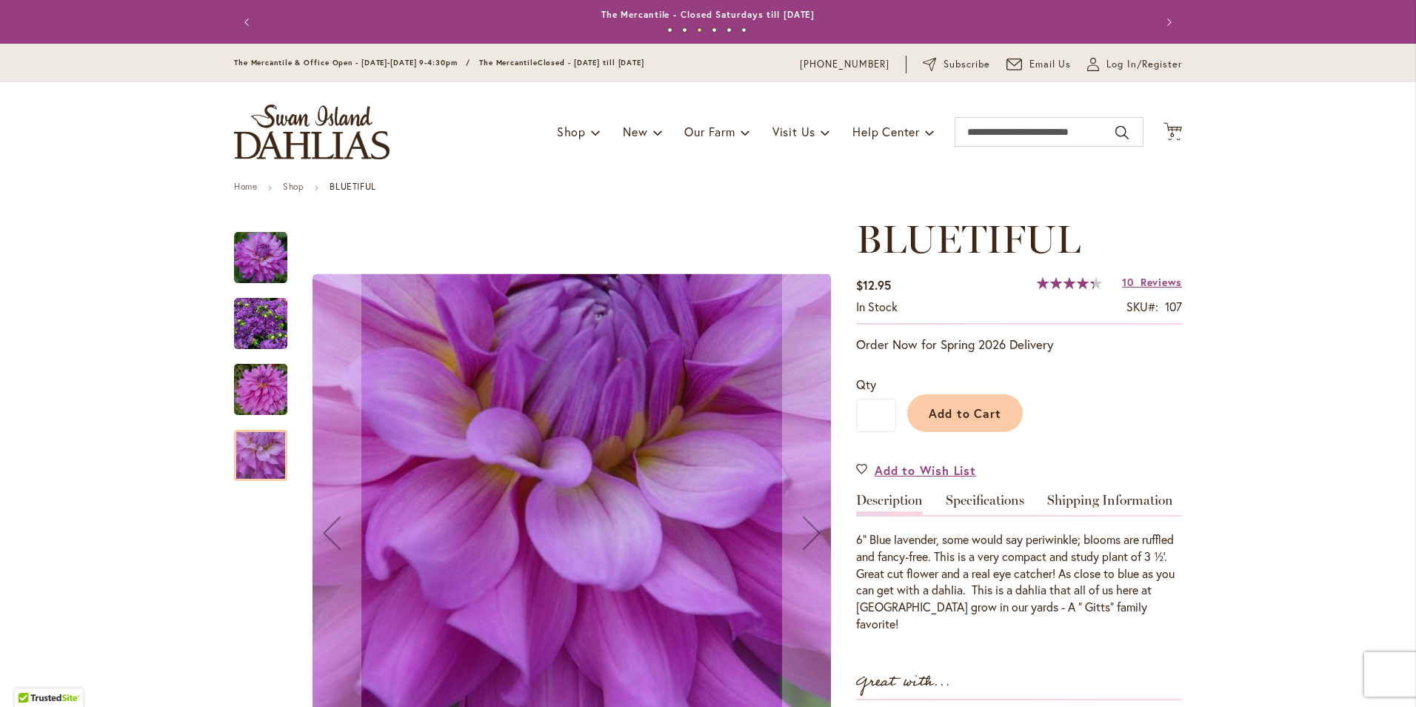
click at [267, 270] on img "Bluetiful" at bounding box center [260, 257] width 53 height 53
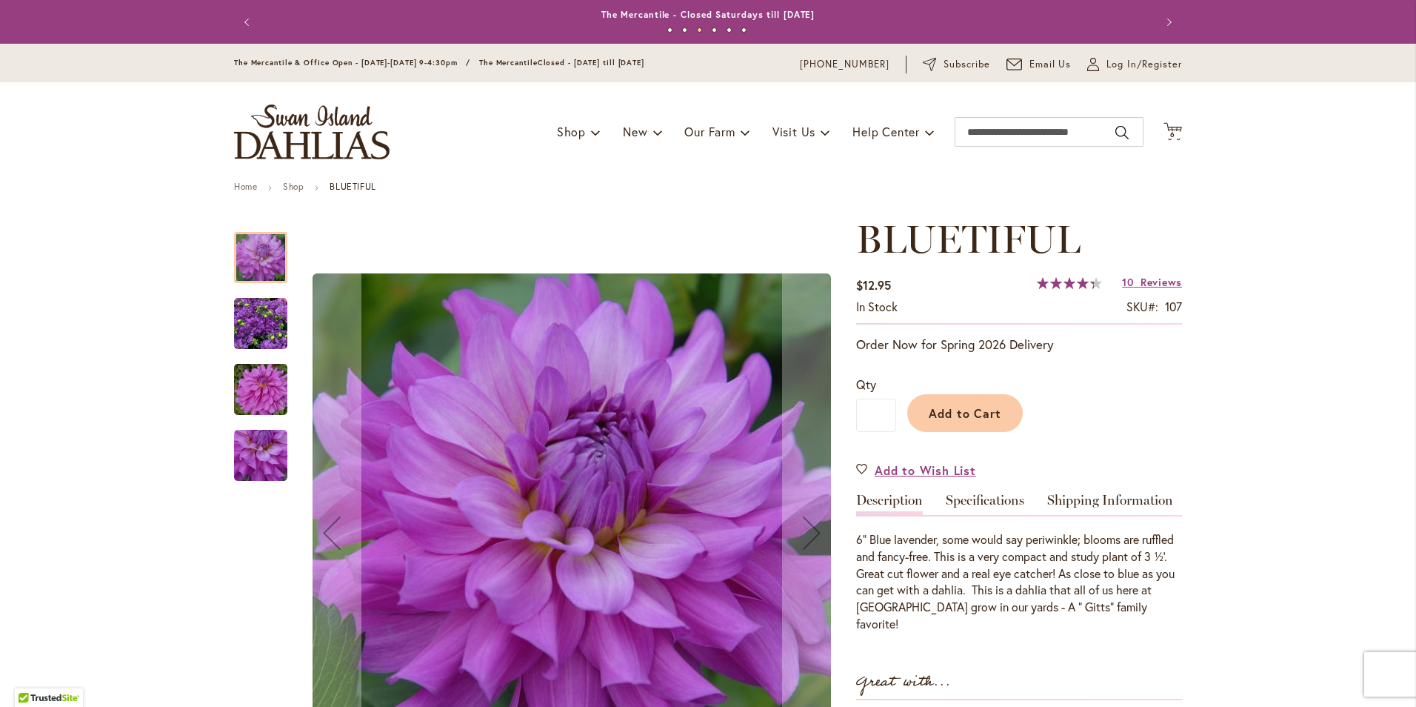
click at [259, 331] on img "Bluetiful" at bounding box center [260, 323] width 53 height 53
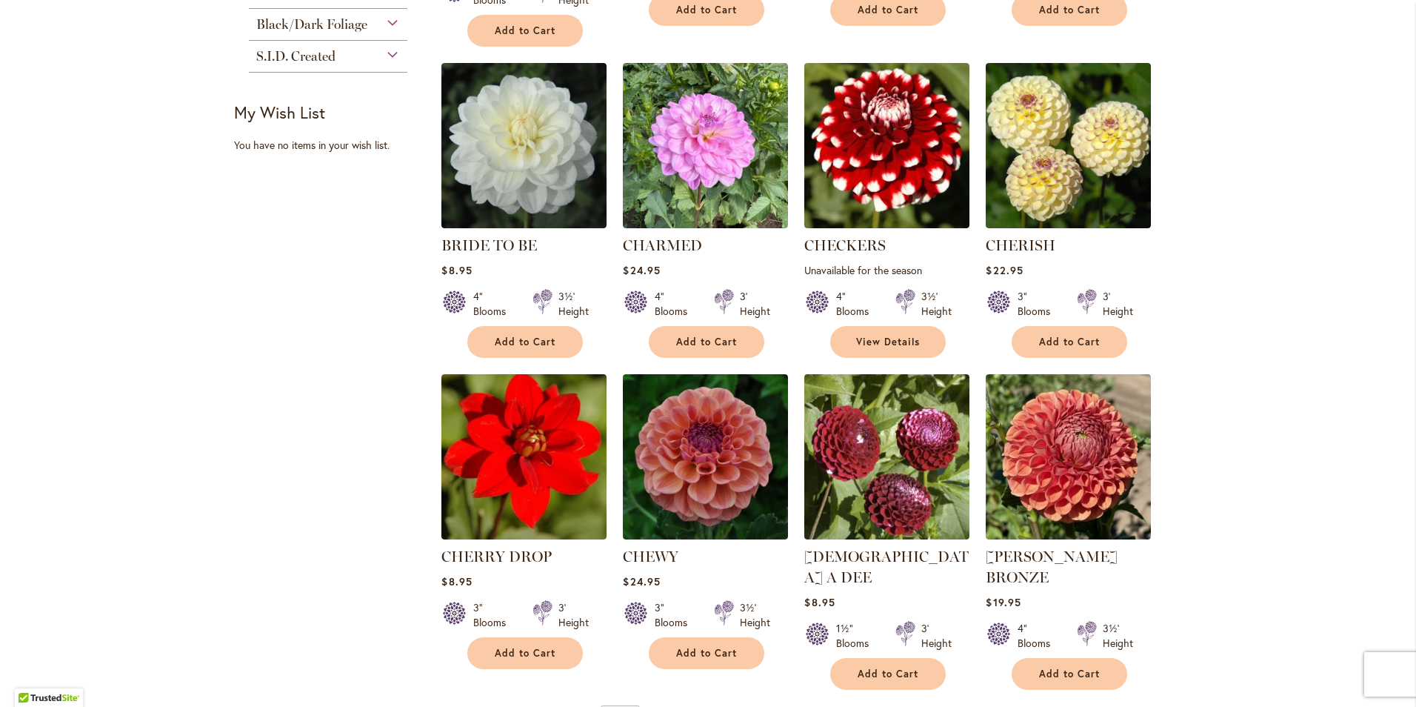
scroll to position [924, 0]
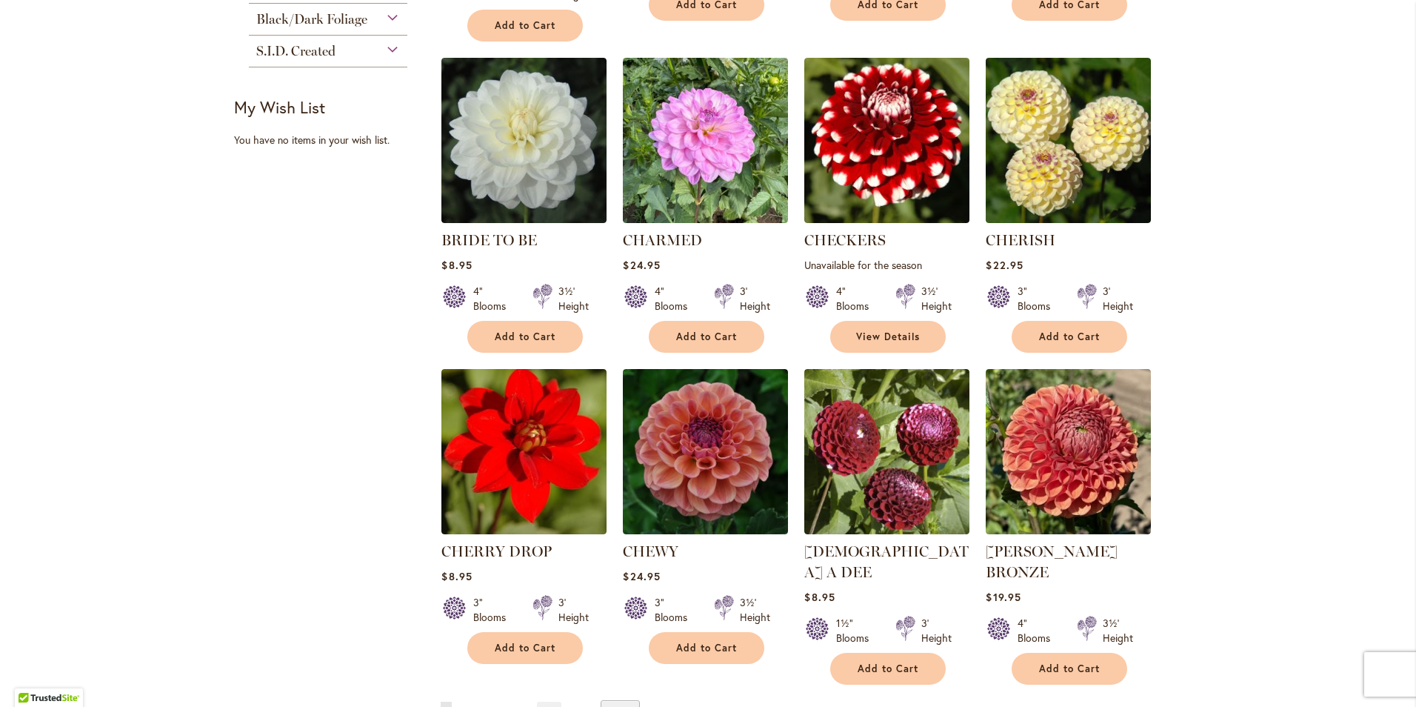
click at [458, 702] on link "Page 2" at bounding box center [464, 713] width 12 height 22
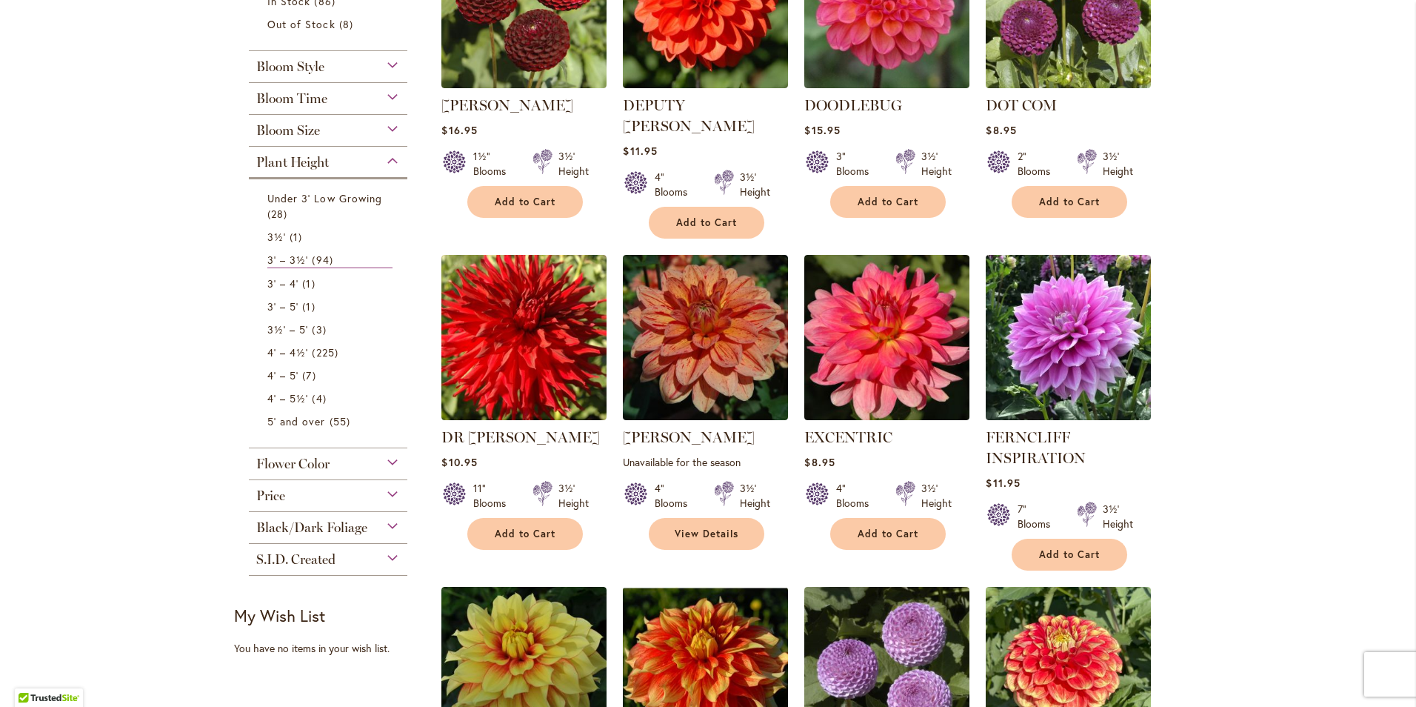
scroll to position [419, 0]
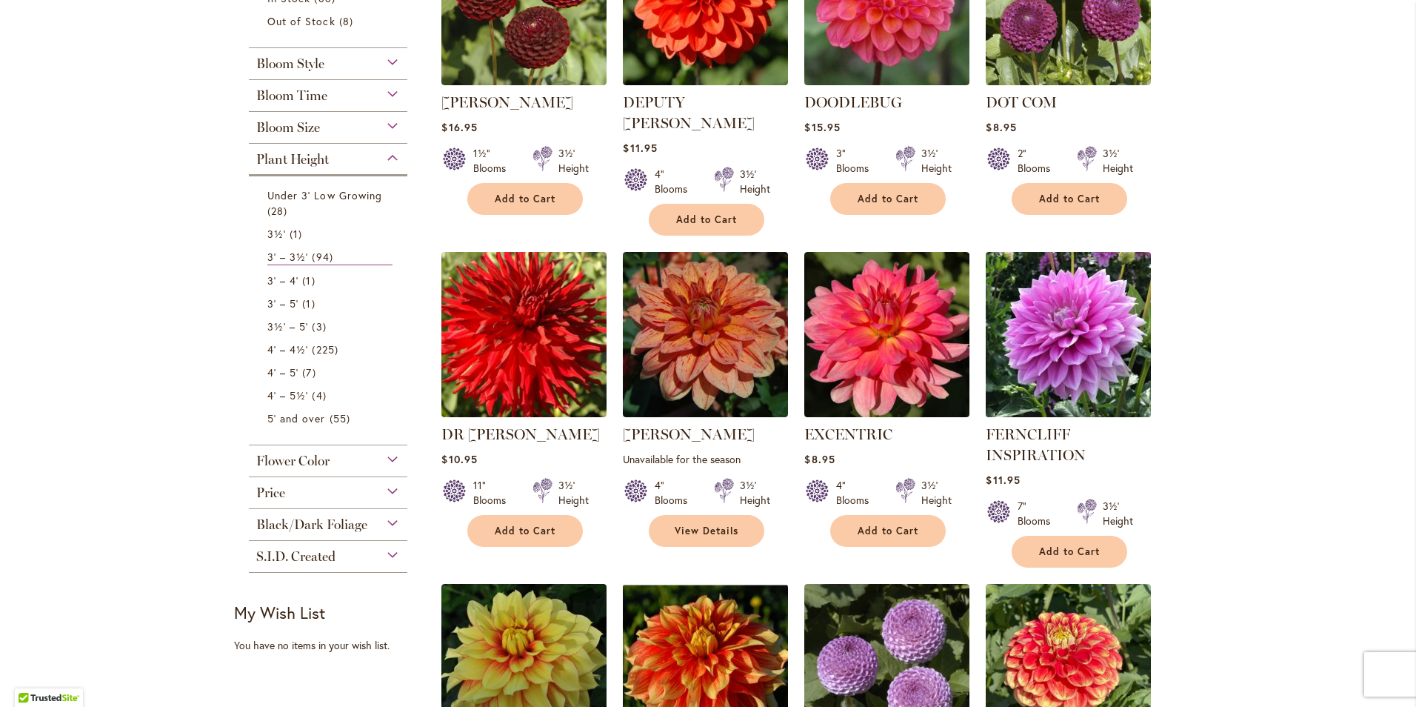
click at [1079, 331] on img at bounding box center [1068, 333] width 173 height 173
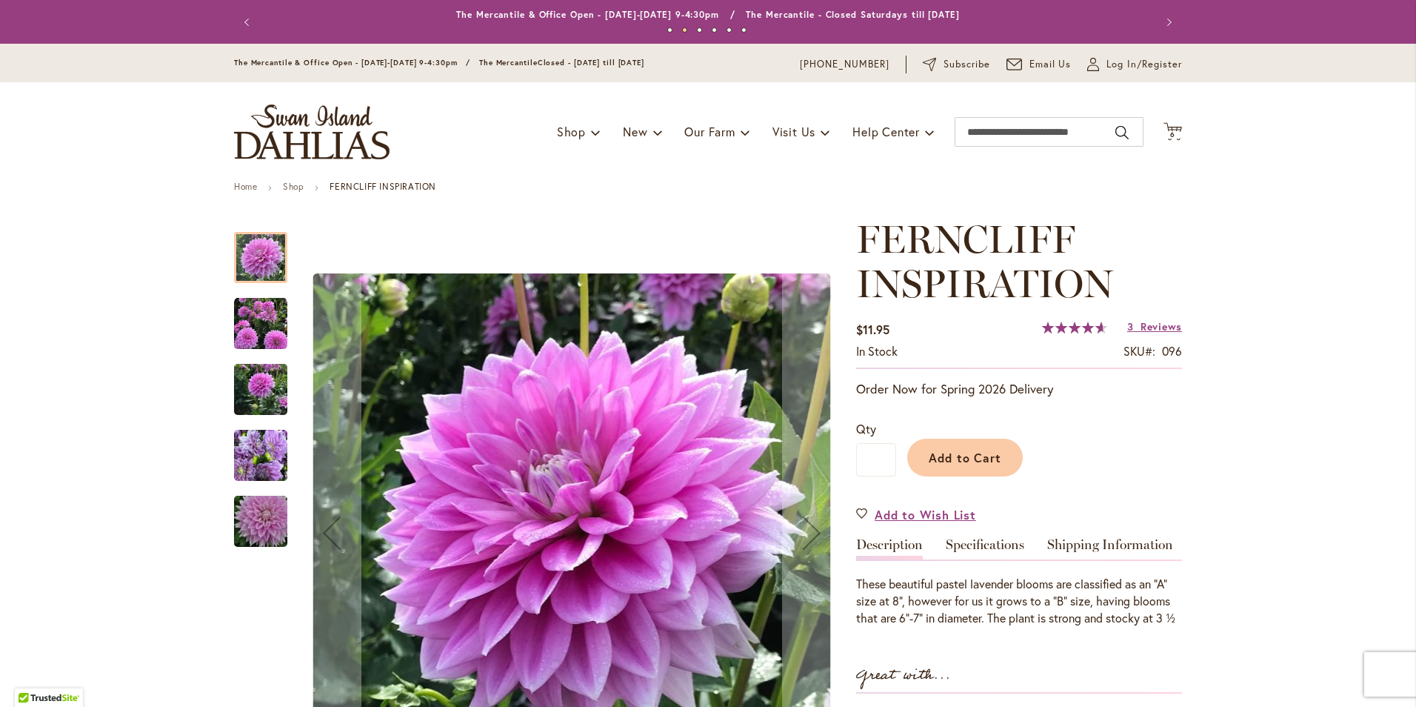
click at [253, 322] on img "Ferncliff Inspiration" at bounding box center [260, 323] width 53 height 53
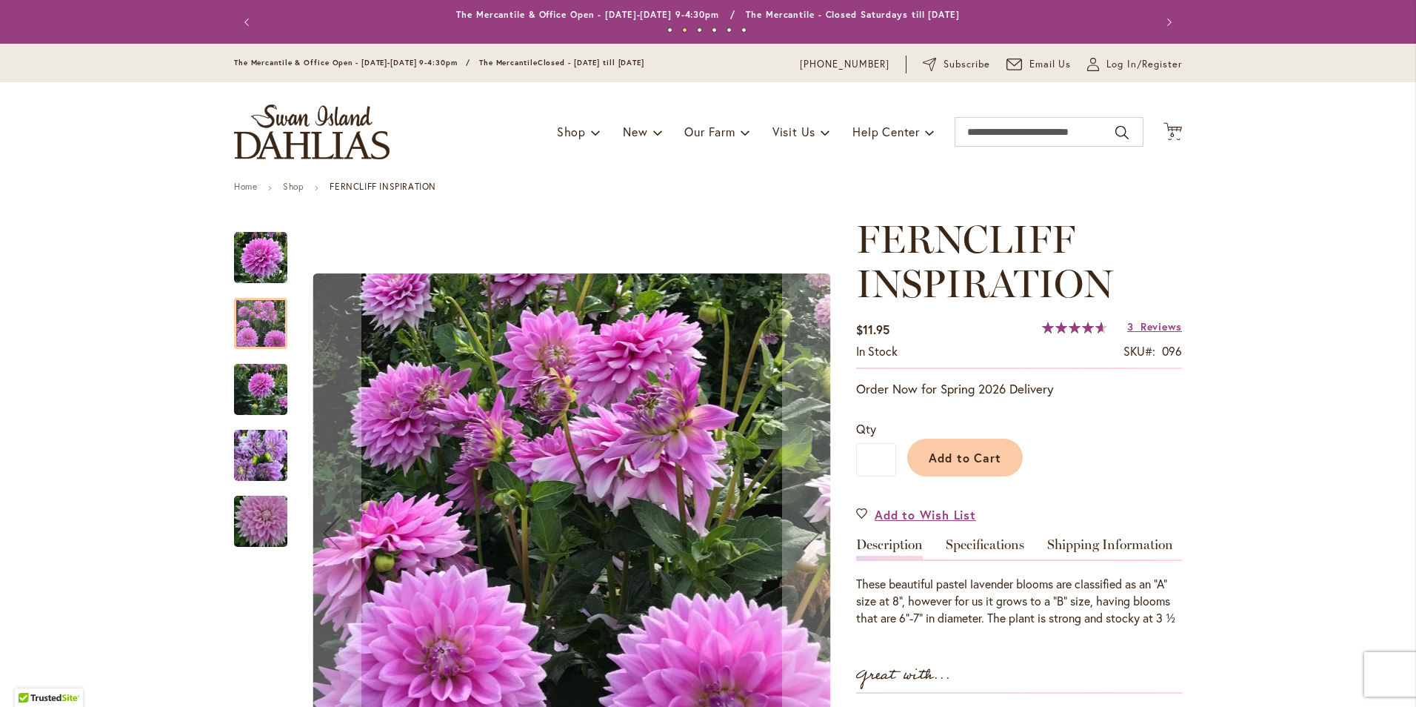
click at [262, 386] on img "Ferncliff Inspiration" at bounding box center [260, 389] width 53 height 71
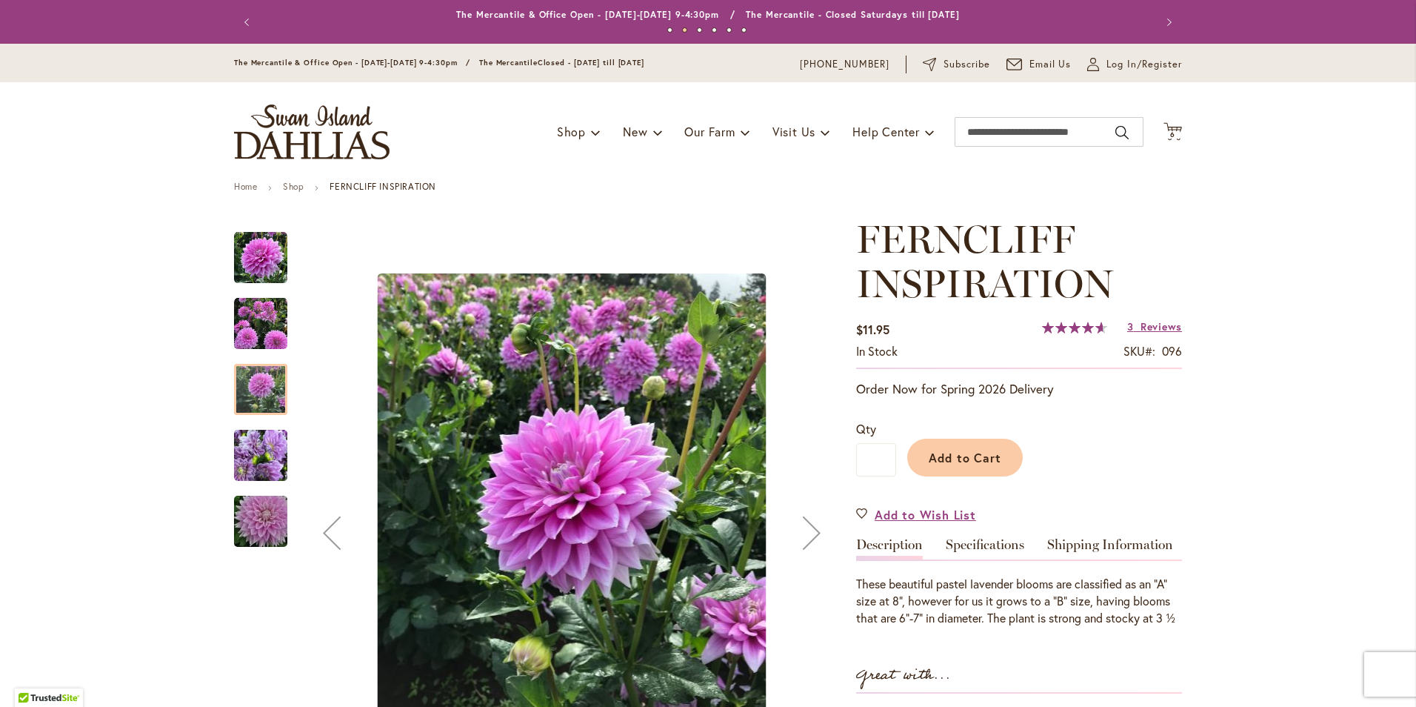
click at [255, 453] on img "Ferncliff Inspiration" at bounding box center [260, 455] width 53 height 71
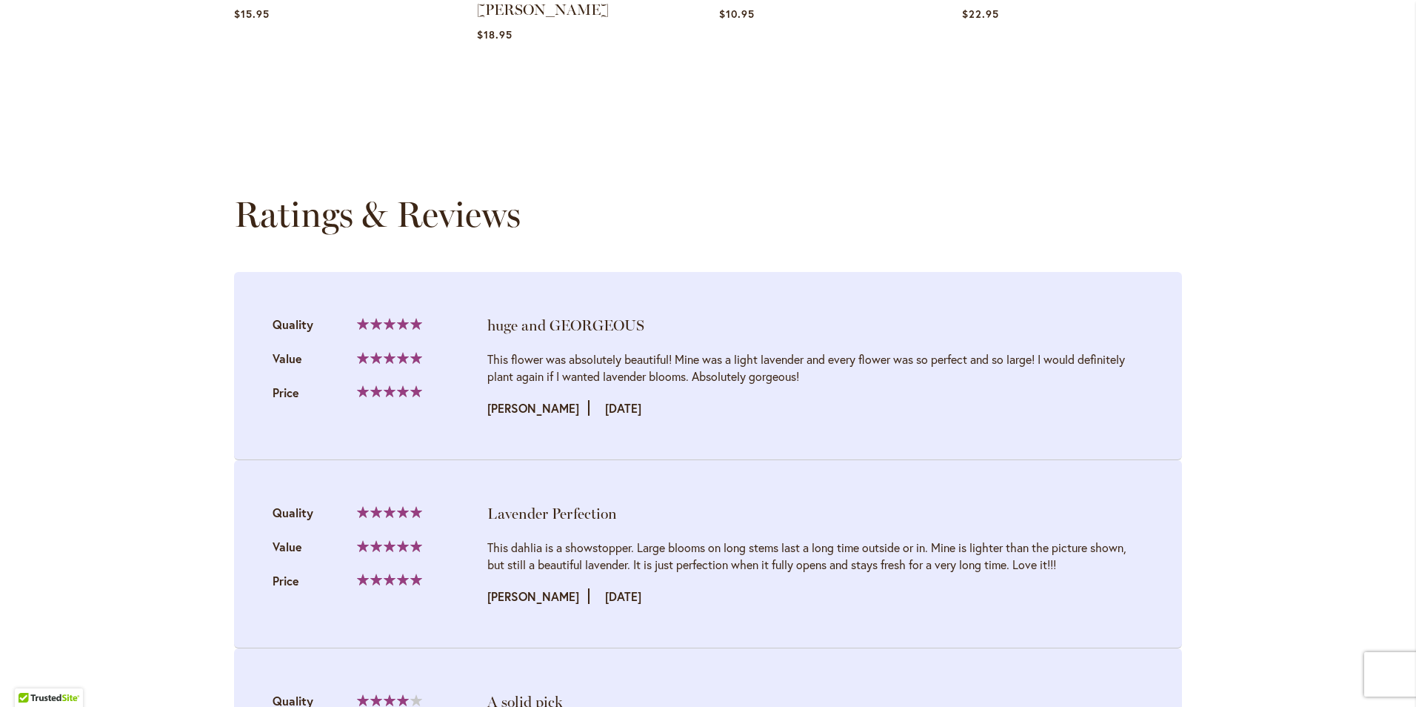
scroll to position [1339, 0]
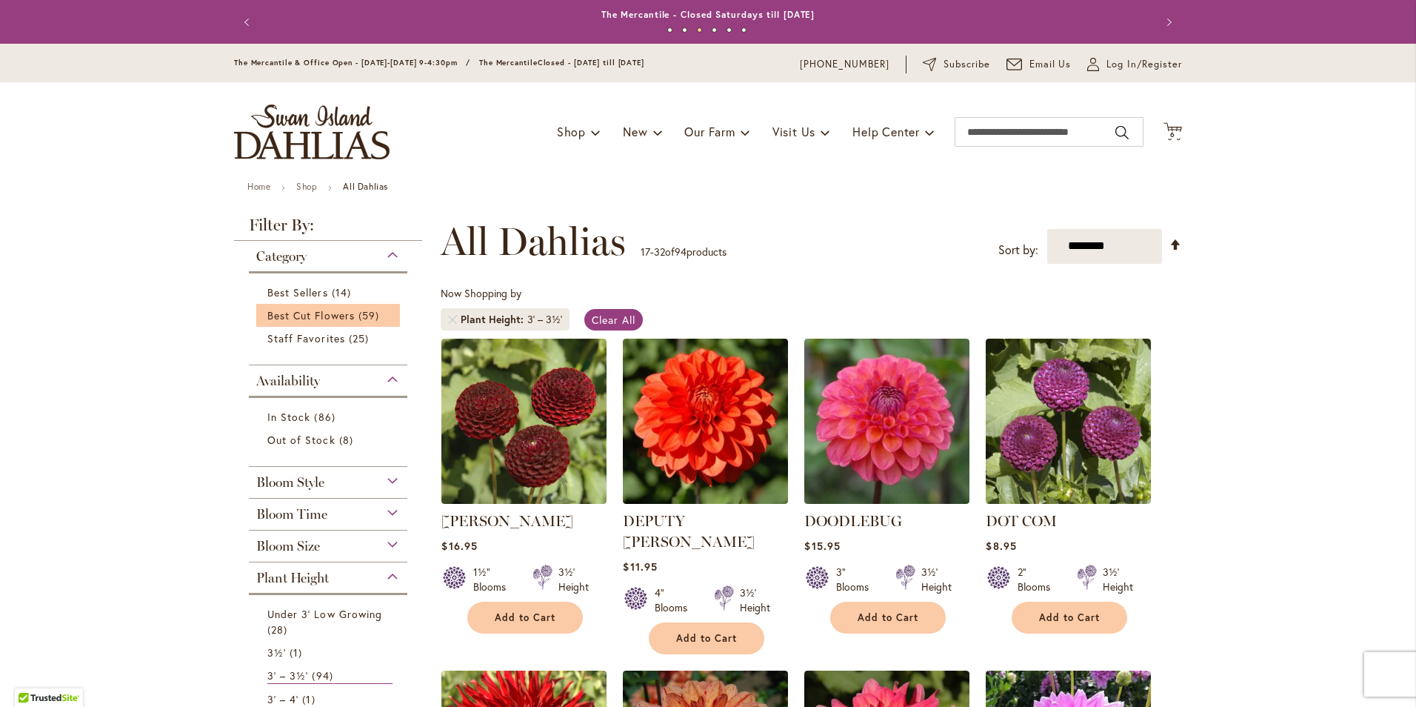
click at [333, 324] on li "Best Cut Flowers 59 items" at bounding box center [328, 315] width 144 height 23
click at [331, 318] on span "Best Cut Flowers" at bounding box center [310, 315] width 87 height 14
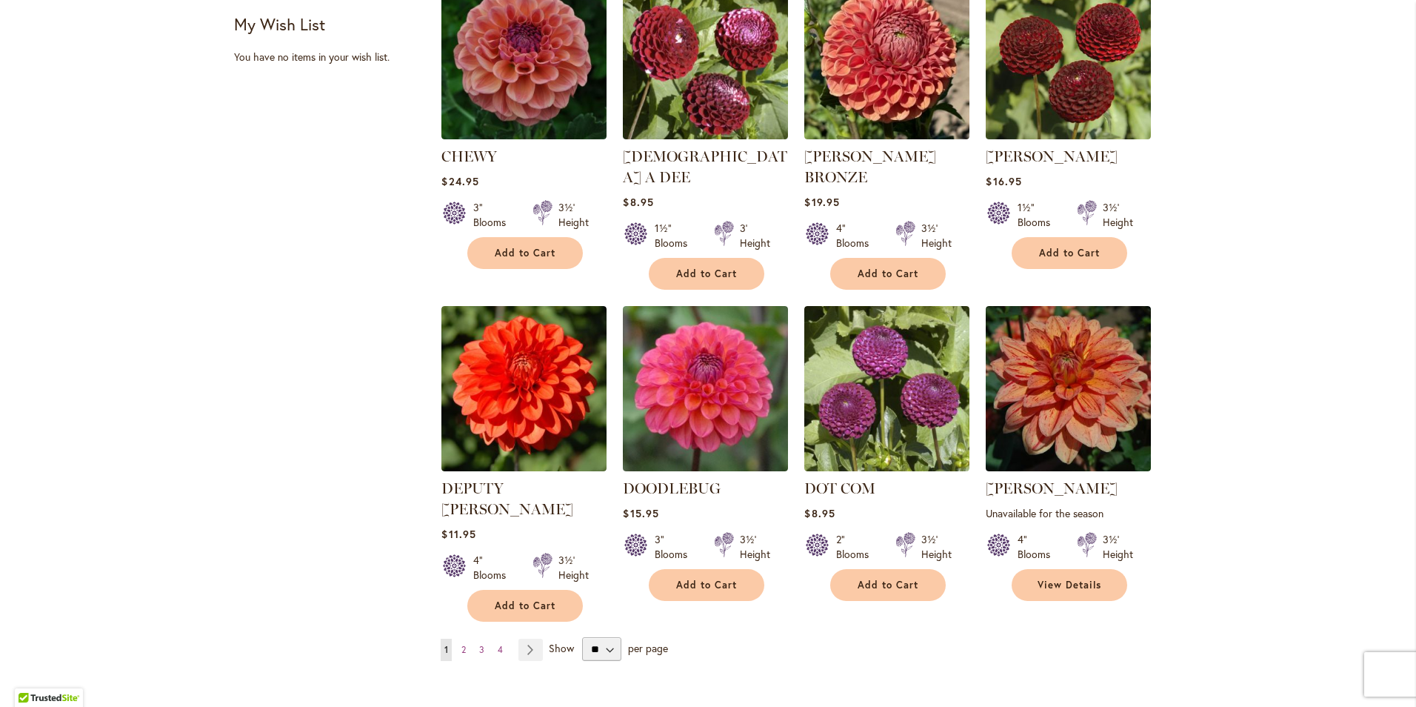
scroll to position [1042, 0]
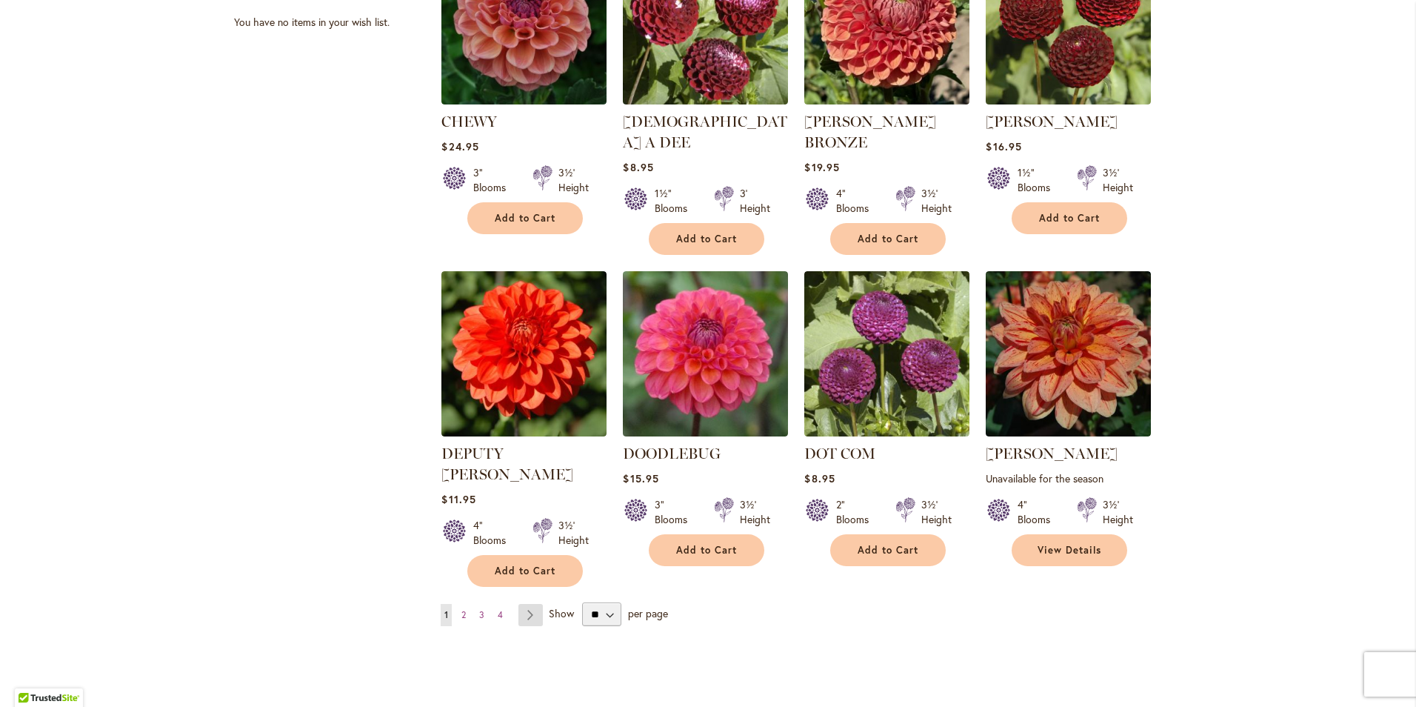
click at [524, 604] on link "Page Next" at bounding box center [531, 615] width 24 height 22
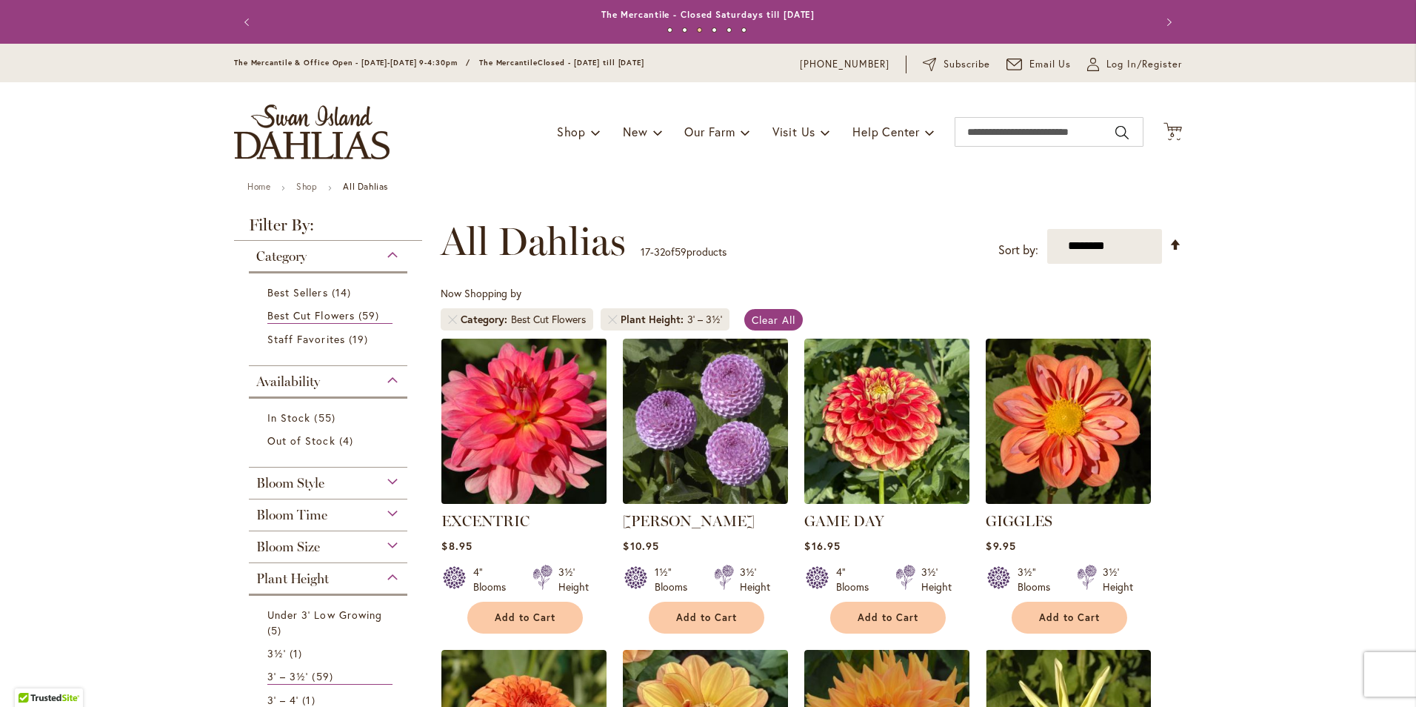
click at [529, 442] on img at bounding box center [524, 420] width 173 height 173
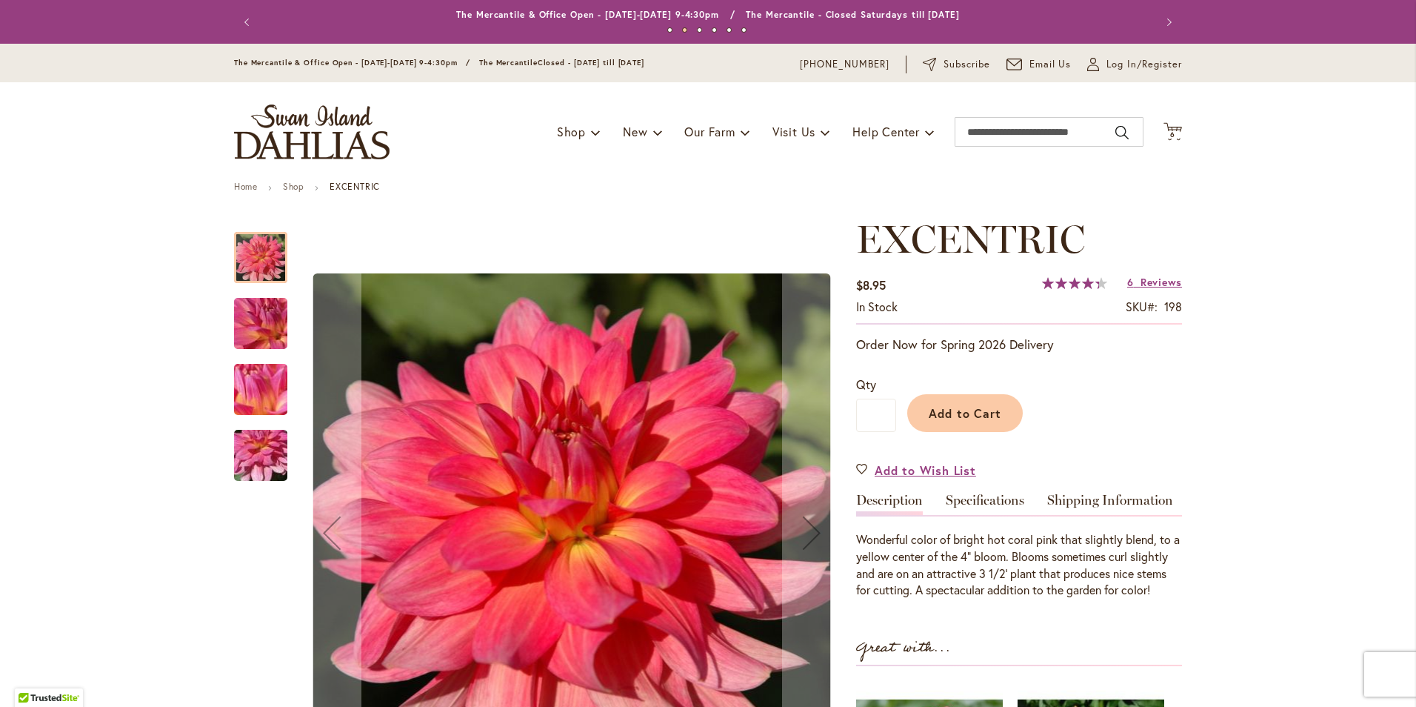
click at [266, 338] on img "EXCENTRIC" at bounding box center [260, 324] width 107 height 80
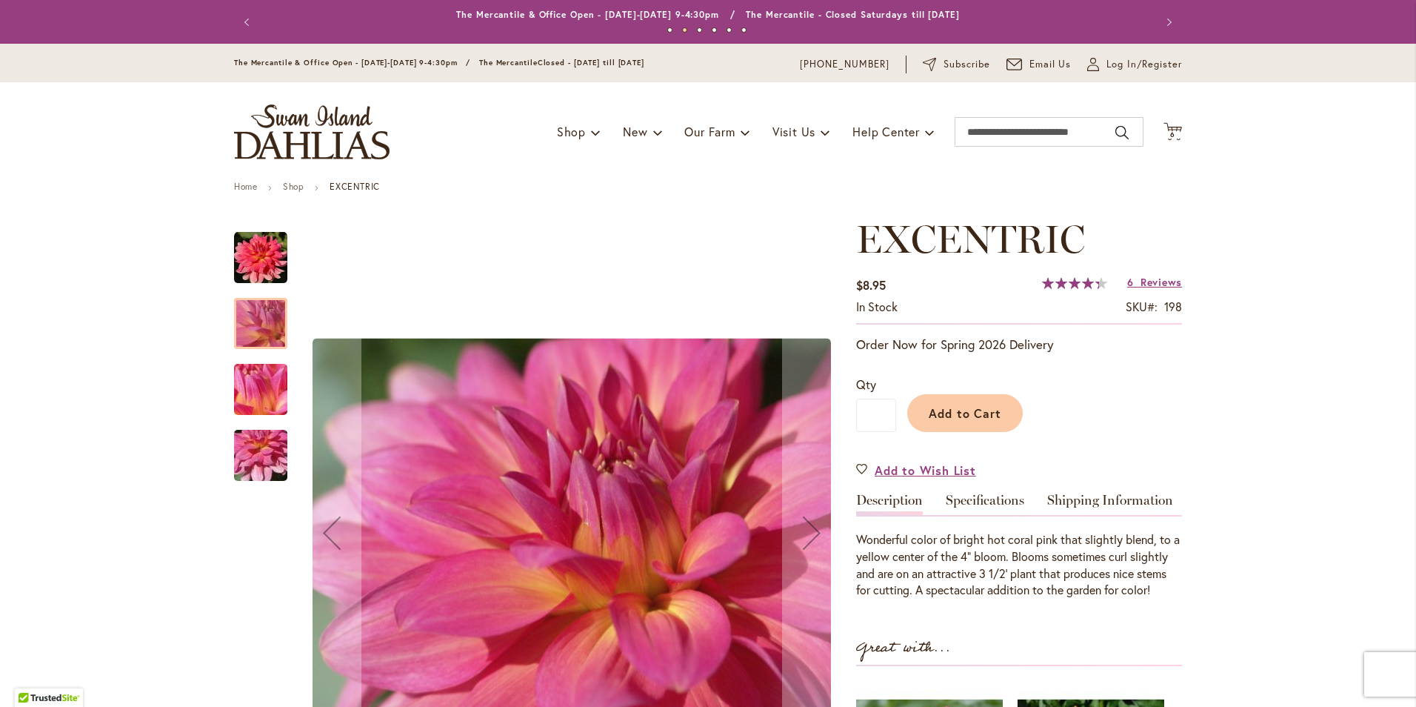
click at [261, 392] on img "EXCENTRIC" at bounding box center [260, 390] width 107 height 80
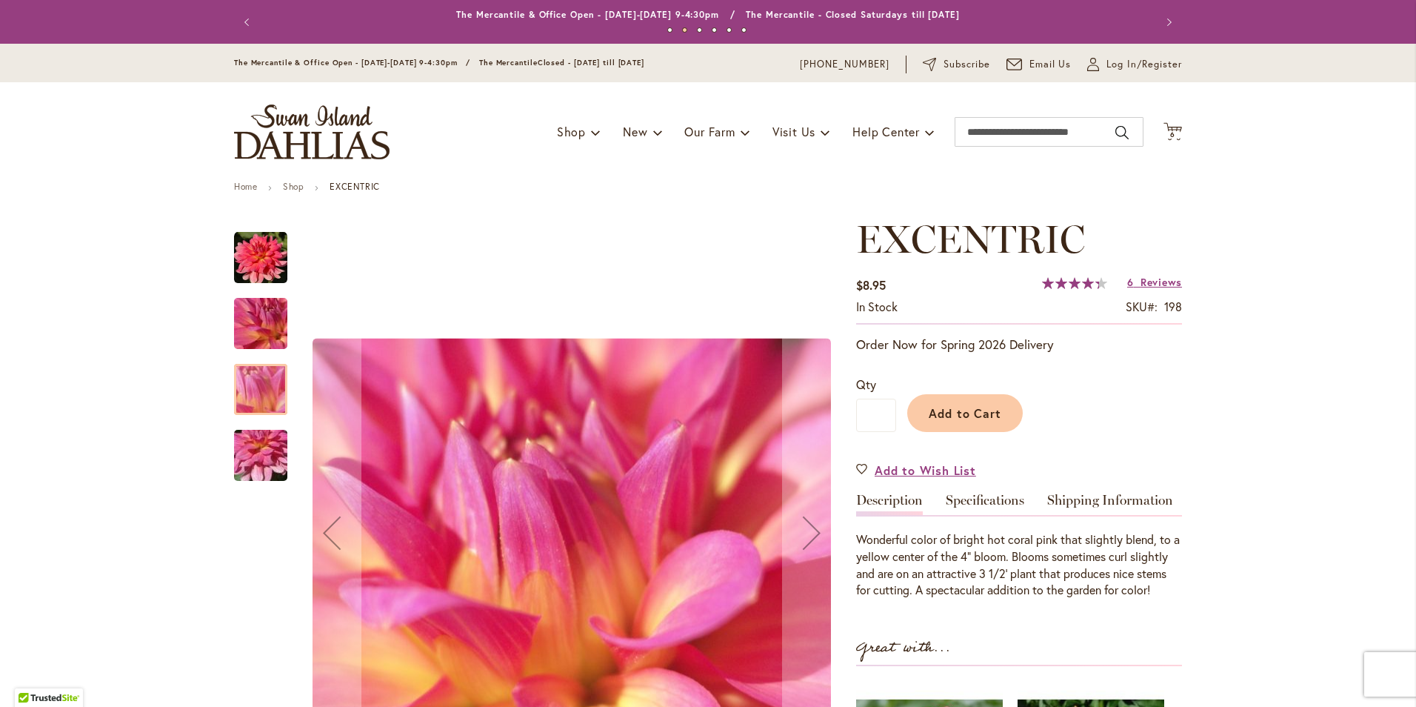
click at [269, 473] on img "EXCENTRIC" at bounding box center [260, 456] width 107 height 80
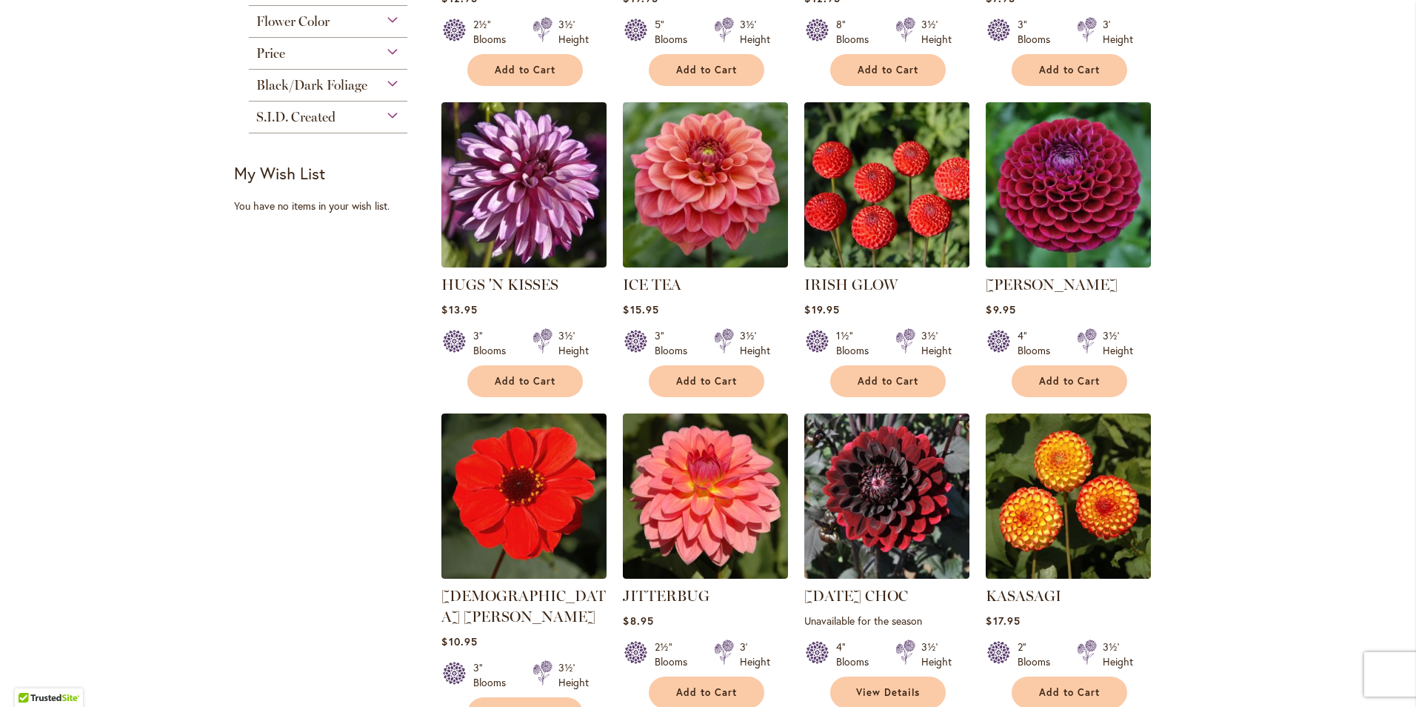
scroll to position [1027, 0]
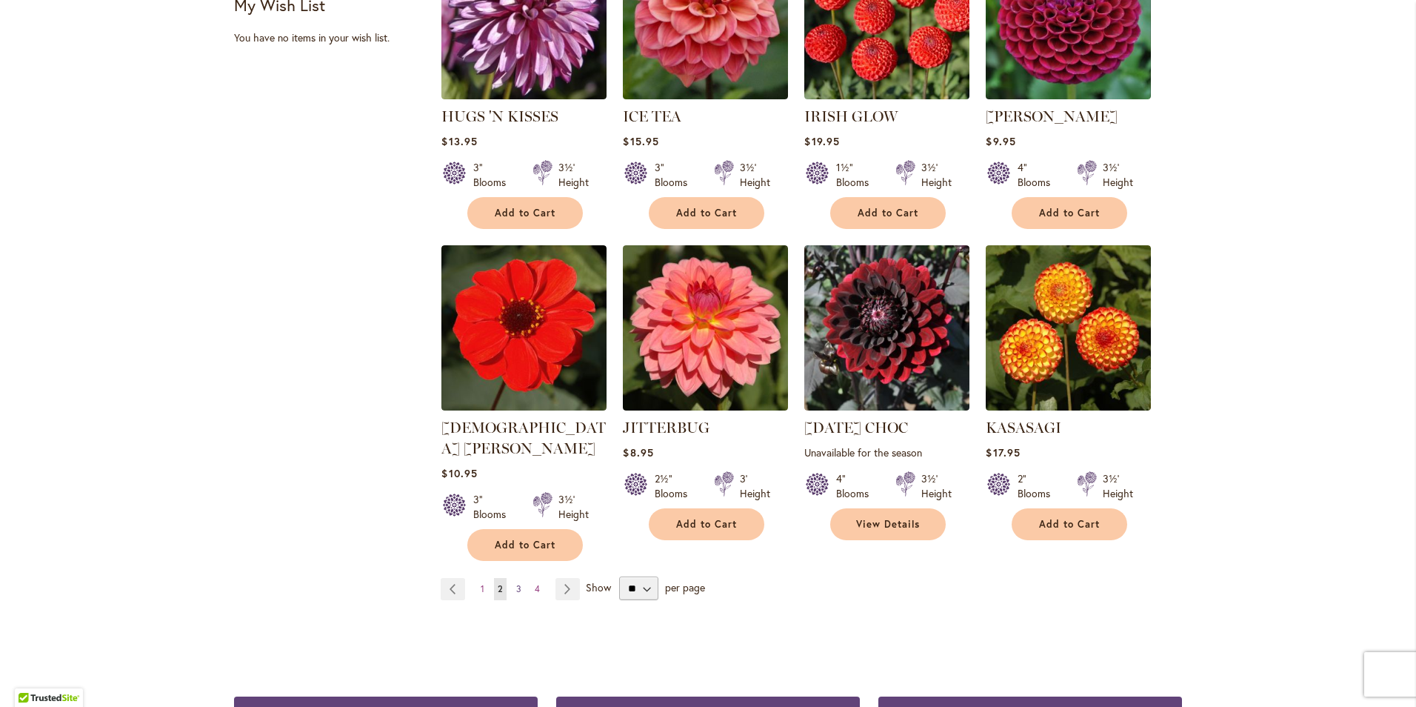
click at [513, 578] on link "Page 3" at bounding box center [519, 589] width 13 height 22
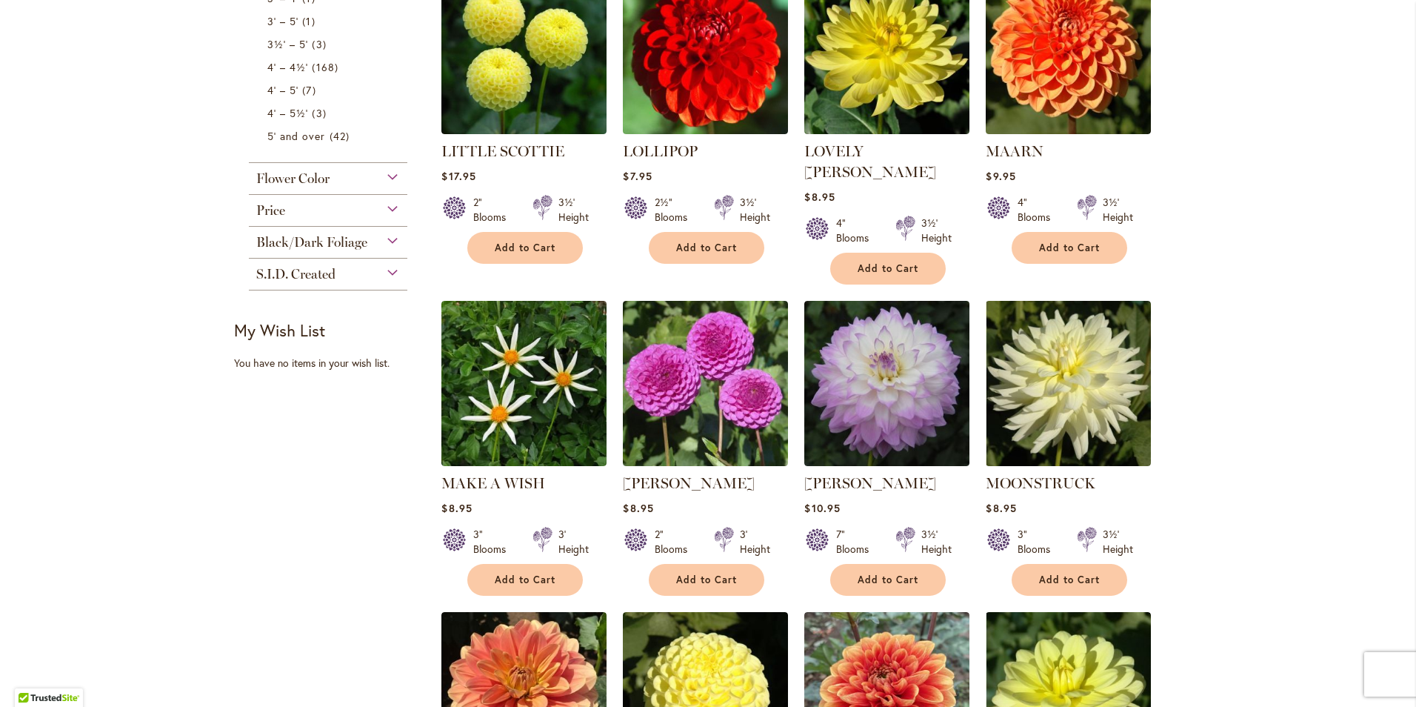
scroll to position [760, 0]
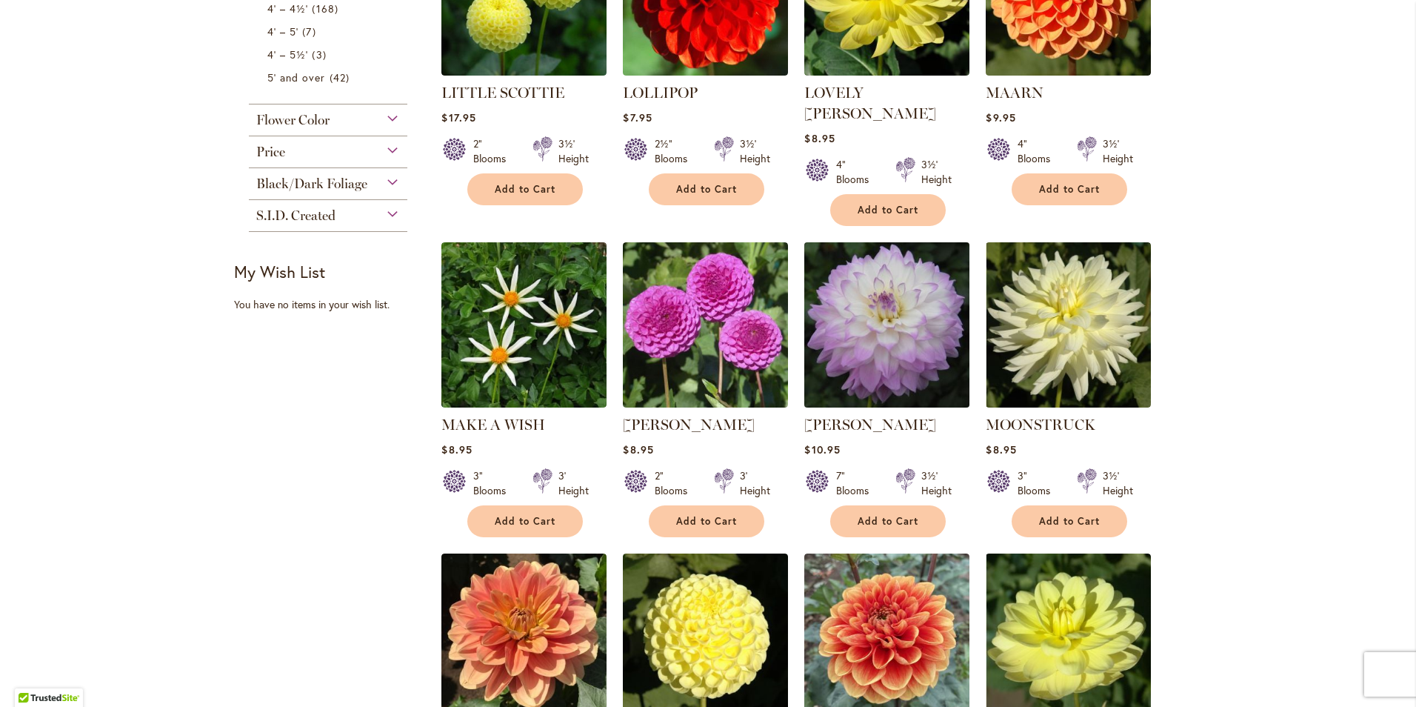
click at [850, 296] on img at bounding box center [887, 324] width 173 height 173
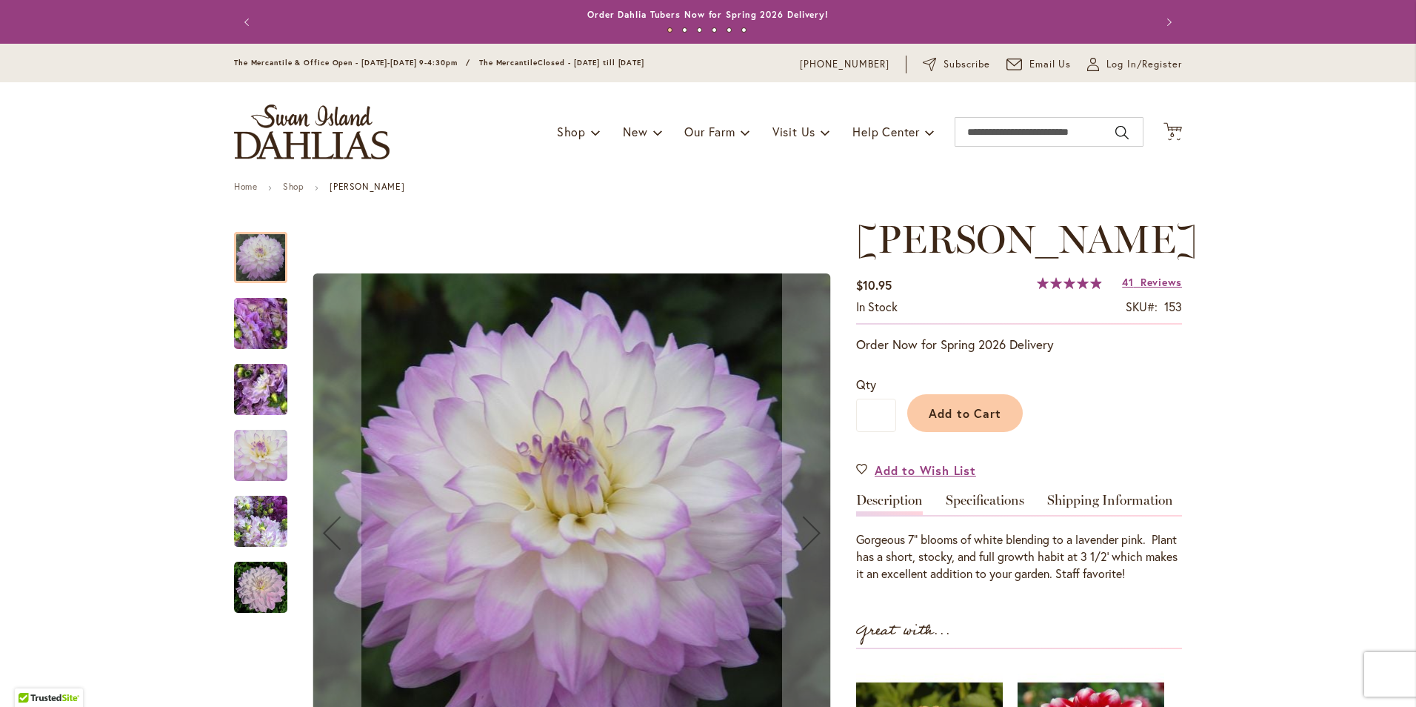
click at [261, 320] on img "MIKAYLA MIRANDA" at bounding box center [260, 324] width 107 height 80
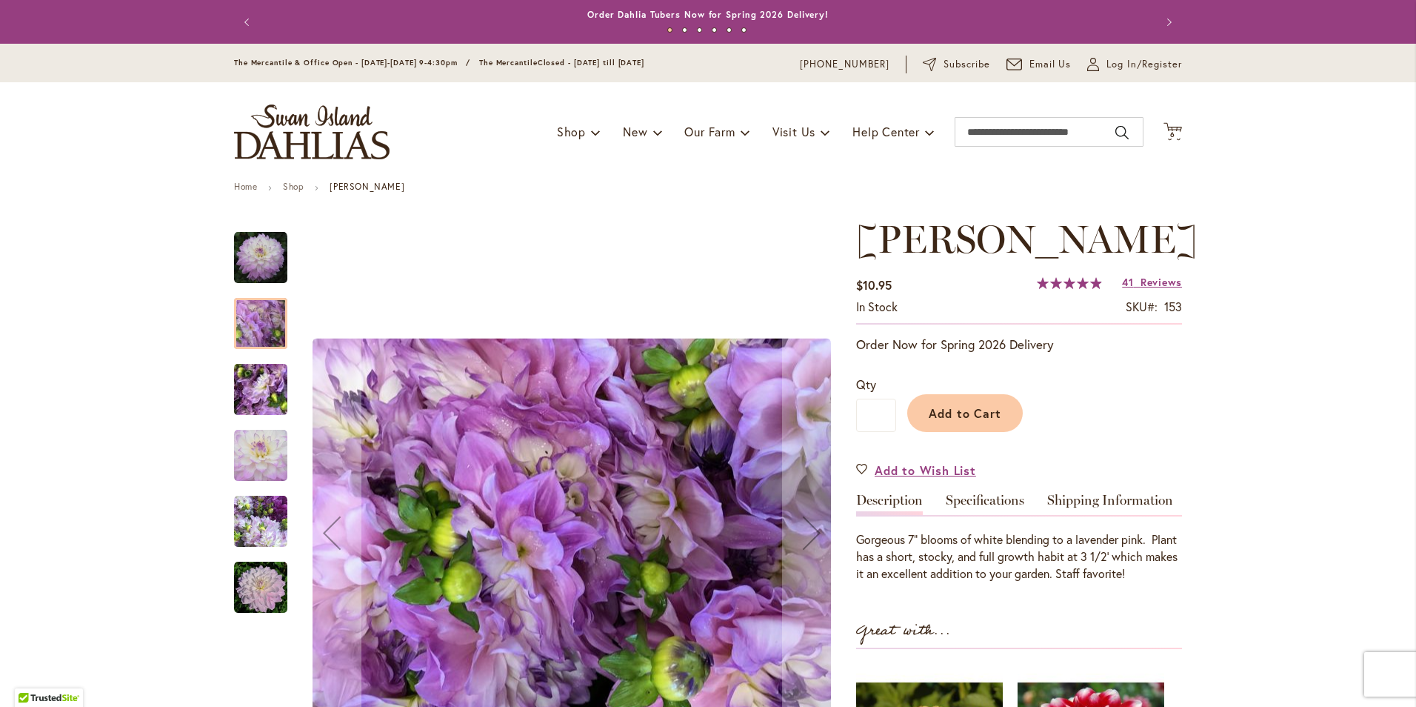
click at [253, 355] on div "MIKAYLA MIRANDA" at bounding box center [268, 382] width 68 height 66
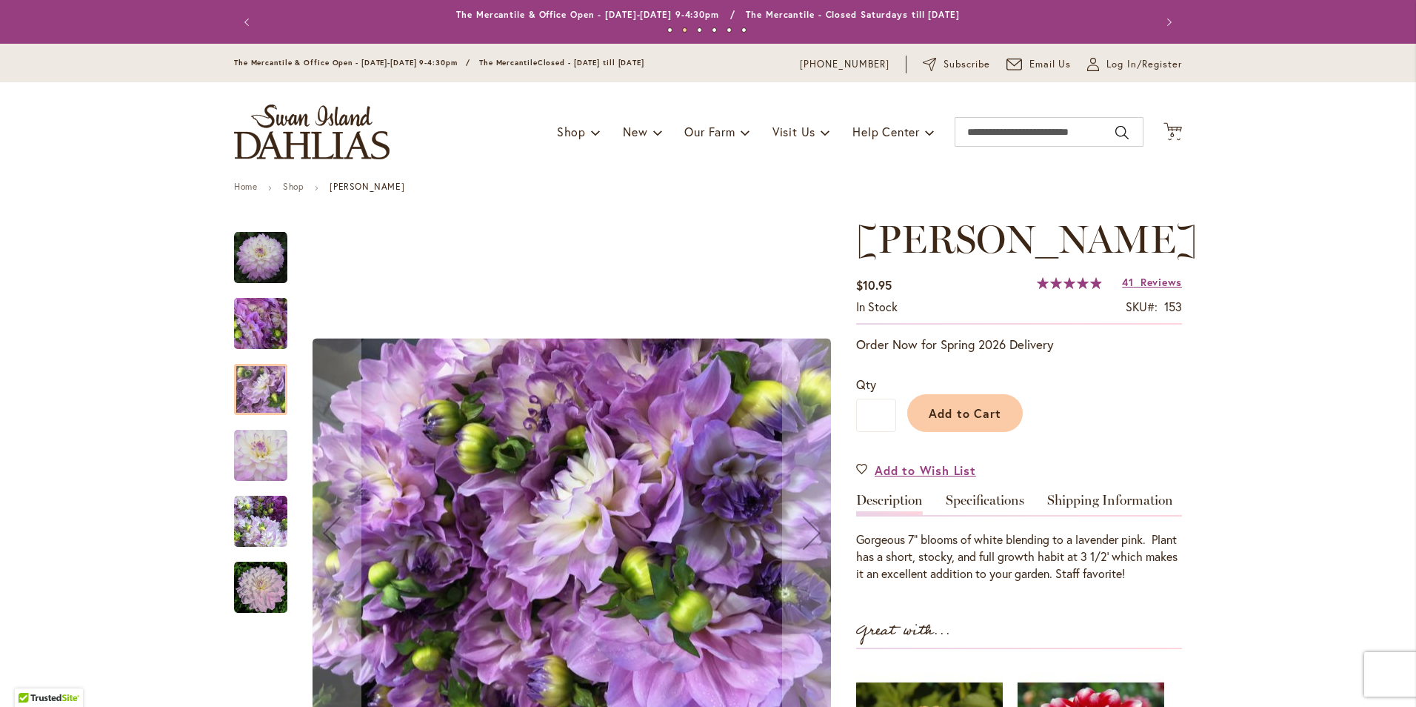
click at [262, 415] on div "MIKAYLA MIRANDA" at bounding box center [268, 448] width 68 height 66
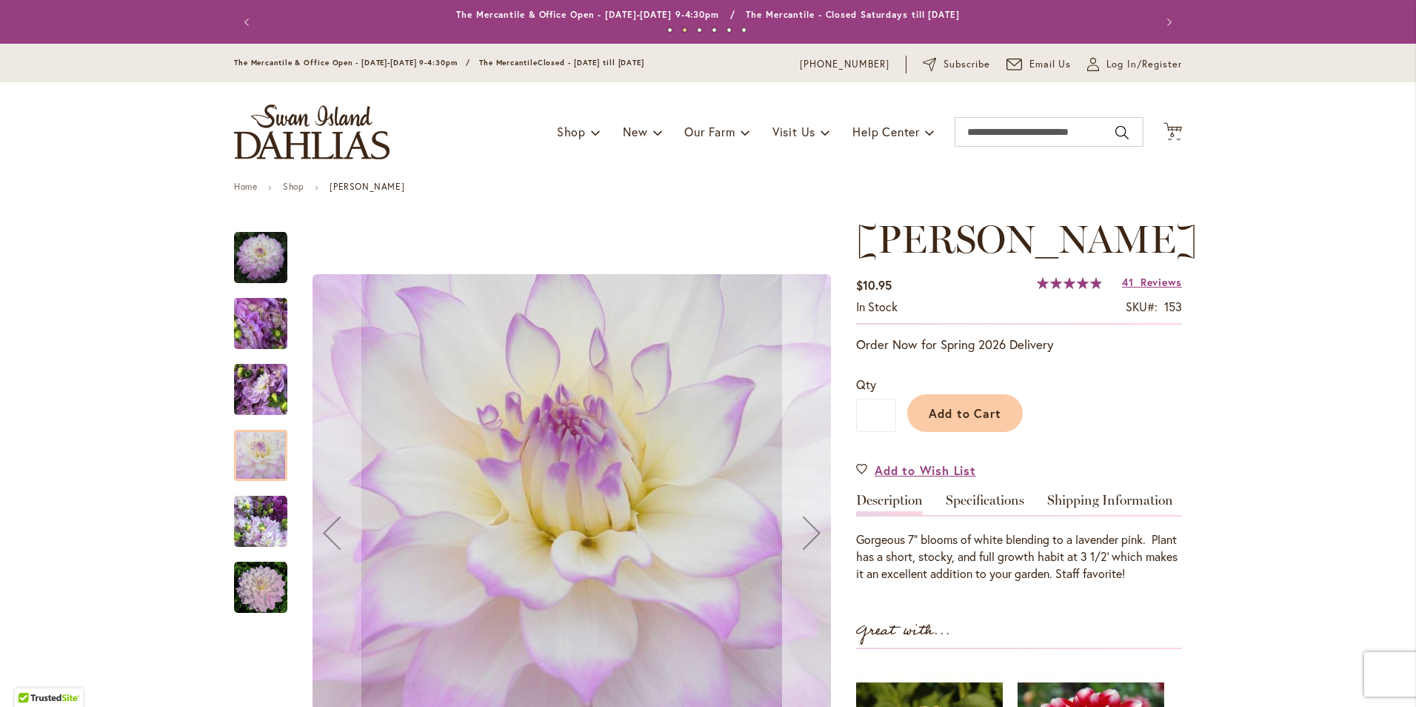
click at [812, 544] on div "Next" at bounding box center [811, 532] width 59 height 59
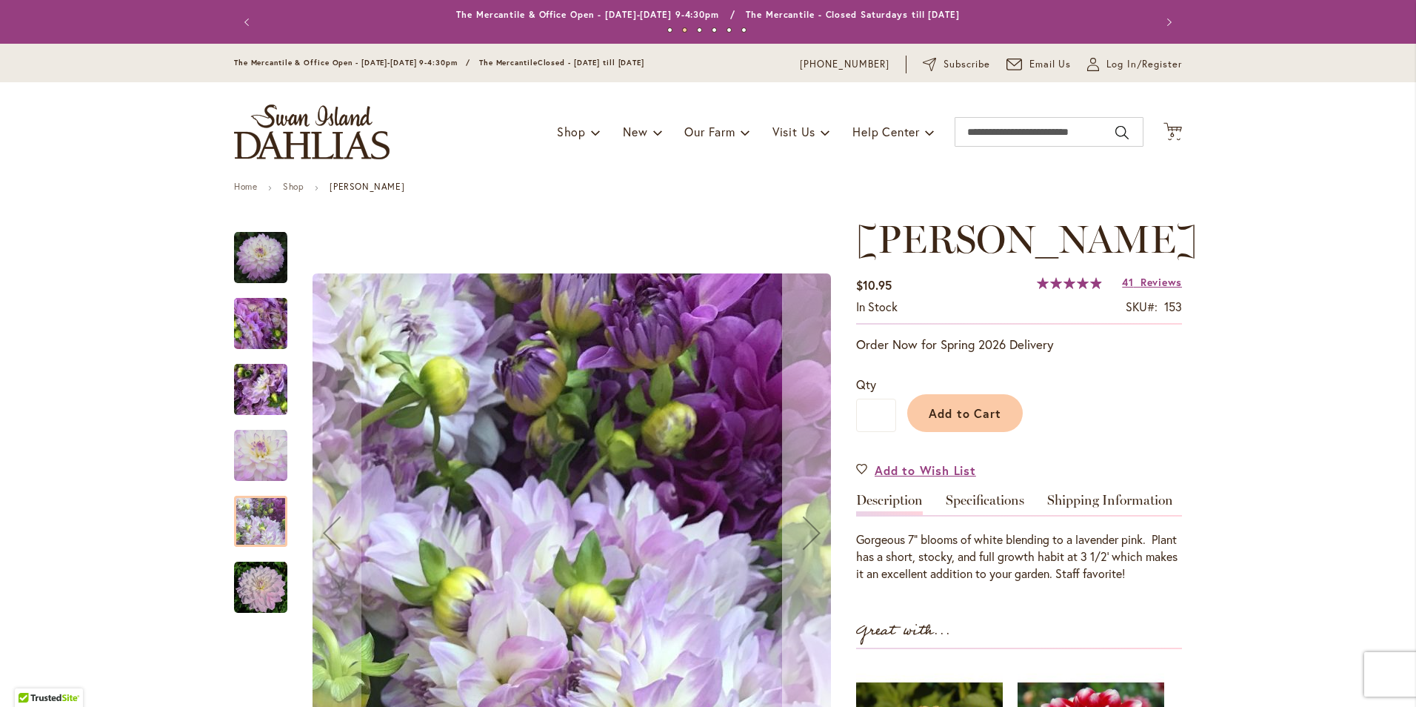
click at [812, 544] on div "Next" at bounding box center [811, 532] width 59 height 59
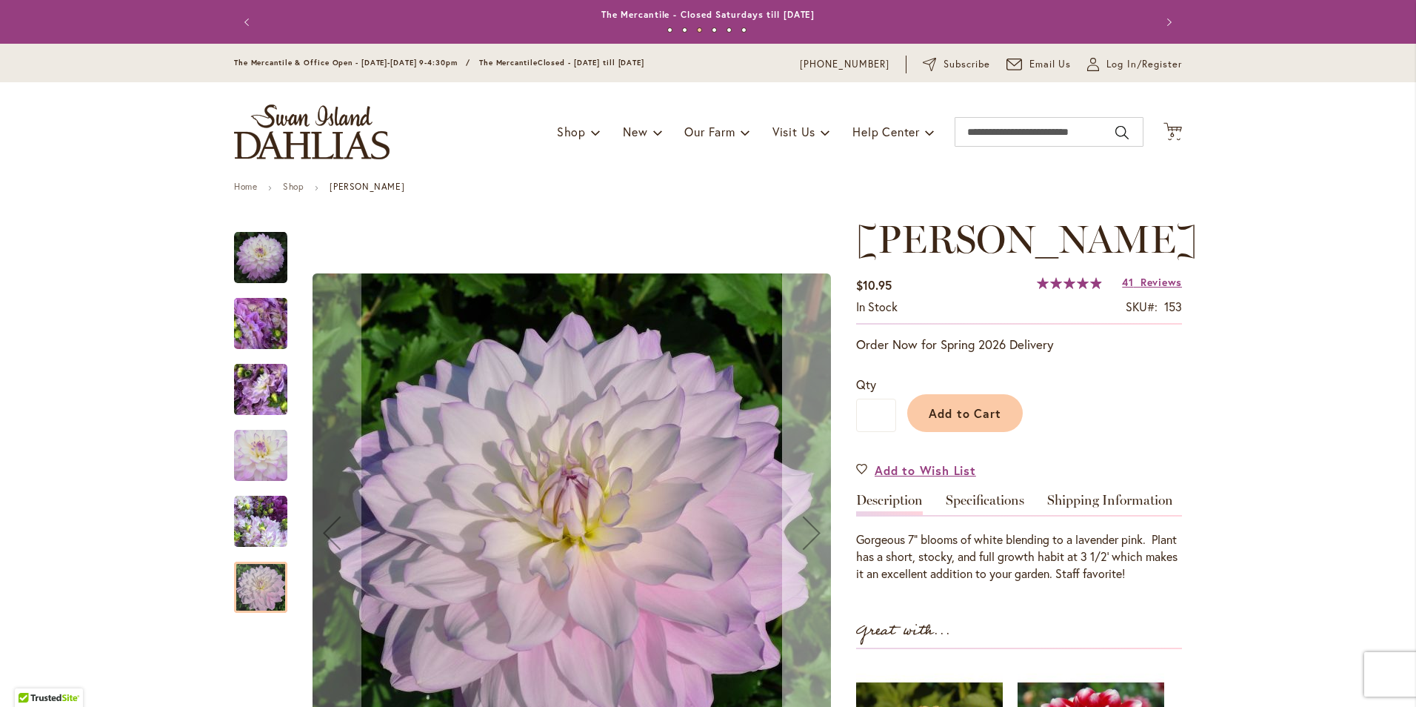
click at [812, 544] on div "Next" at bounding box center [811, 532] width 59 height 59
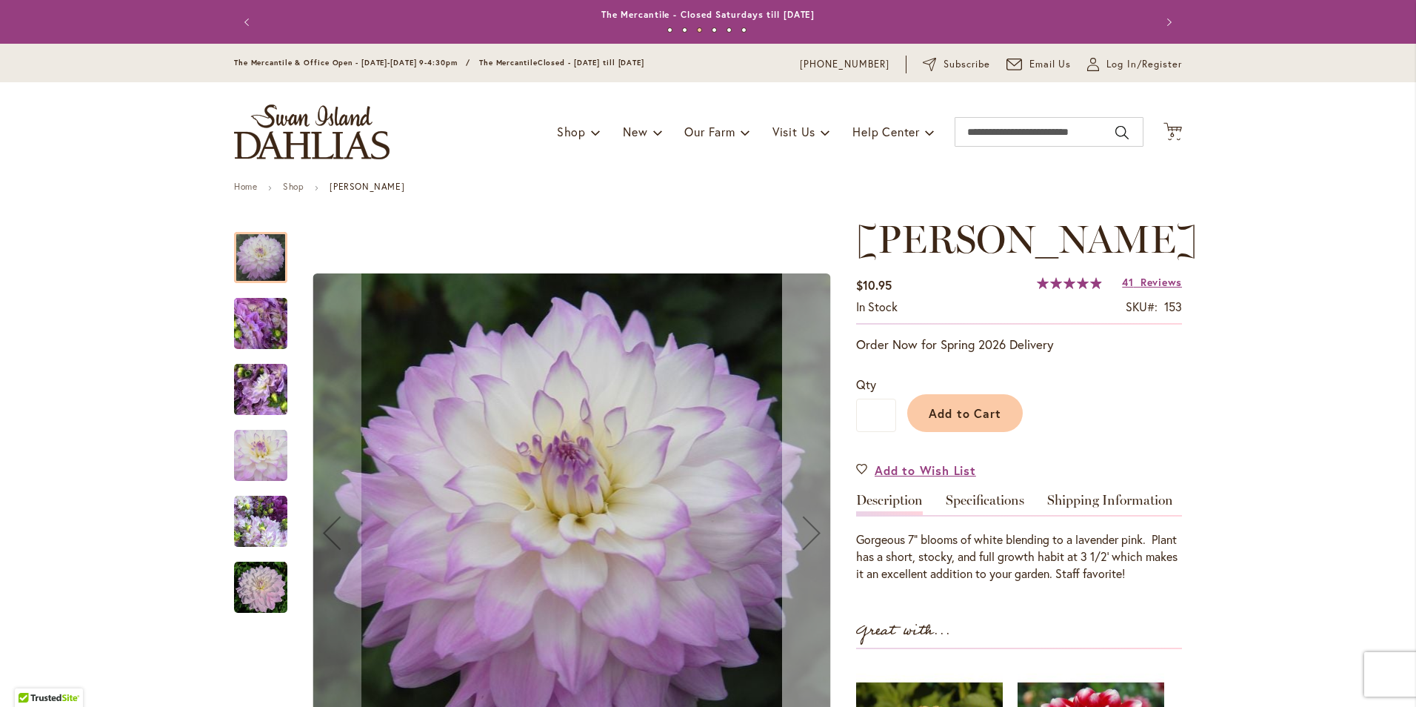
click at [812, 544] on div "Next" at bounding box center [811, 532] width 59 height 59
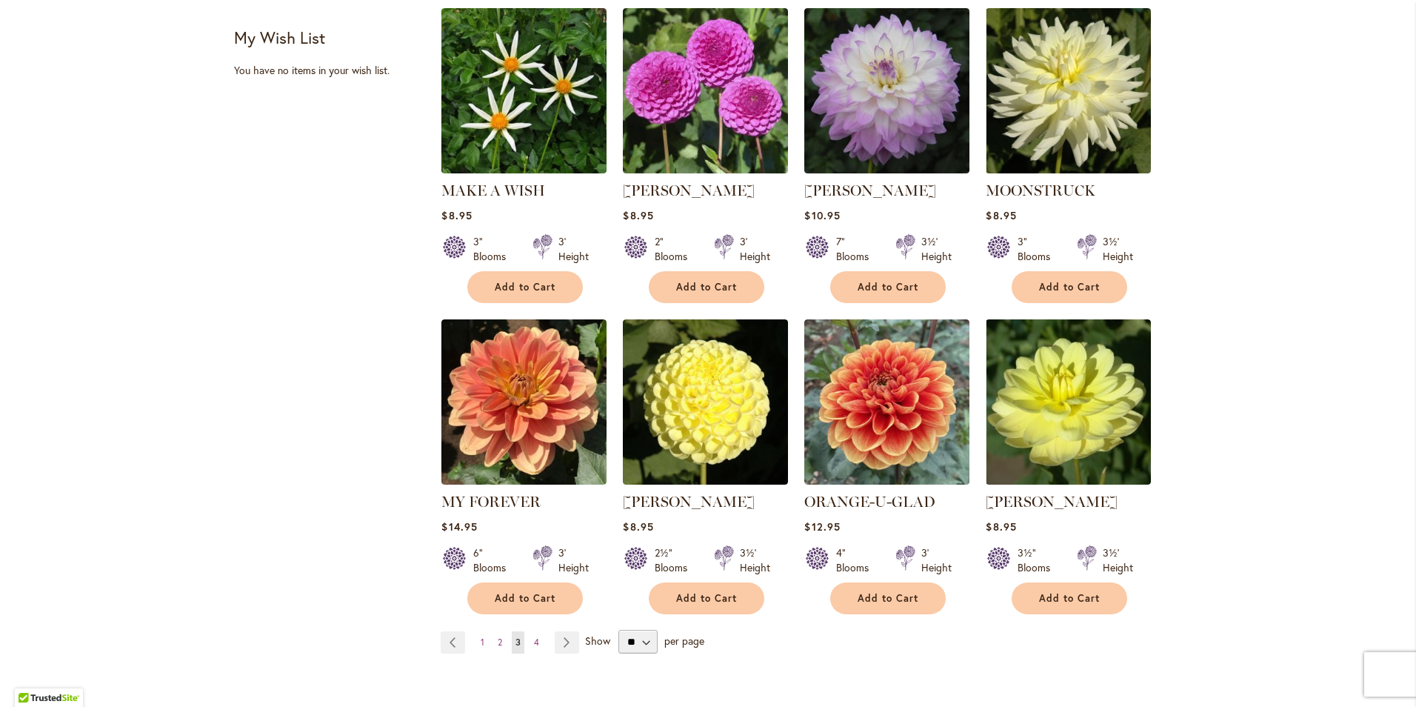
scroll to position [1002, 0]
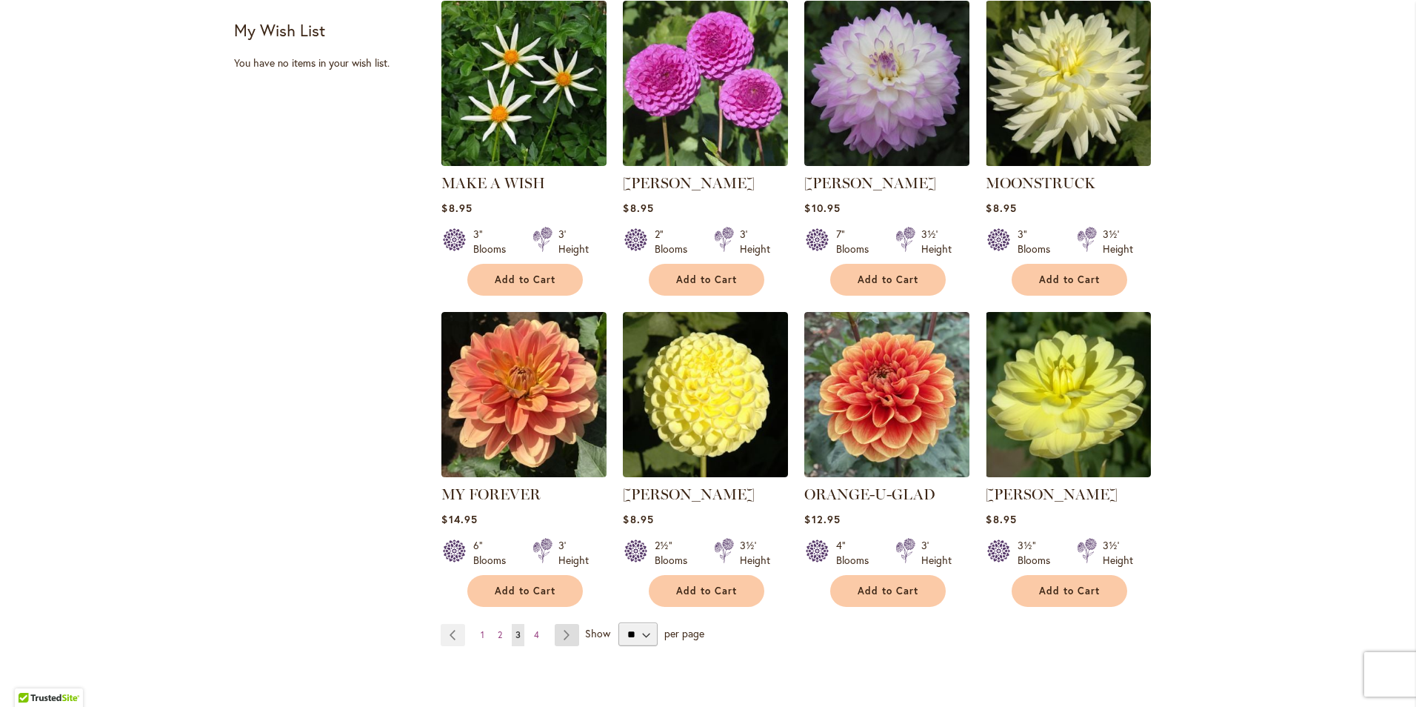
click at [560, 624] on link "Page Next" at bounding box center [567, 635] width 24 height 22
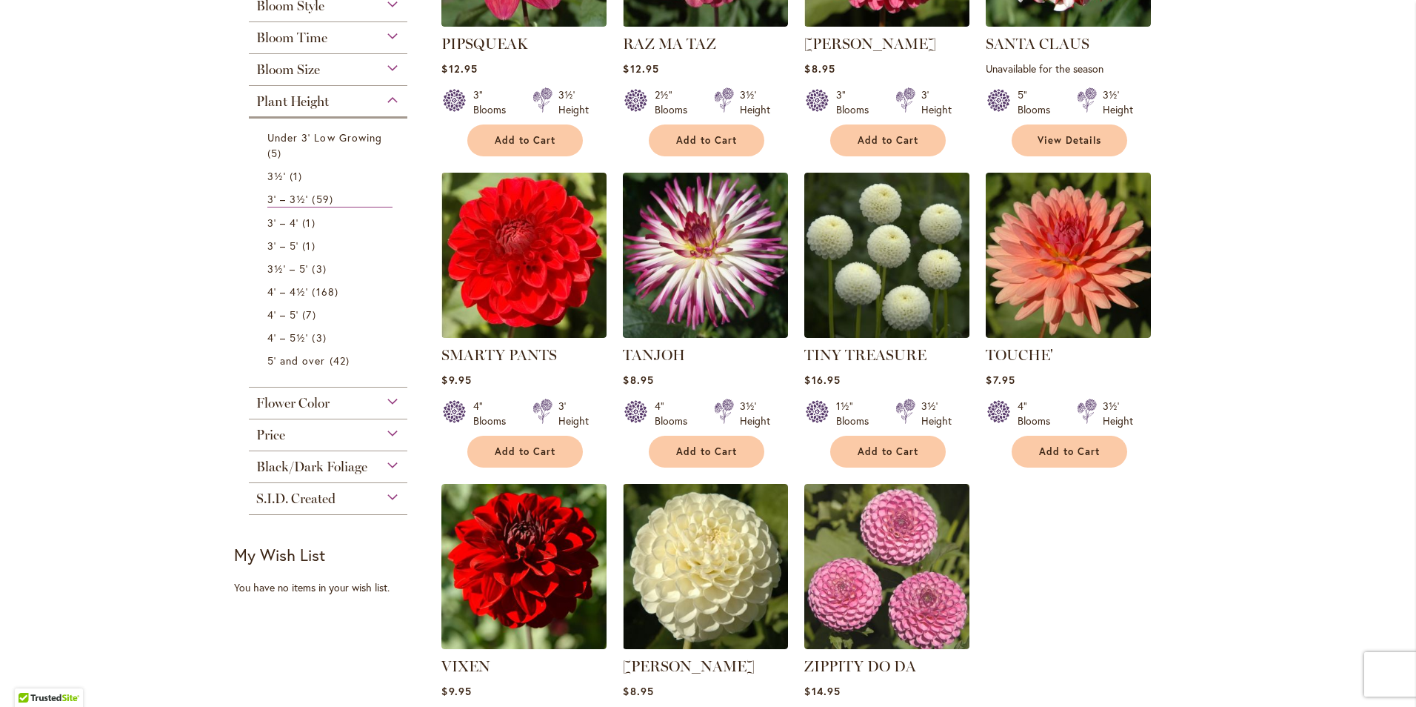
scroll to position [493, 0]
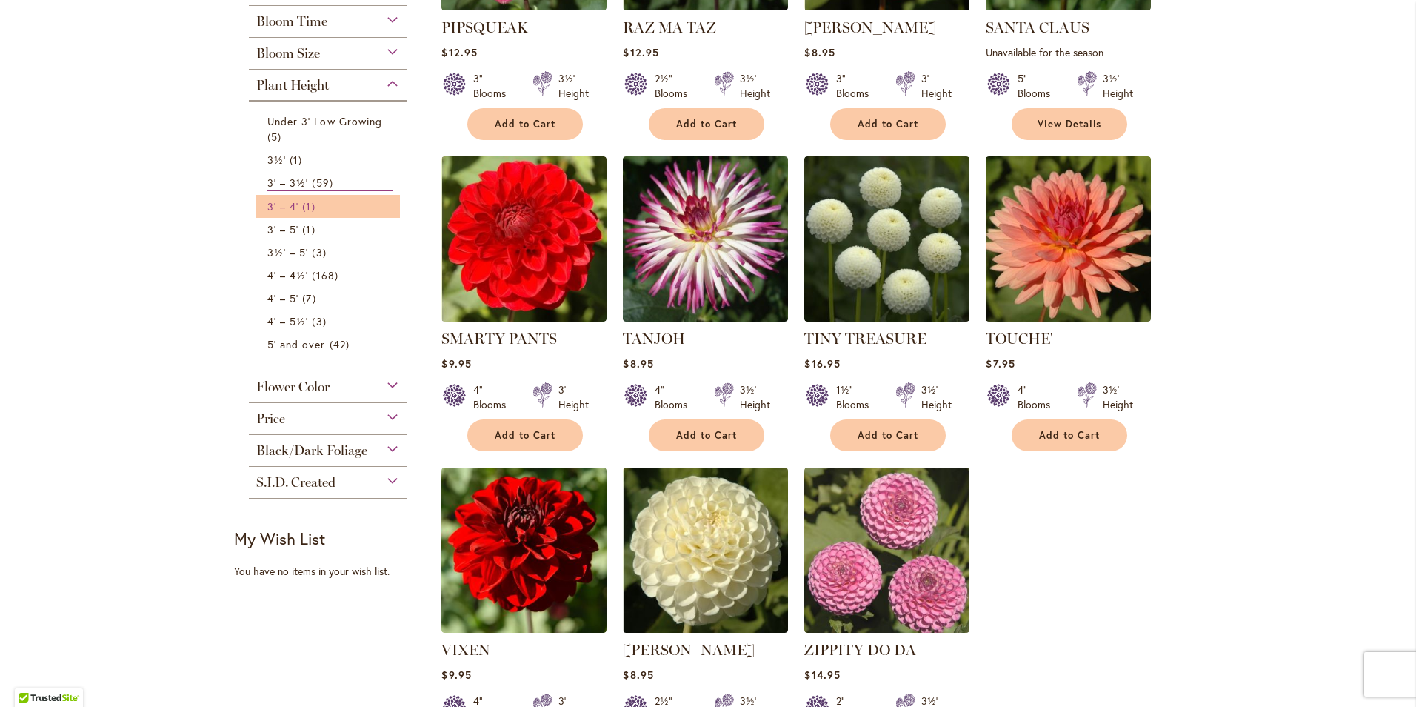
click at [302, 203] on span "1 item" at bounding box center [310, 207] width 16 height 16
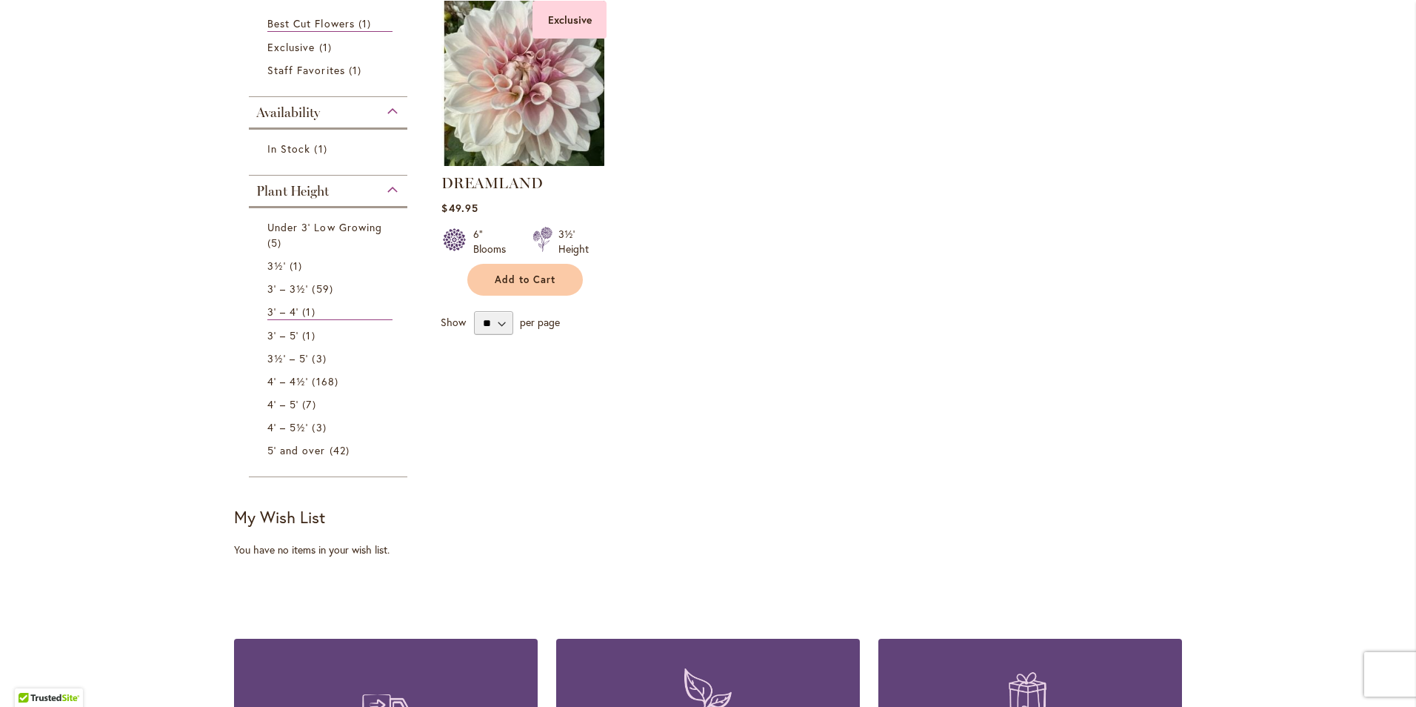
scroll to position [325, 0]
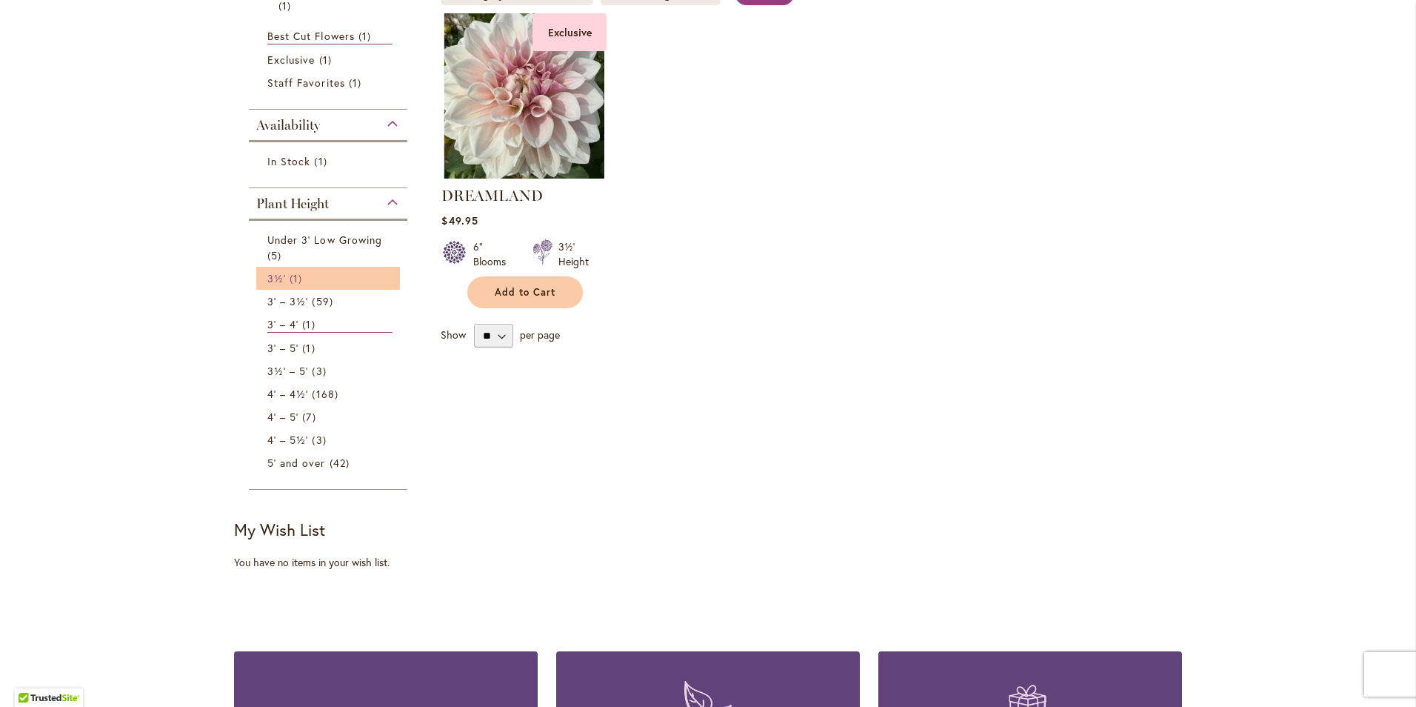
click at [290, 281] on span "1 item" at bounding box center [298, 278] width 16 height 16
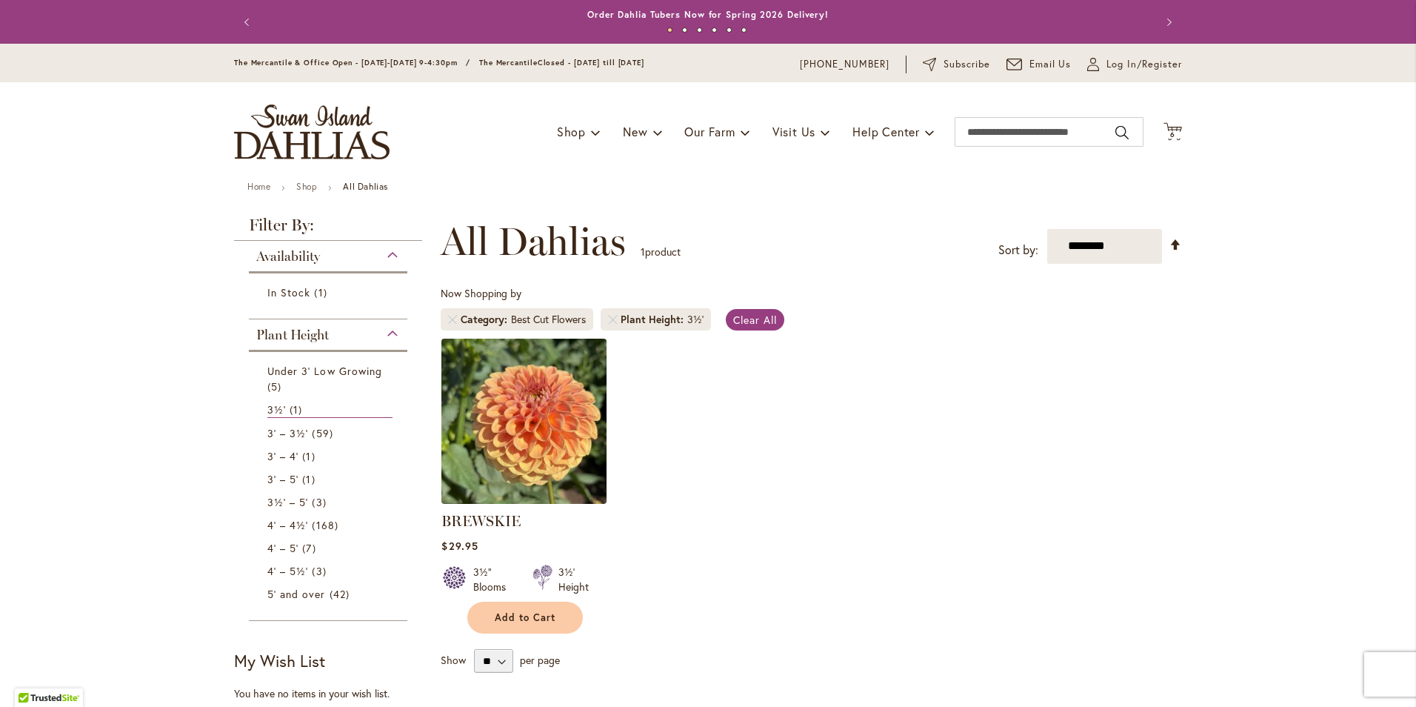
click at [542, 467] on img at bounding box center [524, 420] width 173 height 173
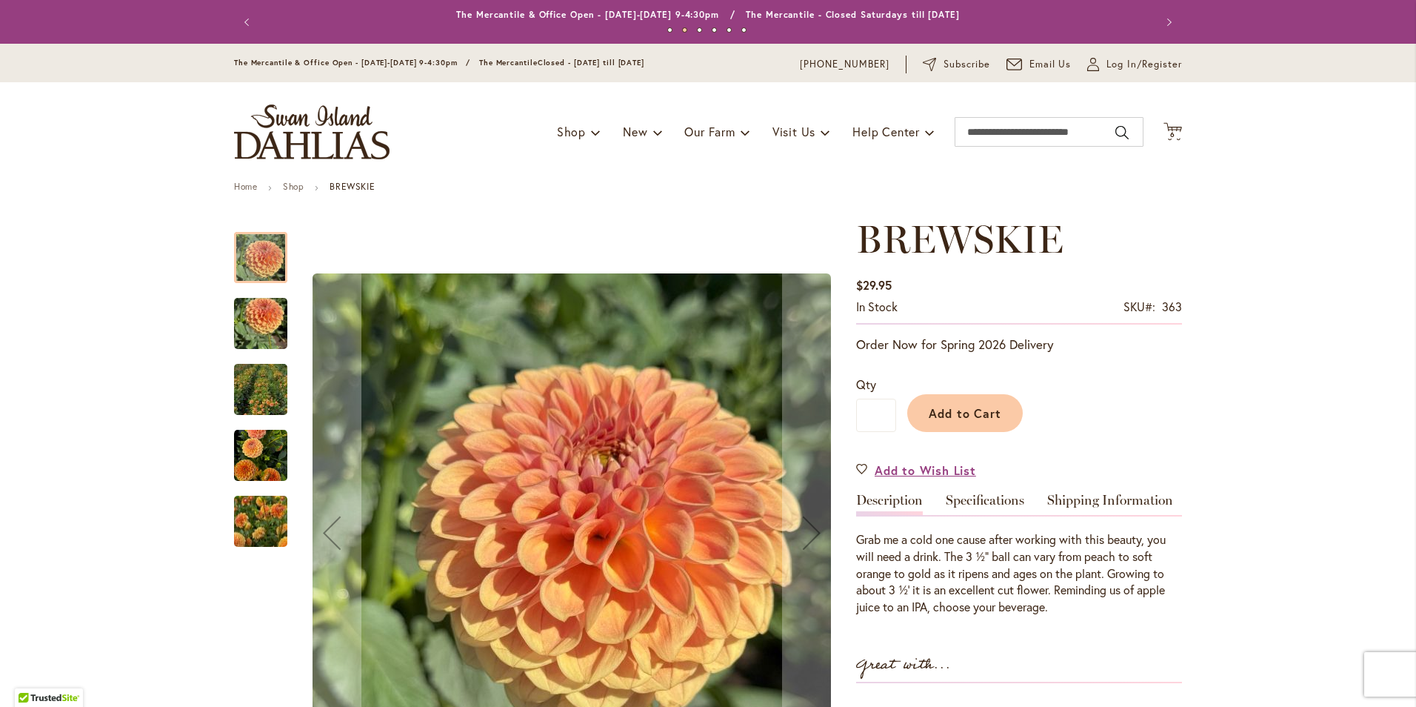
click at [246, 325] on img "BREWSKIE" at bounding box center [260, 323] width 53 height 71
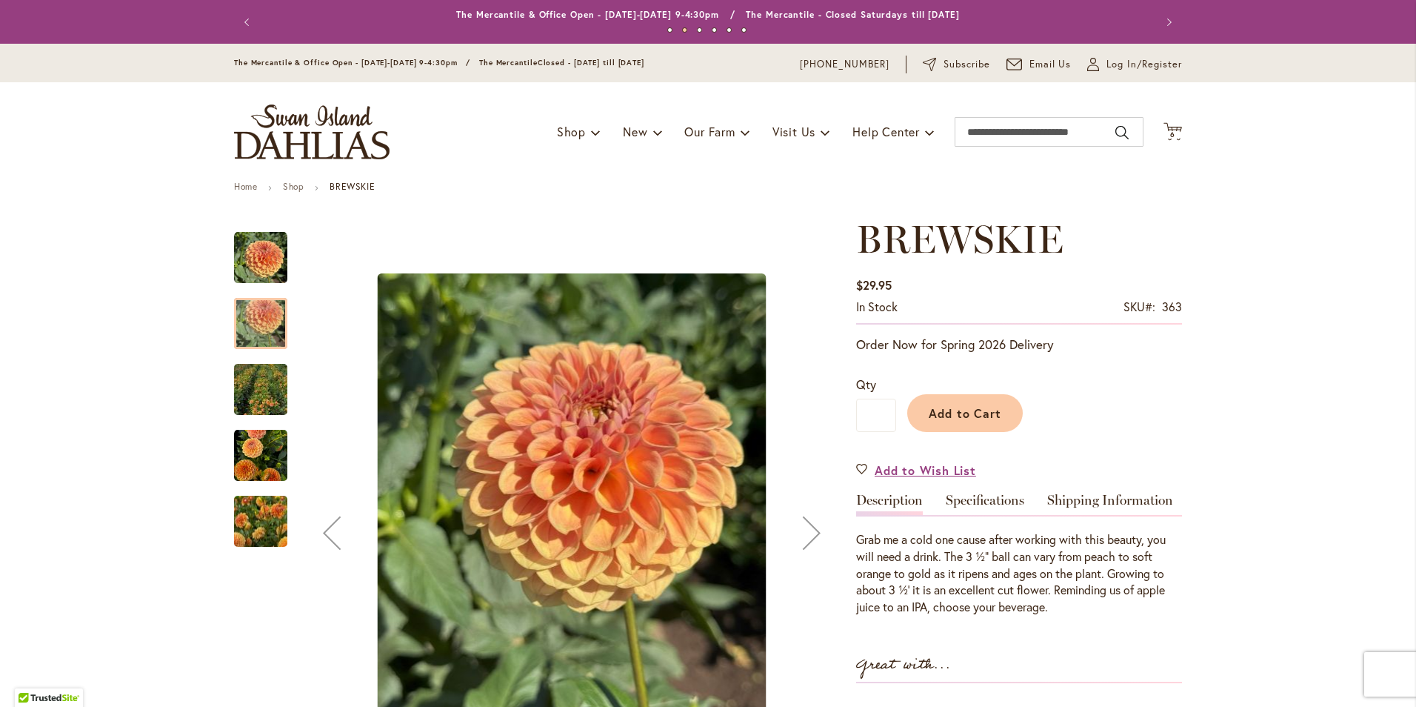
click at [250, 393] on img "BREWSKIE" at bounding box center [260, 389] width 107 height 101
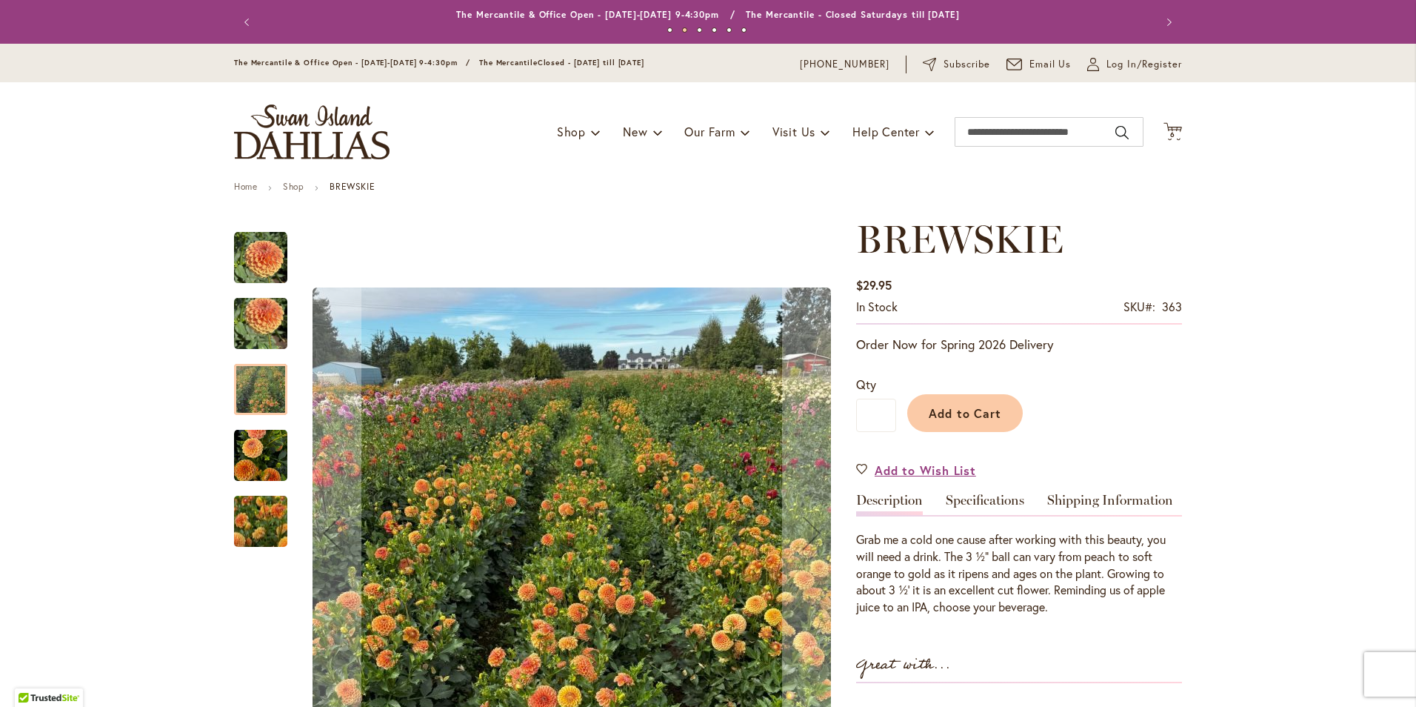
click at [245, 457] on img "BREWSKIE" at bounding box center [260, 455] width 53 height 56
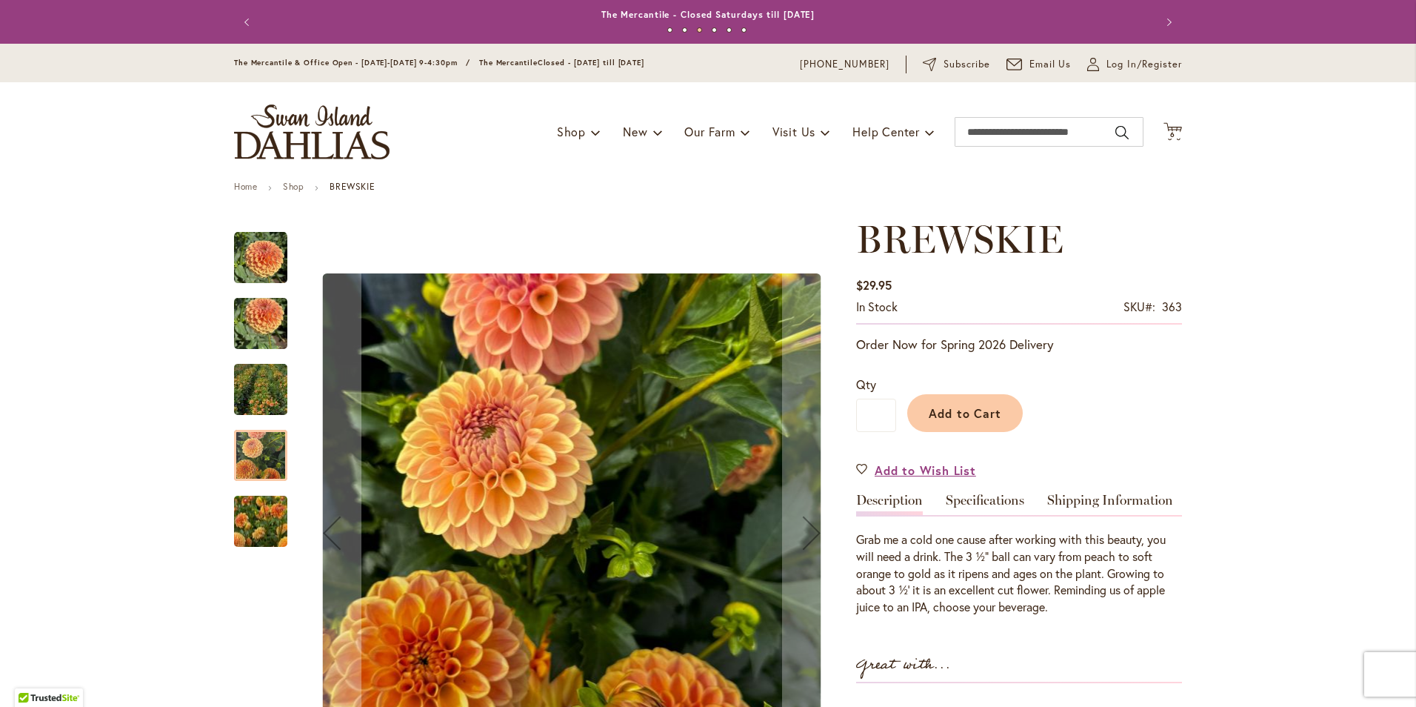
click at [251, 512] on img "BREWSKIE" at bounding box center [260, 521] width 107 height 85
